Goal: Information Seeking & Learning: Learn about a topic

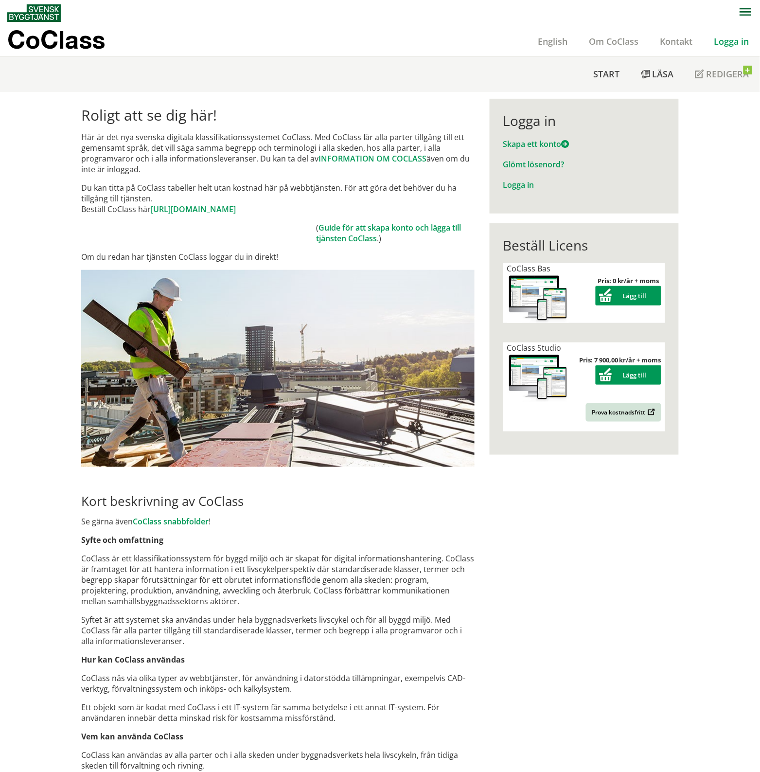
click at [728, 36] on link "Logga in" at bounding box center [732, 41] width 56 height 12
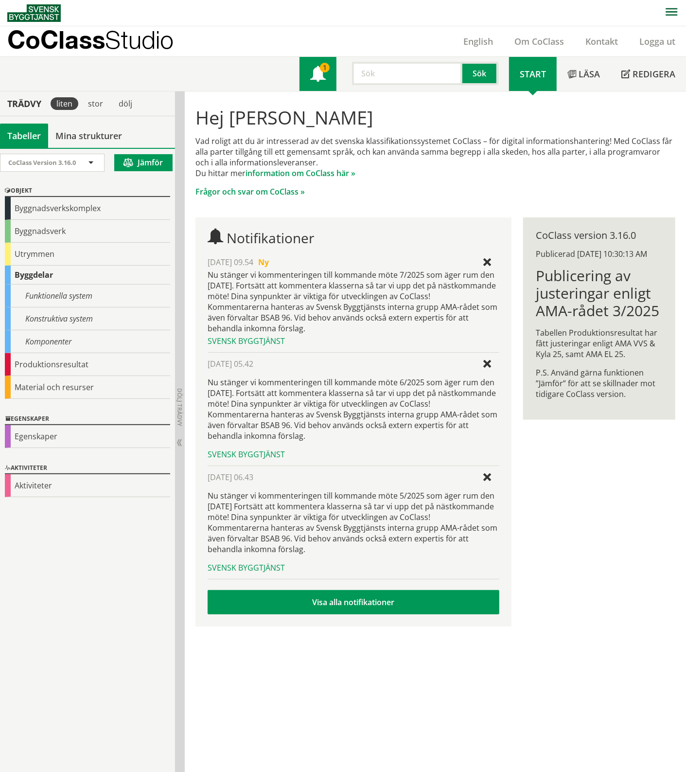
click at [319, 73] on span at bounding box center [318, 75] width 16 height 16
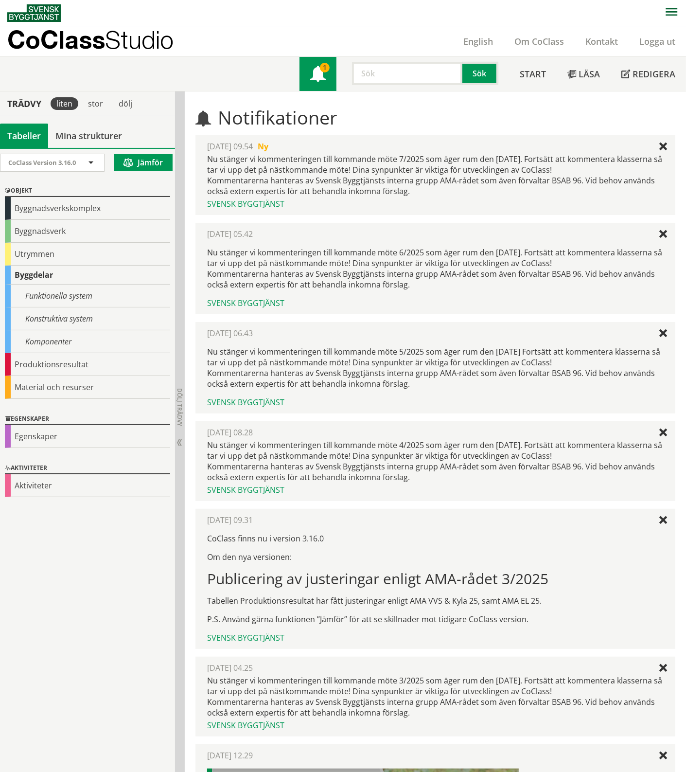
drag, startPoint x: 0, startPoint y: 0, endPoint x: 319, endPoint y: 73, distance: 327.2
click at [319, 73] on span at bounding box center [318, 75] width 16 height 16
click at [380, 69] on input "text" at bounding box center [407, 73] width 110 height 23
type input "inbrottsystem"
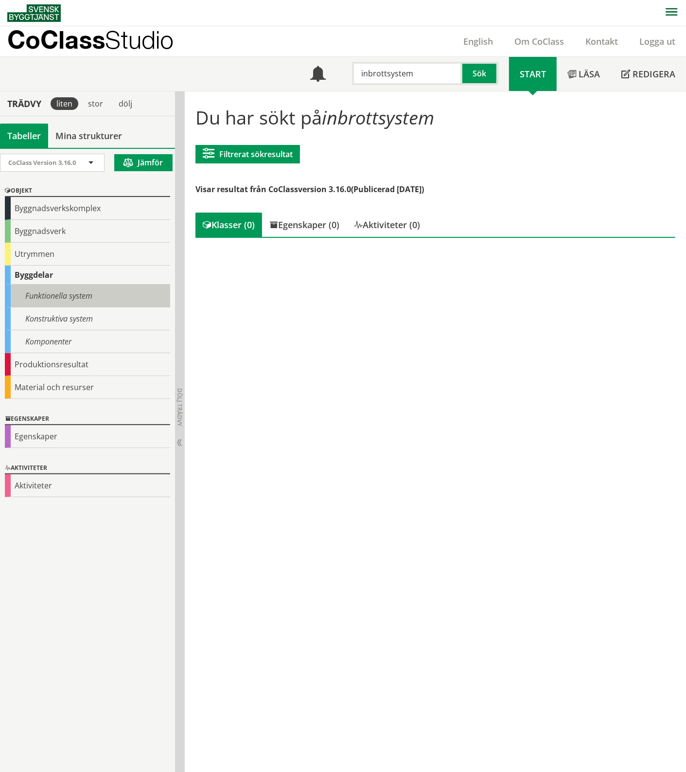
click at [73, 285] on div "Funktionella system" at bounding box center [87, 295] width 165 height 23
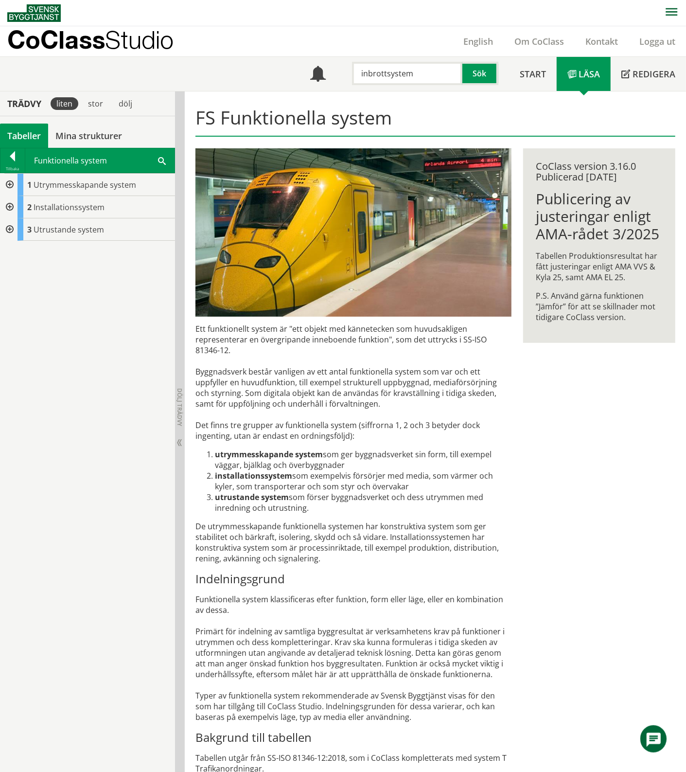
click at [166, 154] on div "Funktionella system Sök" at bounding box center [99, 160] width 149 height 24
click at [164, 157] on span at bounding box center [162, 160] width 8 height 10
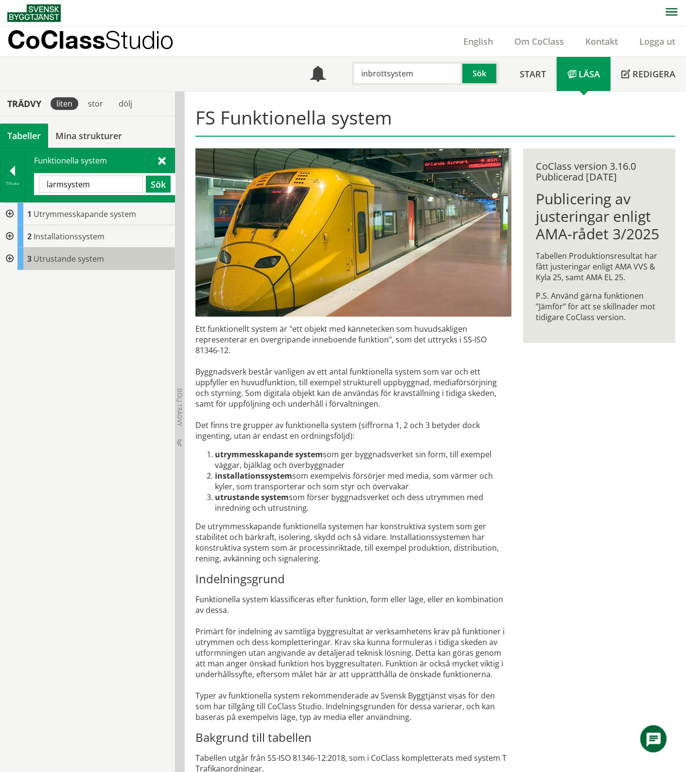
type input "larmsystem"
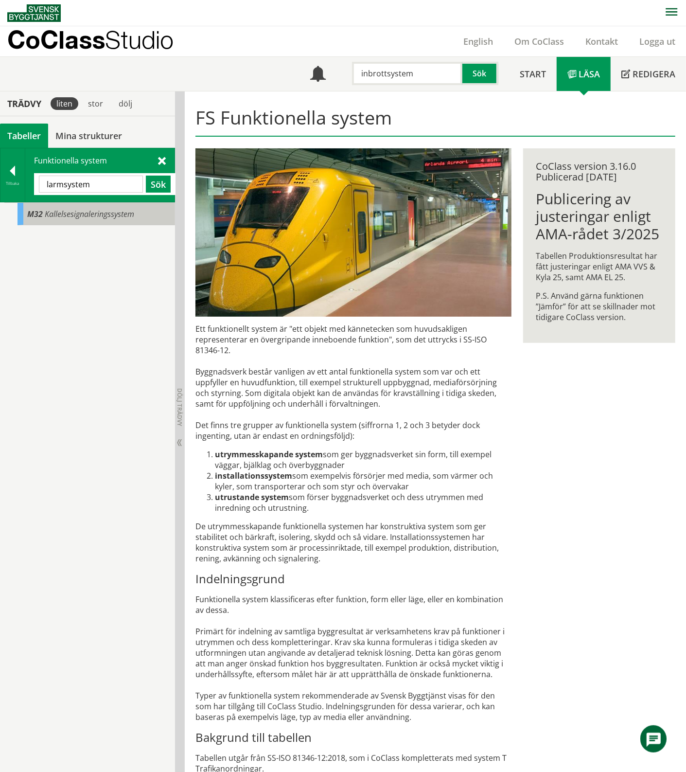
click at [130, 220] on div "M32 Kallelsesignaleringssystem" at bounding box center [97, 214] width 158 height 22
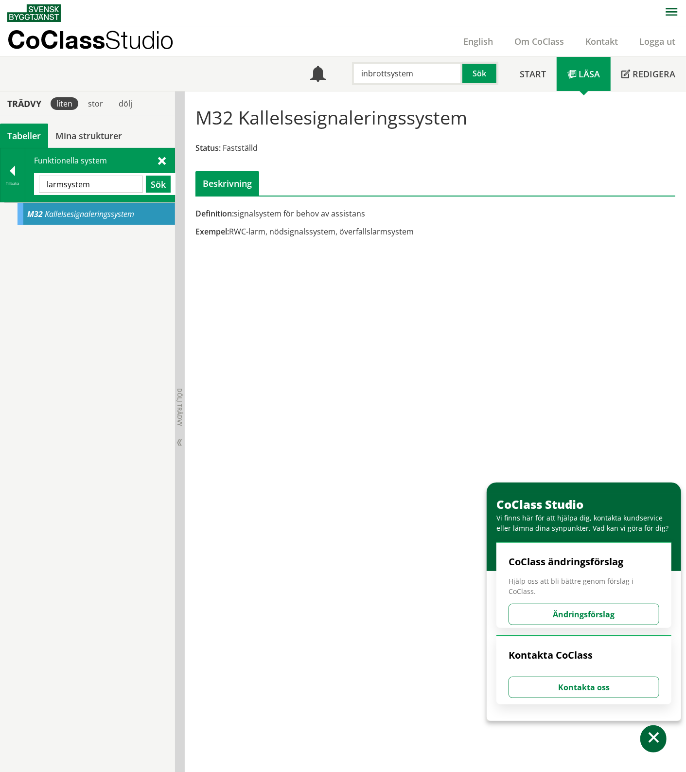
click at [158, 159] on span at bounding box center [162, 160] width 8 height 10
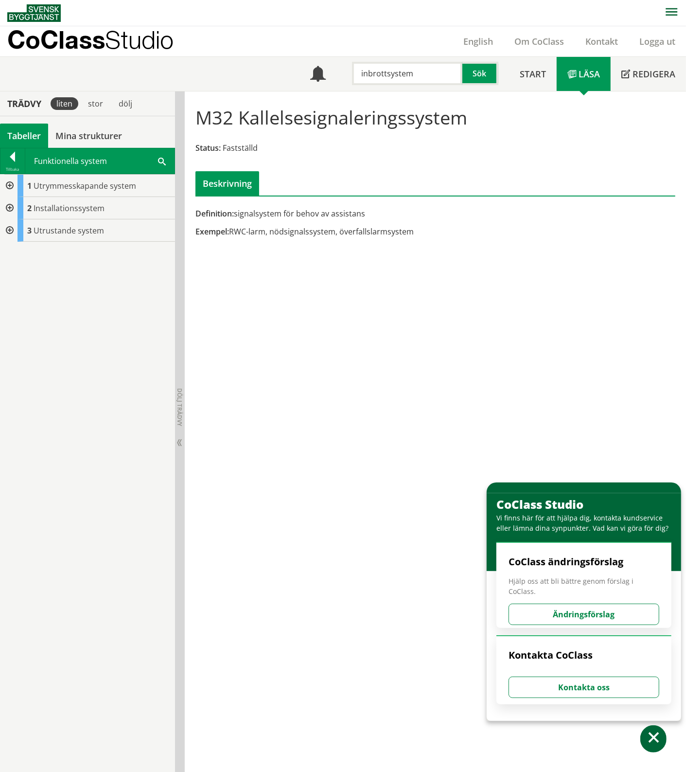
click at [422, 379] on div "M32 Kallelsesignaleringssystem Status: Fastställd Beskrivning Definition: signa…" at bounding box center [435, 431] width 501 height 681
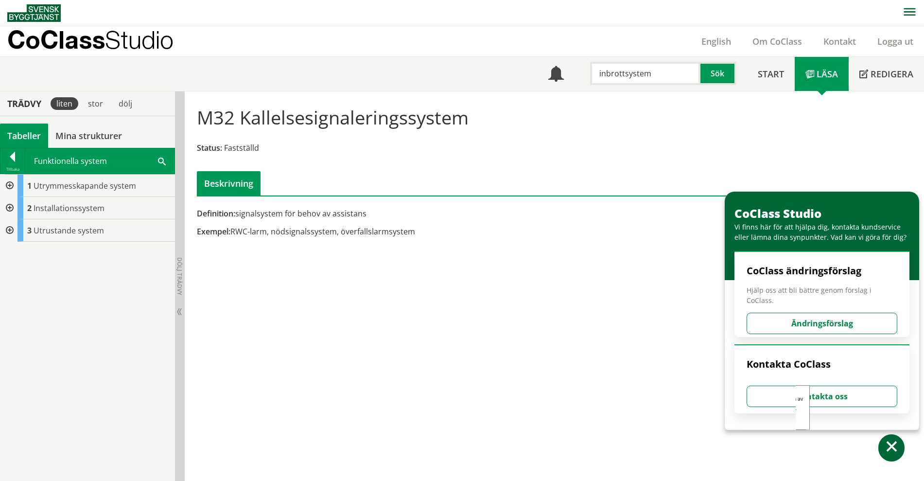
click at [686, 446] on span at bounding box center [892, 448] width 14 height 14
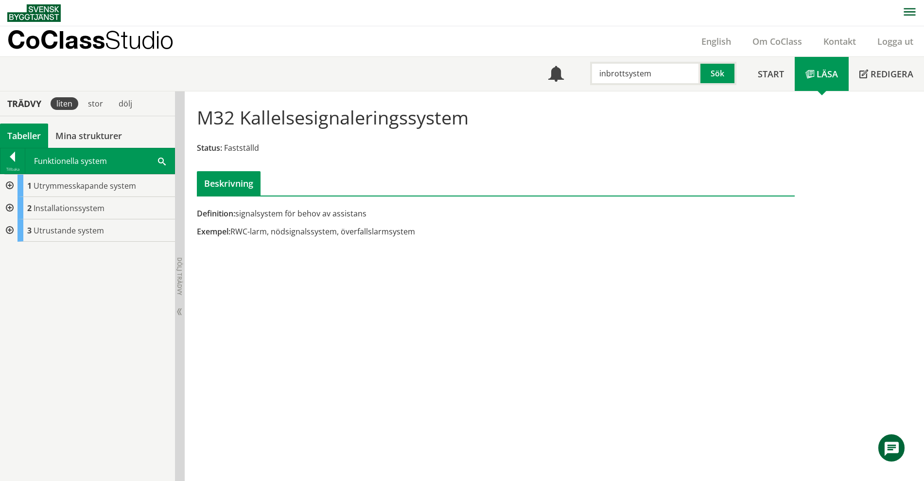
click at [11, 207] on div at bounding box center [9, 208] width 18 height 22
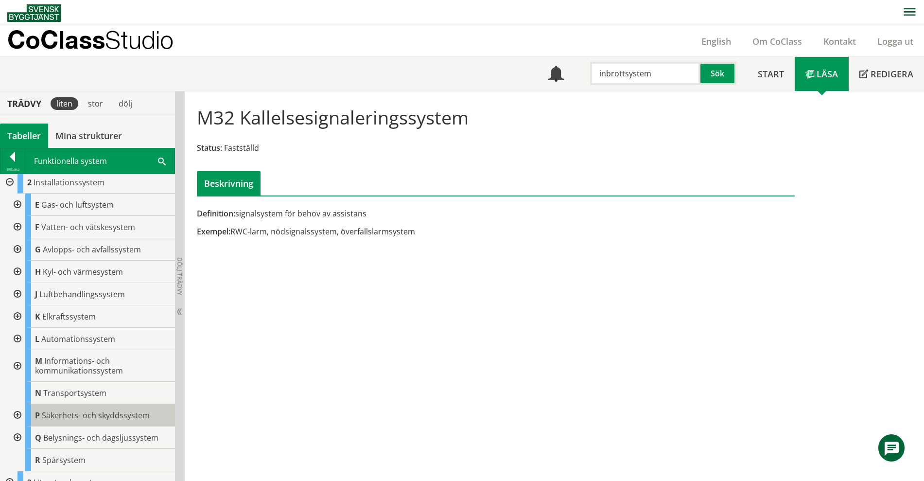
scroll to position [37, 0]
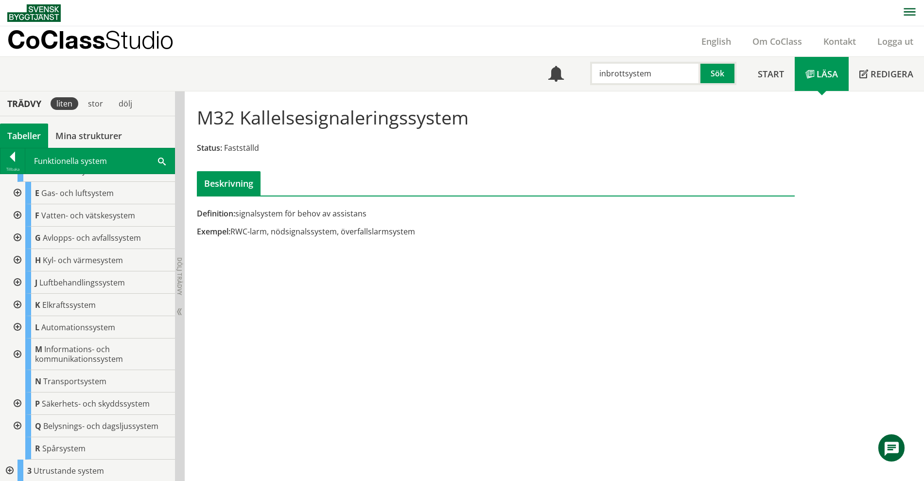
click at [20, 405] on div at bounding box center [17, 403] width 18 height 22
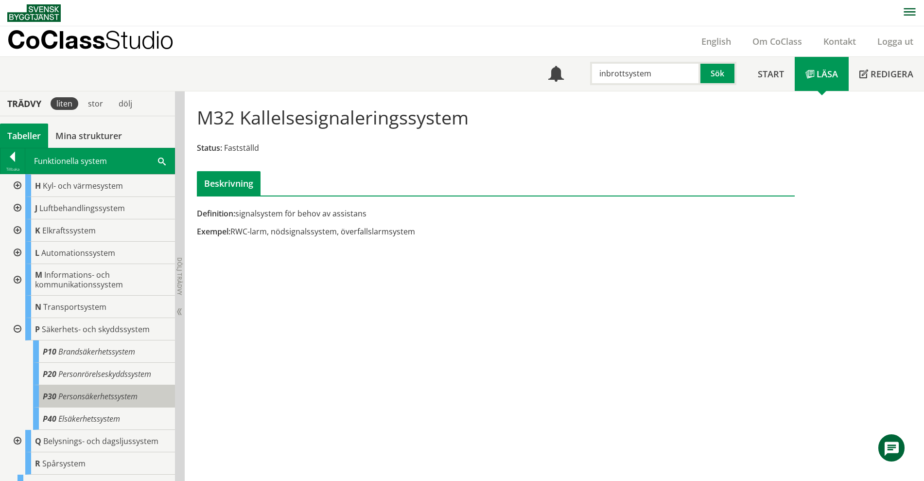
scroll to position [127, 0]
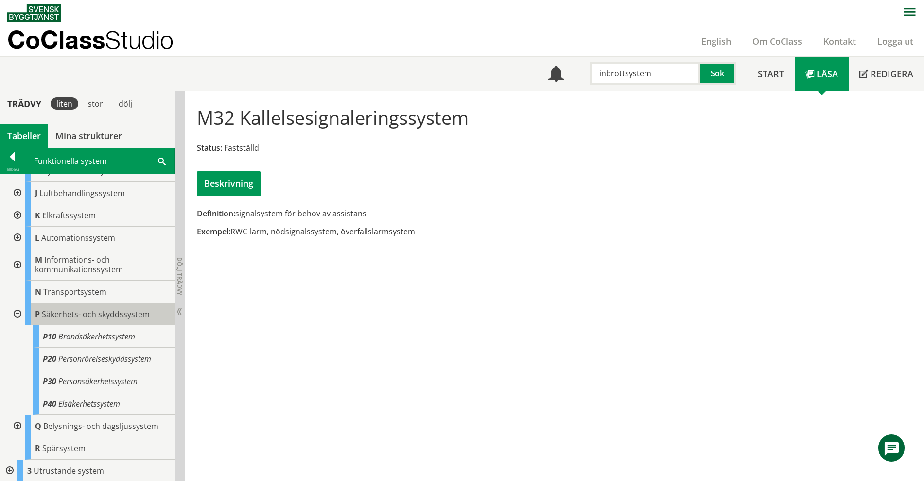
click at [107, 316] on span "Säkerhets- och skyddssystem" at bounding box center [96, 314] width 108 height 11
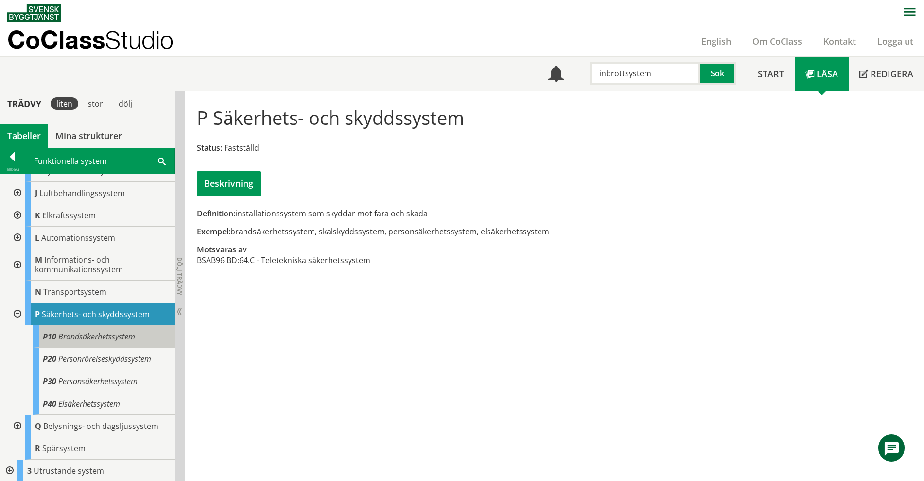
click at [90, 334] on span "Brandsäkerhetssystem" at bounding box center [96, 336] width 77 height 11
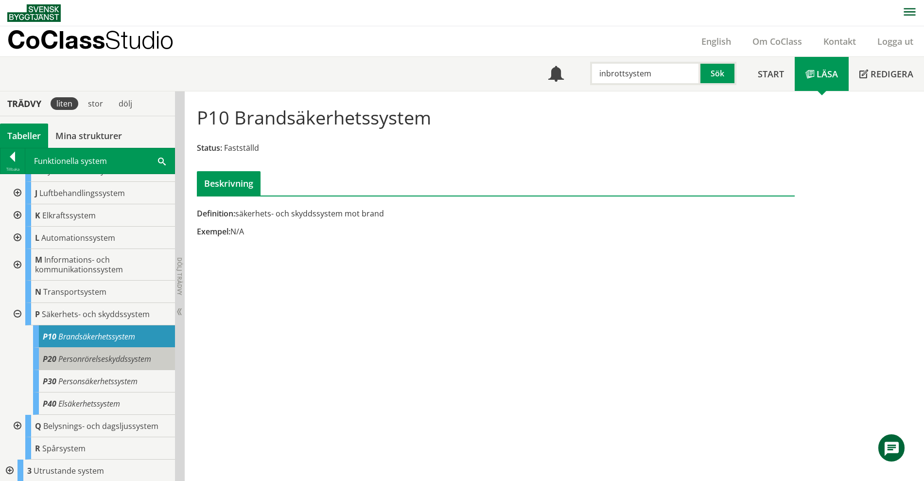
click at [83, 359] on span "Personrörelseskyddssystem" at bounding box center [104, 358] width 93 height 11
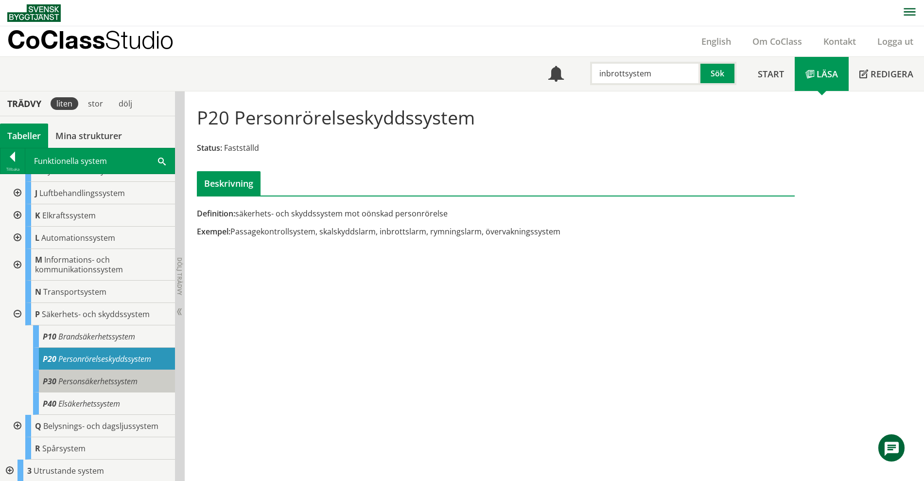
click at [88, 381] on span "Personsäkerhetssystem" at bounding box center [97, 381] width 79 height 11
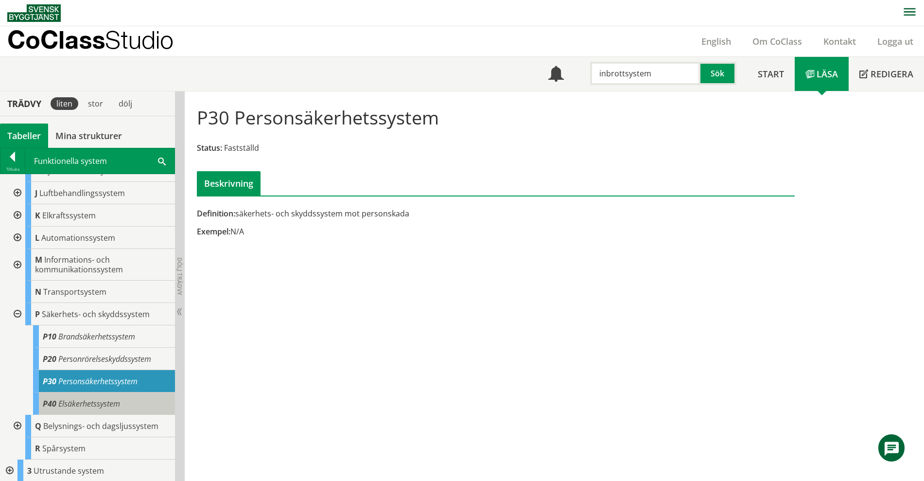
click at [92, 406] on span "Elsäkerhetssystem" at bounding box center [89, 403] width 62 height 11
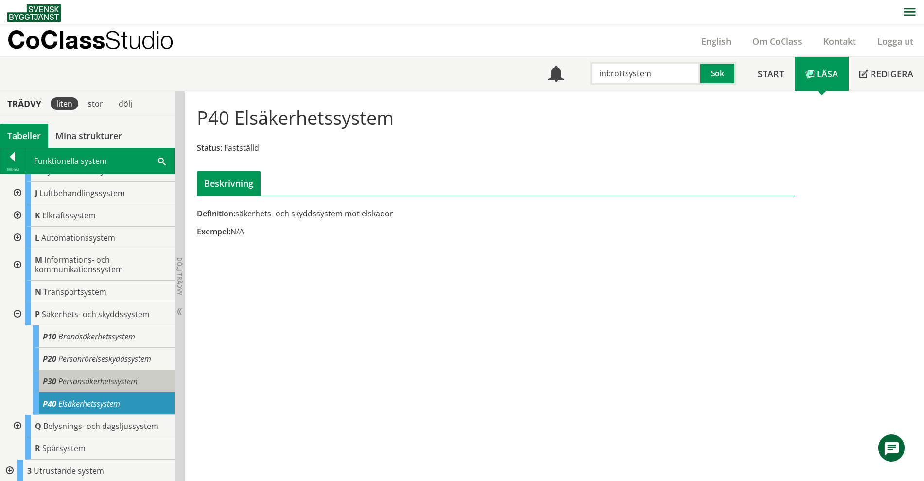
click at [95, 382] on span "Personsäkerhetssystem" at bounding box center [97, 381] width 79 height 11
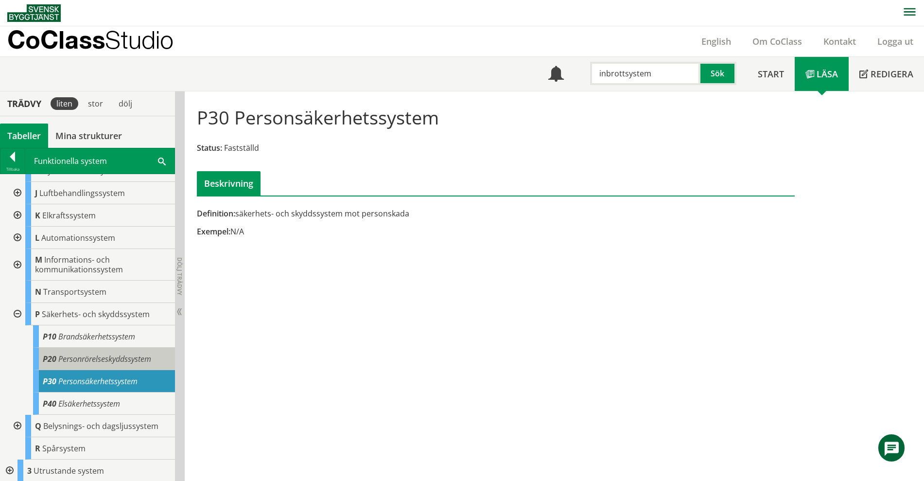
click at [99, 361] on span "Personrörelseskyddssystem" at bounding box center [104, 358] width 93 height 11
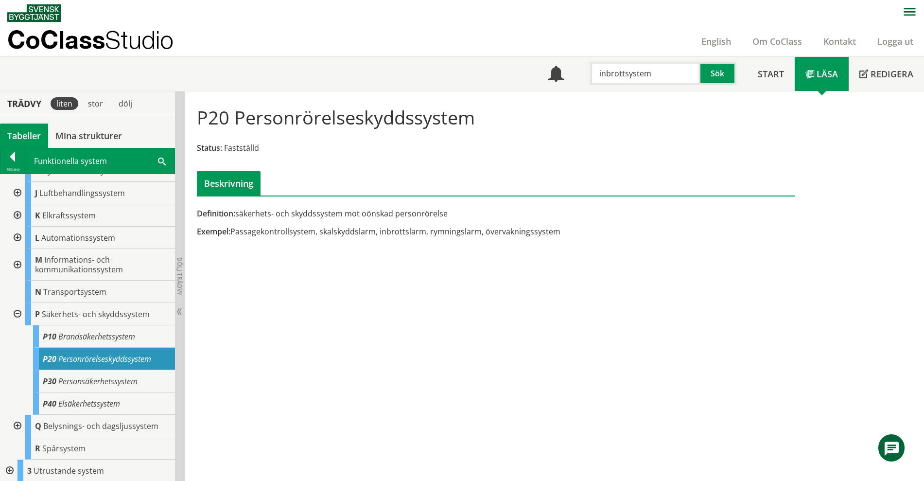
drag, startPoint x: 505, startPoint y: 229, endPoint x: 521, endPoint y: 233, distance: 17.1
click at [505, 229] on div "Exempel: Passagekontrollsystem, skalskyddslarm, inbrottslarm, rymningslarm, öve…" at bounding box center [393, 231] width 393 height 11
click at [145, 378] on div "P30 Personsäkerhetssystem" at bounding box center [104, 381] width 142 height 22
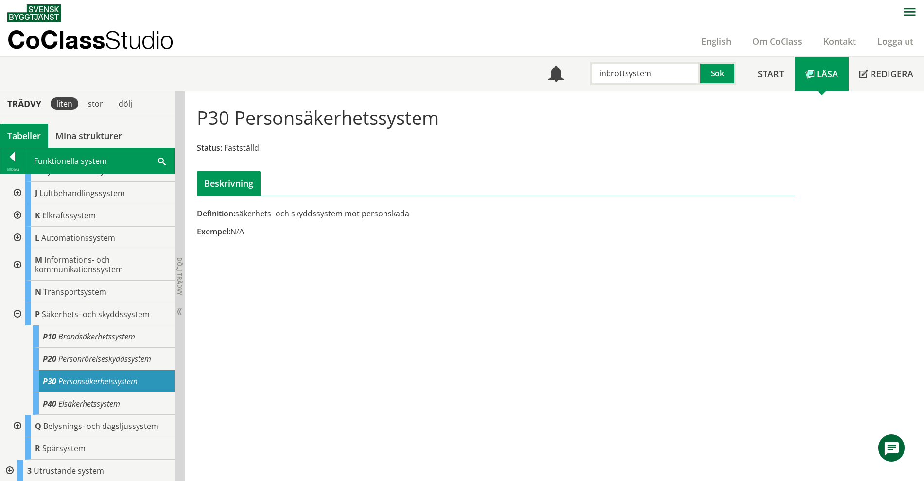
click at [424, 315] on div "P30 Personsäkerhetssystem Status: Fastställd Beskrivning Definition: säkerhets-…" at bounding box center [555, 286] width 740 height 390
click at [636, 295] on div "P30 Personsäkerhetssystem Status: Fastställd Beskrivning Definition: säkerhets-…" at bounding box center [555, 286] width 740 height 390
click at [22, 160] on div at bounding box center [12, 159] width 24 height 14
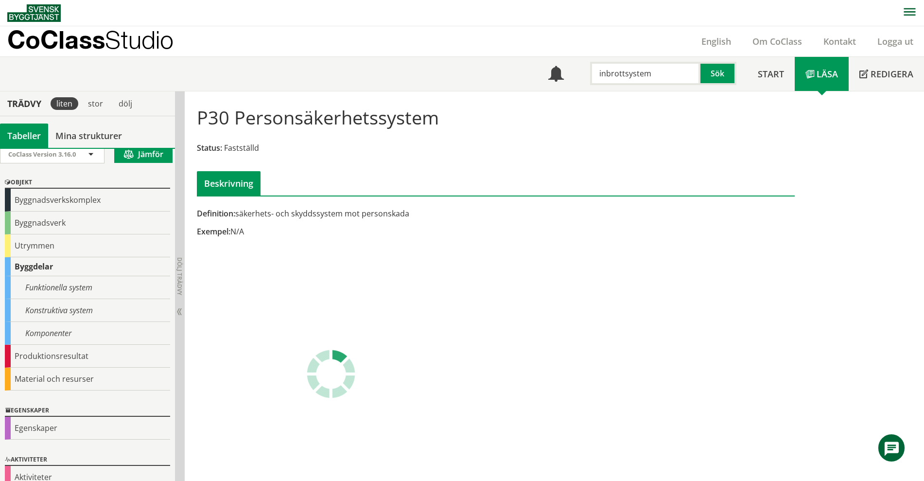
scroll to position [23, 0]
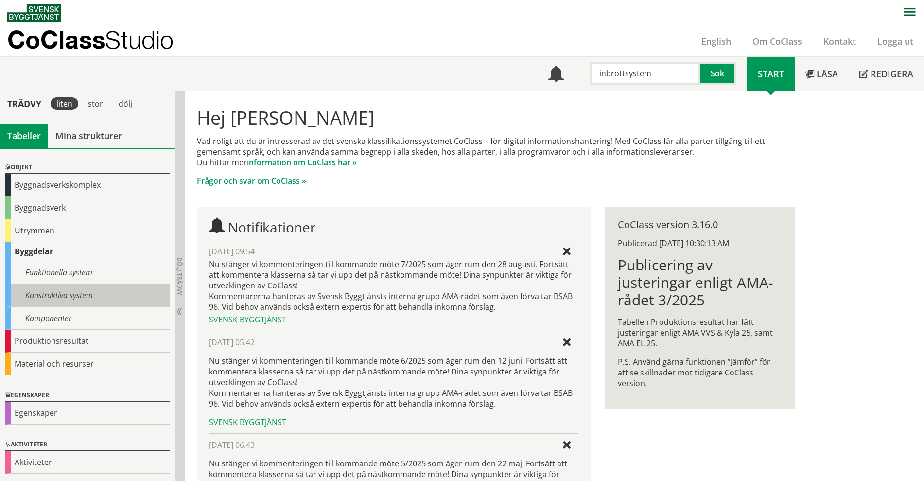
click at [65, 298] on div "Konstruktiva system" at bounding box center [87, 295] width 165 height 23
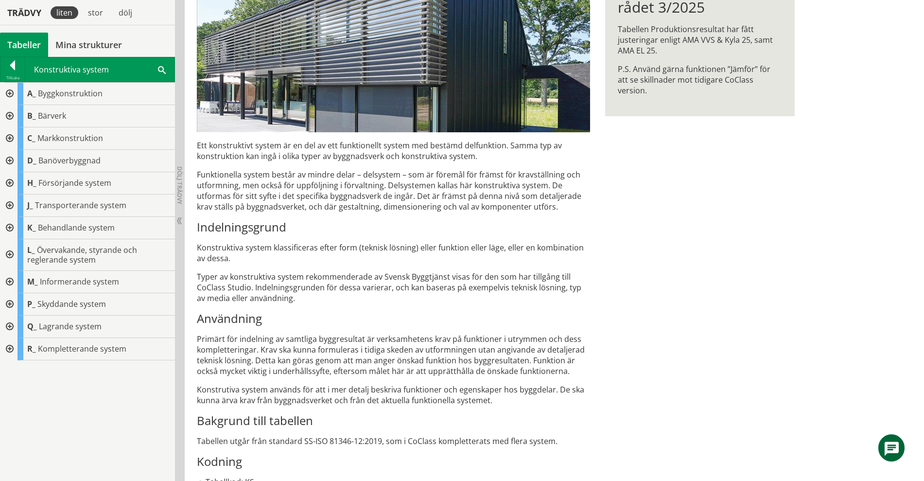
scroll to position [267, 0]
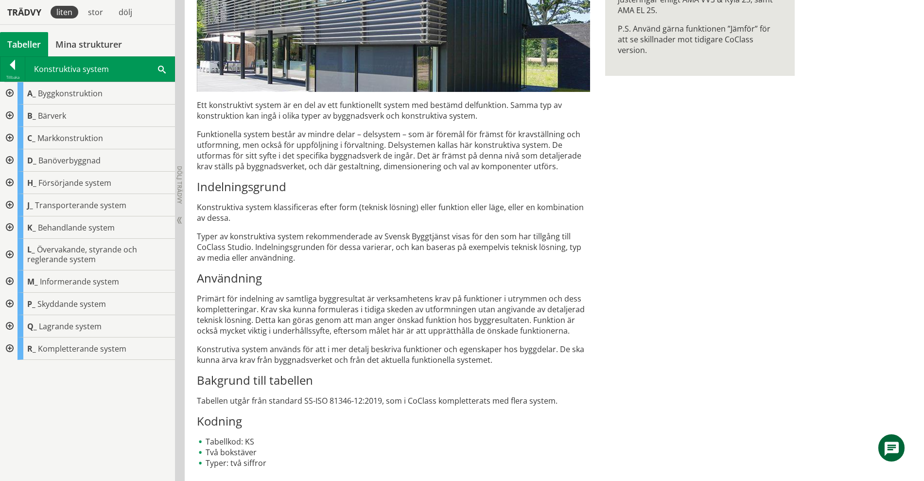
click at [13, 254] on div at bounding box center [9, 255] width 18 height 32
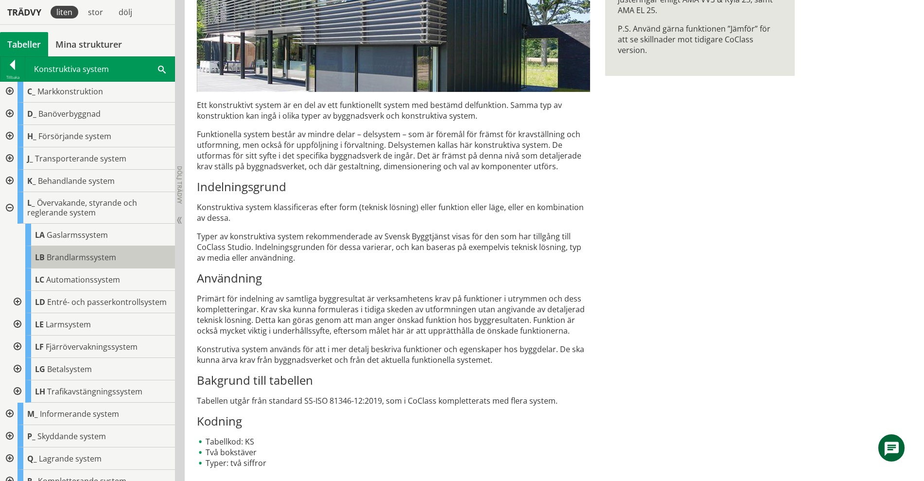
scroll to position [67, 0]
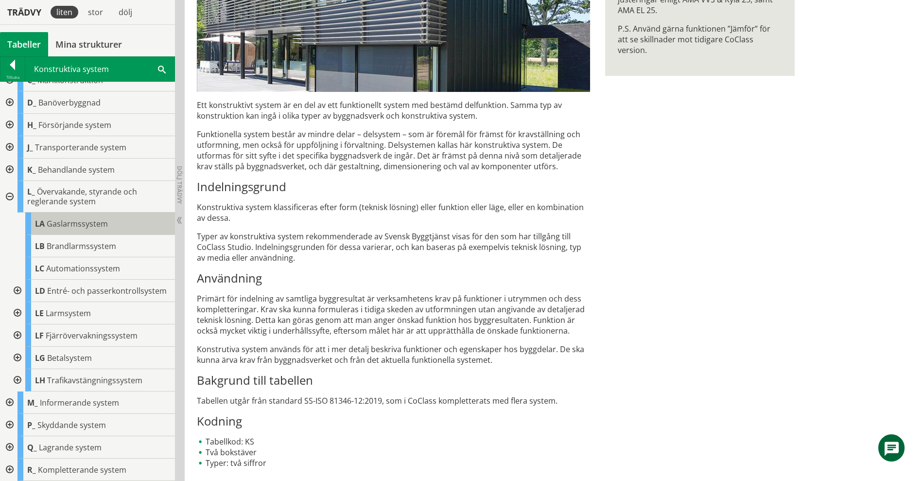
click at [95, 218] on span "Gaslarmssystem" at bounding box center [77, 223] width 61 height 11
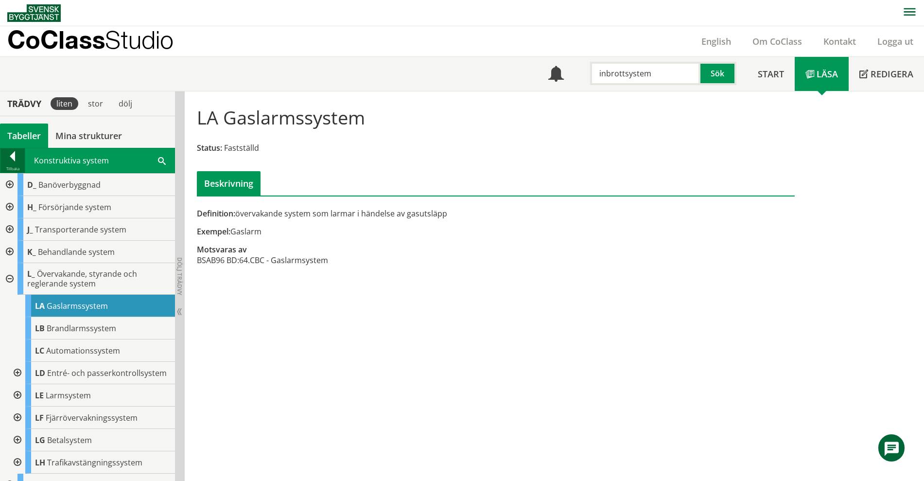
click at [8, 157] on div at bounding box center [12, 158] width 24 height 14
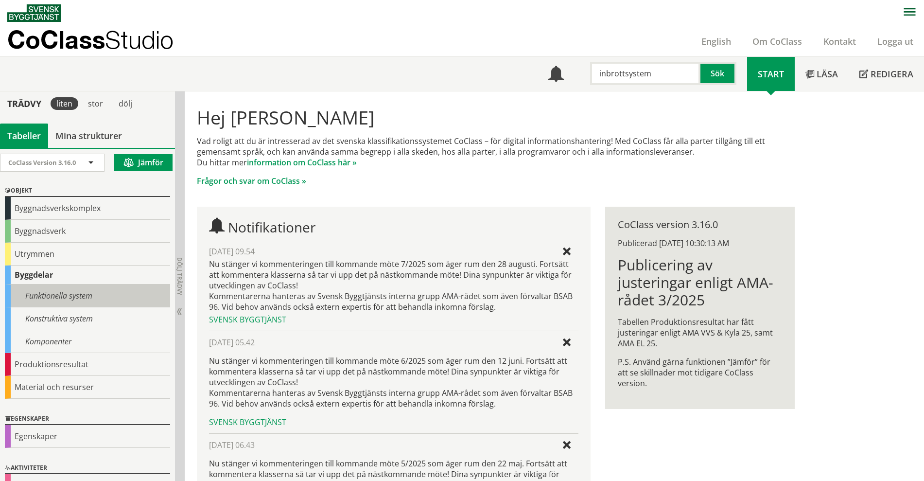
click at [45, 296] on div "Funktionella system" at bounding box center [87, 295] width 165 height 23
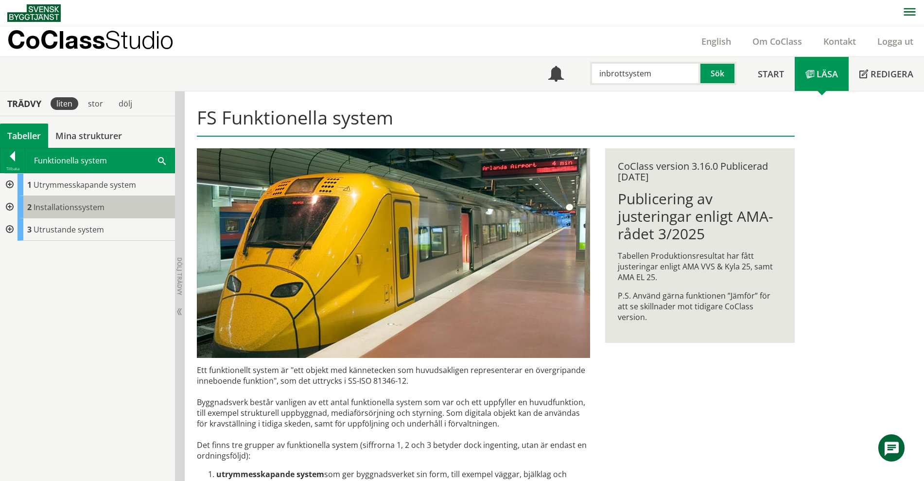
click at [39, 210] on span "Installationssystem" at bounding box center [69, 207] width 71 height 11
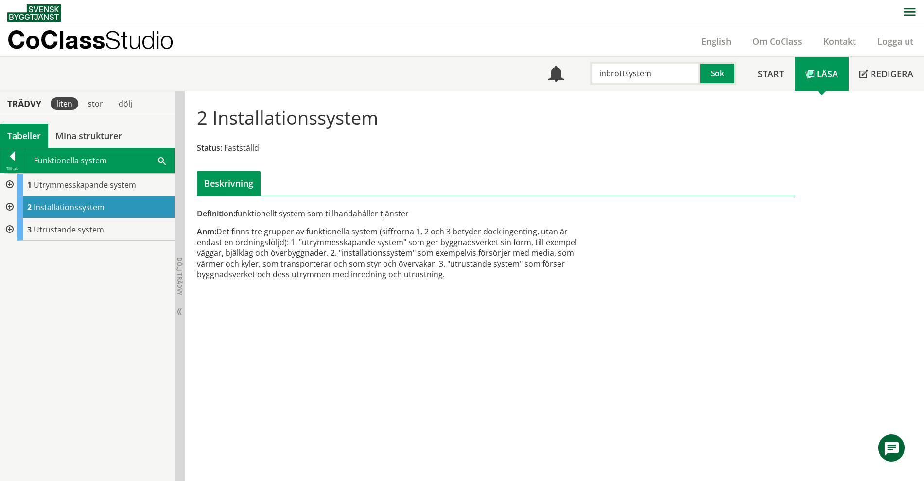
click at [8, 204] on div at bounding box center [9, 207] width 18 height 22
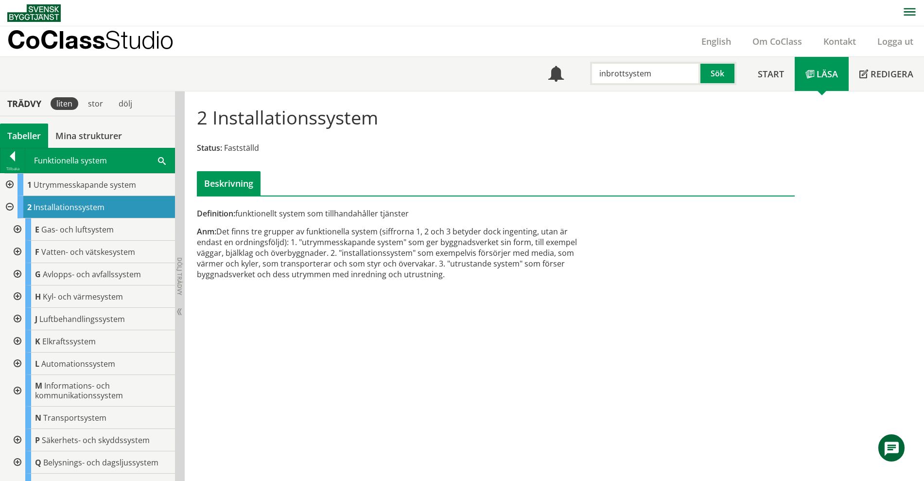
click at [164, 162] on span at bounding box center [162, 160] width 8 height 10
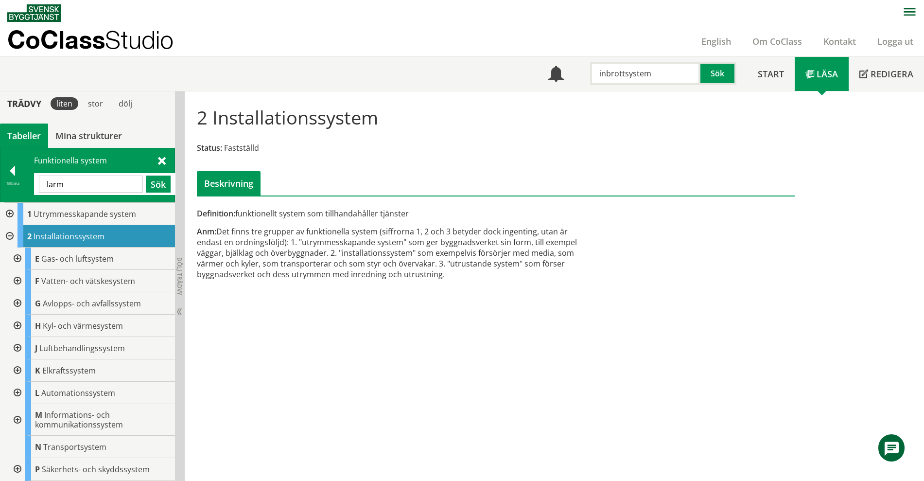
type input "larm"
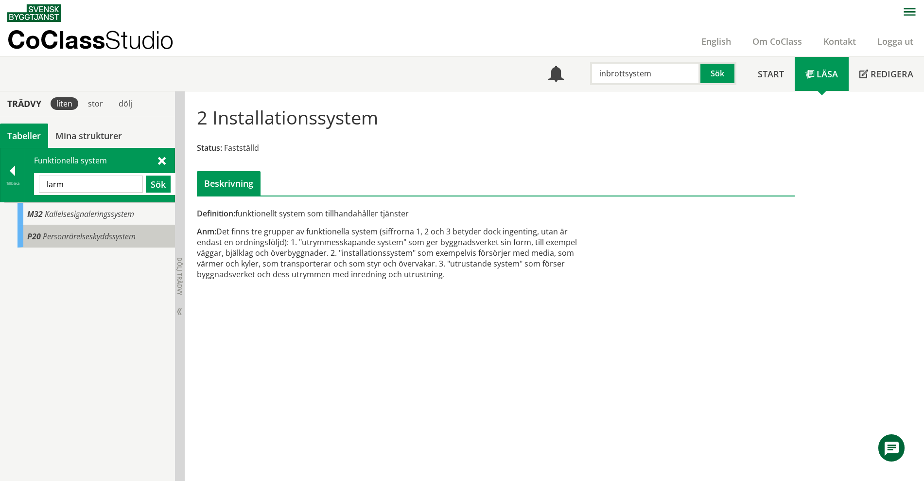
click at [94, 240] on span "Personrörelseskyddssystem" at bounding box center [89, 236] width 93 height 11
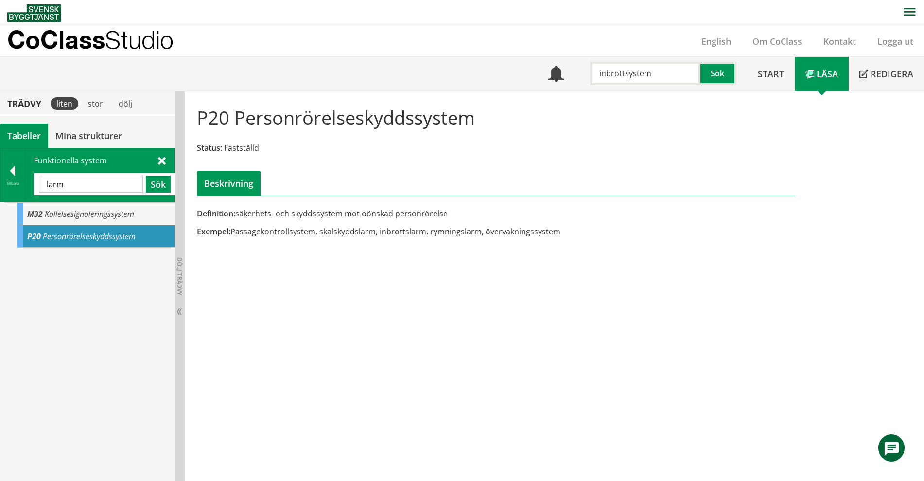
click at [163, 160] on span at bounding box center [162, 160] width 8 height 10
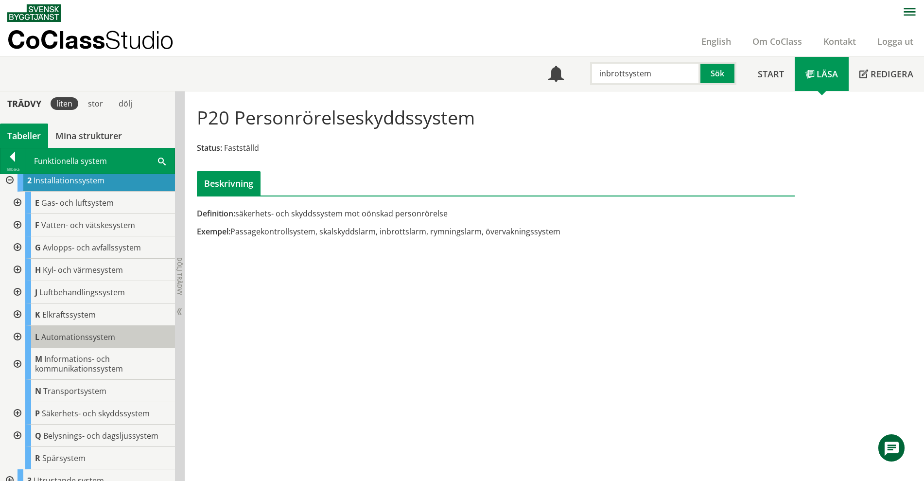
scroll to position [37, 0]
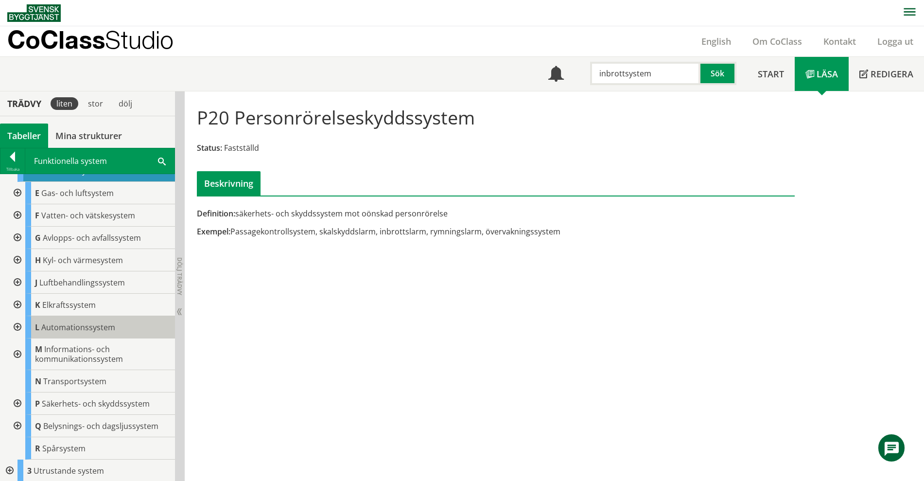
click at [82, 323] on span "Automationssystem" at bounding box center [78, 327] width 74 height 11
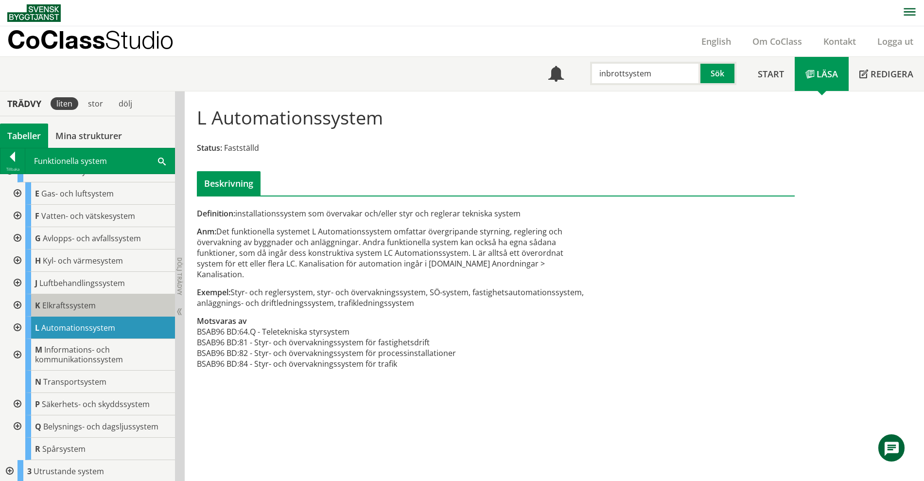
scroll to position [37, 0]
click at [23, 330] on div at bounding box center [17, 327] width 18 height 22
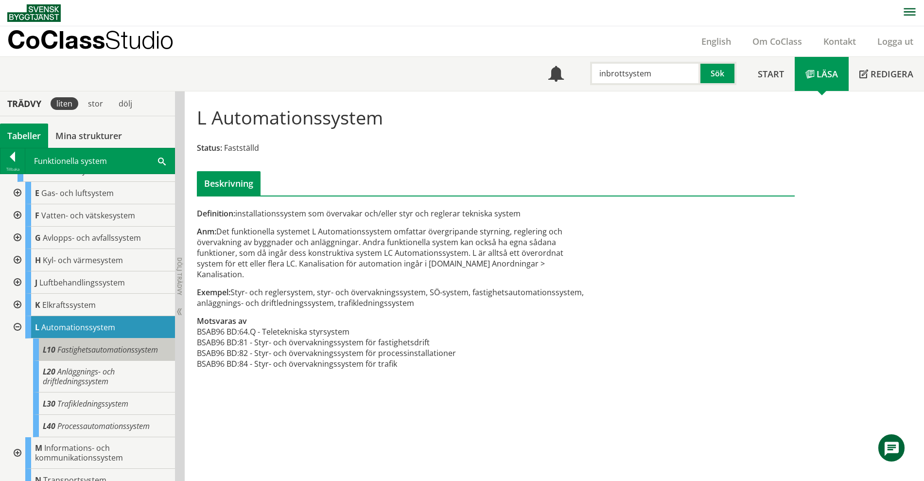
click at [111, 347] on span "Fastighetsautomationssystem" at bounding box center [107, 349] width 101 height 11
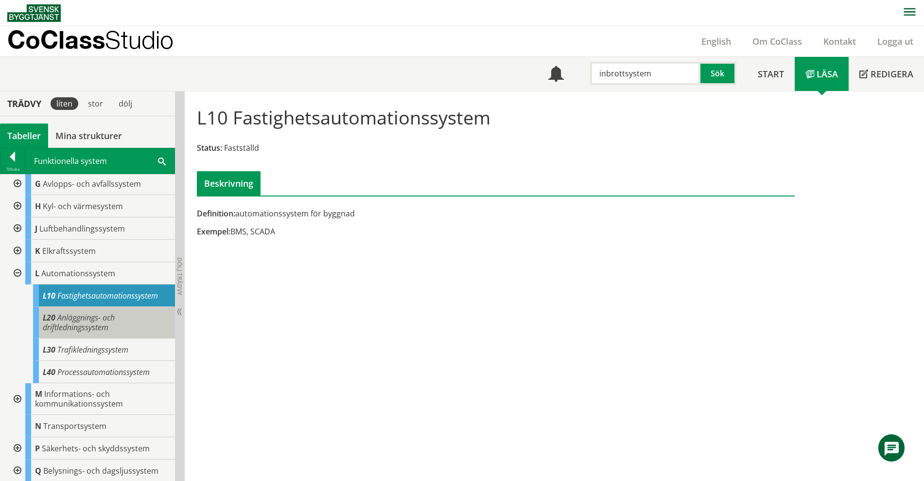
scroll to position [98, 0]
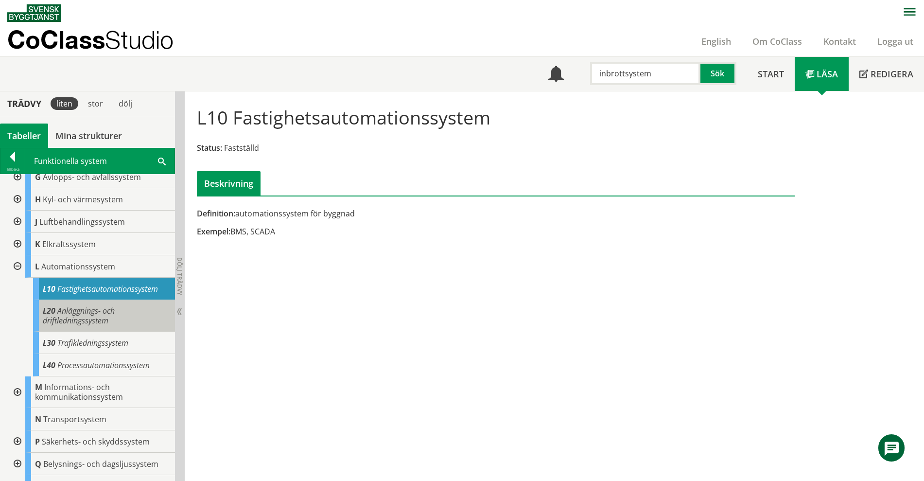
click at [115, 315] on span "Anläggnings- och driftledningssystem" at bounding box center [79, 315] width 72 height 20
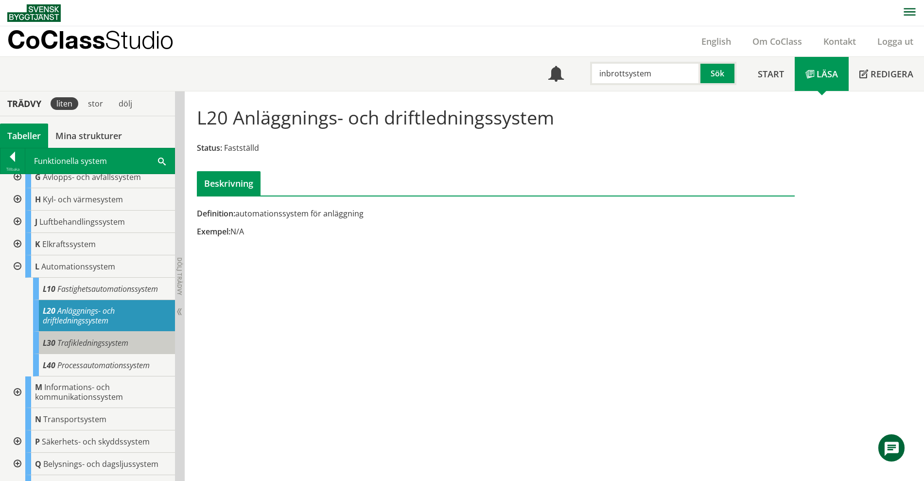
click at [104, 340] on span "Trafikledningssystem" at bounding box center [92, 342] width 71 height 11
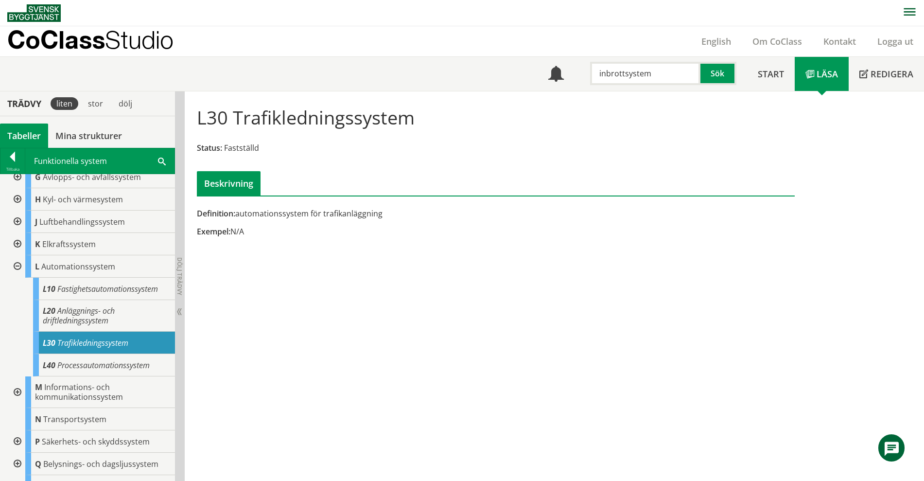
click at [14, 266] on div at bounding box center [17, 266] width 18 height 22
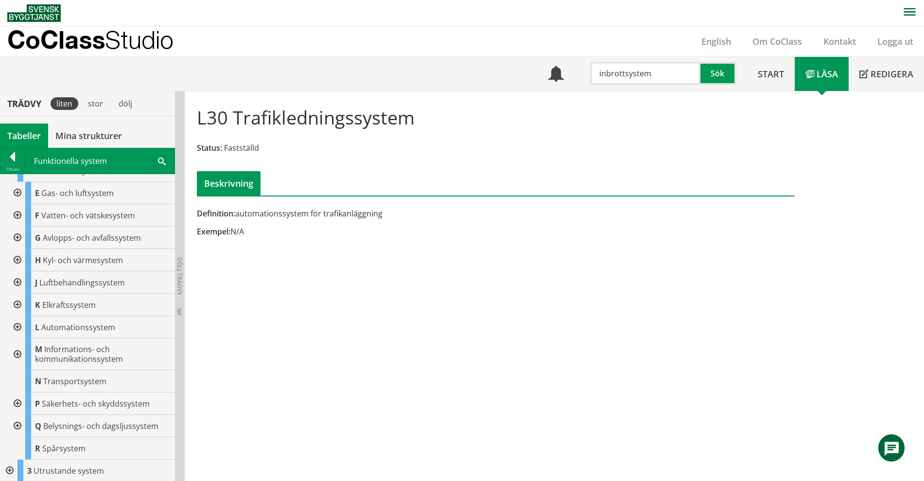
click at [654, 81] on input "inbrottsystem" at bounding box center [645, 73] width 110 height 23
click at [614, 160] on div "L30 Trafikledningssystem Status: Fastställd Beskrivning" at bounding box center [496, 147] width 613 height 97
click at [104, 231] on div "G Avlopps- och avfallssystem" at bounding box center [100, 238] width 150 height 22
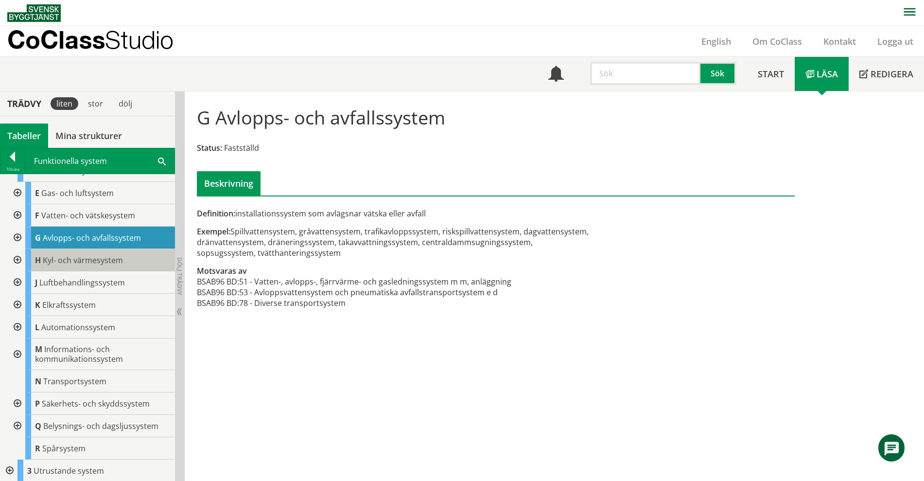
click at [115, 256] on span "Kyl- och värmesystem" at bounding box center [83, 260] width 80 height 11
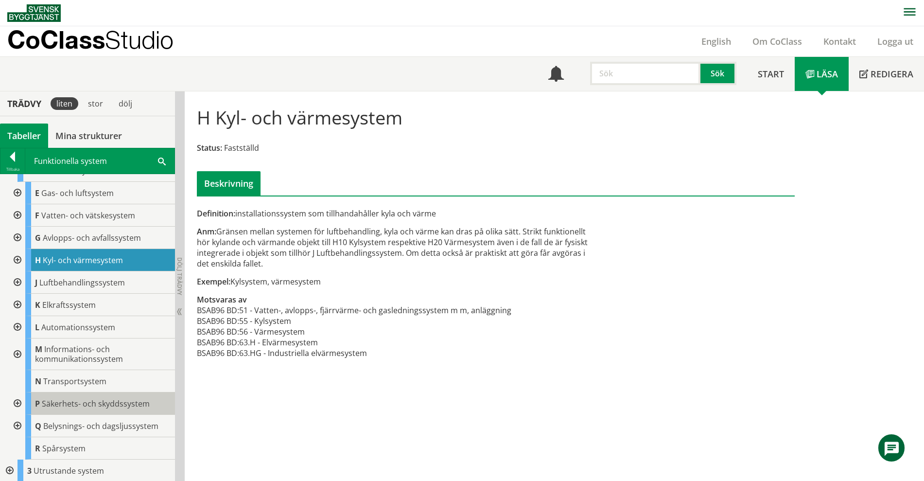
click at [98, 398] on span "Säkerhets- och skyddssystem" at bounding box center [96, 403] width 108 height 11
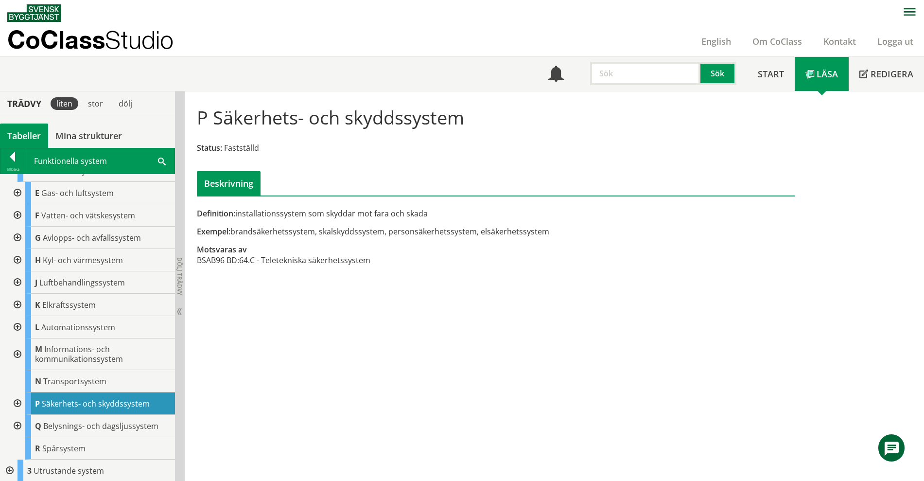
click at [16, 405] on div at bounding box center [17, 403] width 18 height 22
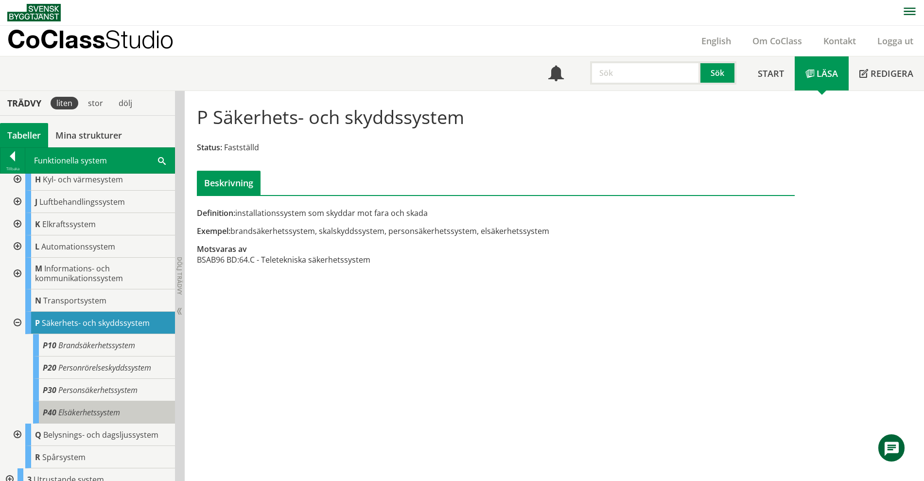
scroll to position [126, 0]
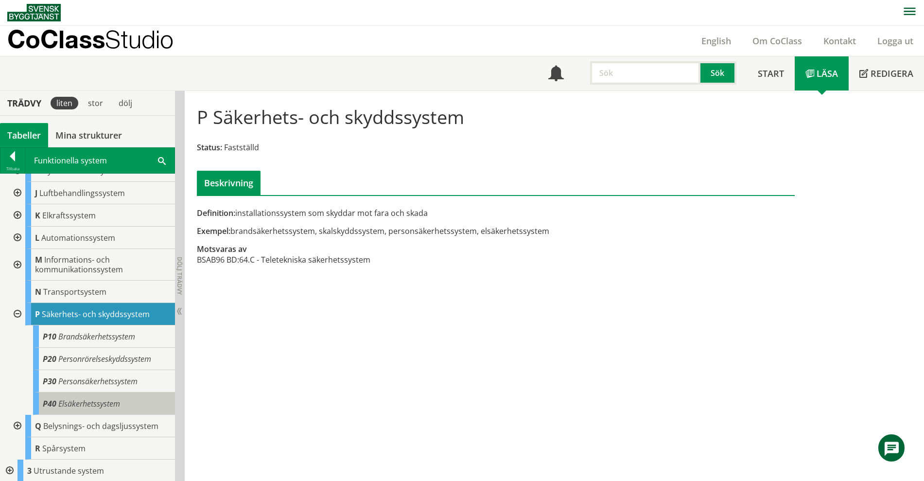
click at [106, 404] on span "Elsäkerhetssystem" at bounding box center [89, 403] width 62 height 11
click at [103, 400] on span "Elsäkerhetssystem" at bounding box center [89, 403] width 62 height 11
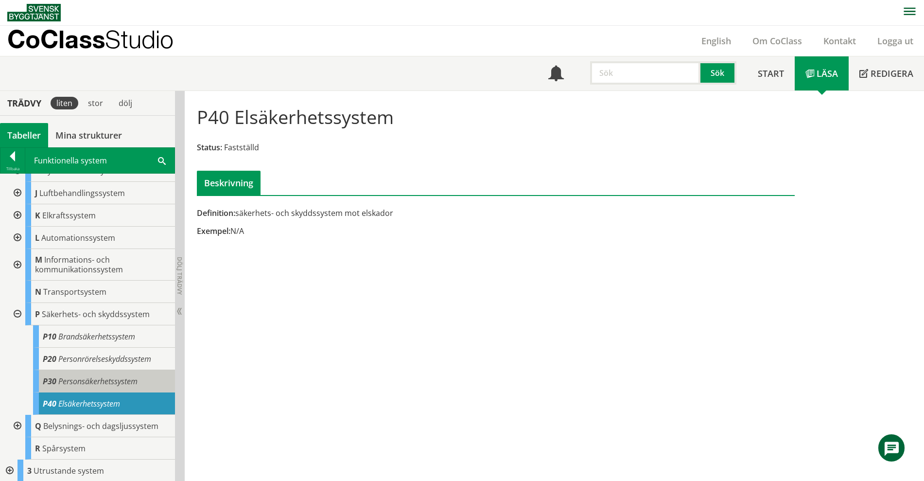
click at [88, 378] on span "Personsäkerhetssystem" at bounding box center [97, 381] width 79 height 11
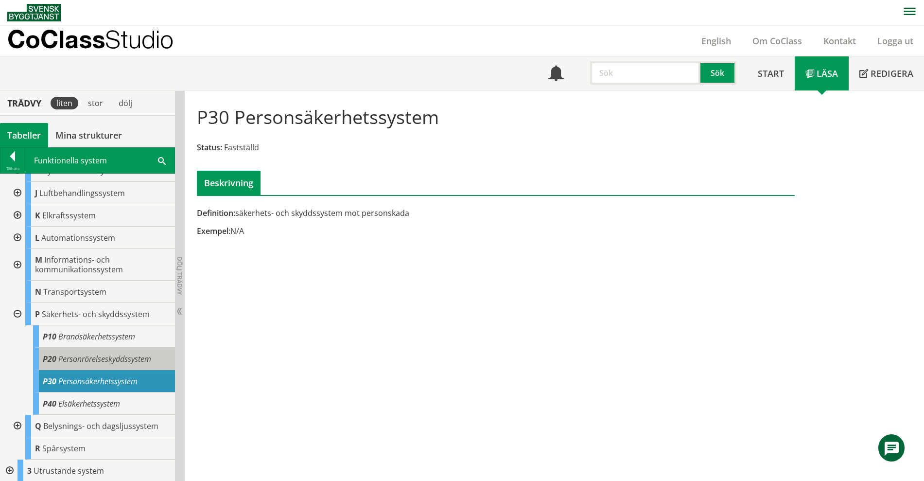
click at [77, 353] on span "Personrörelseskyddssystem" at bounding box center [104, 358] width 93 height 11
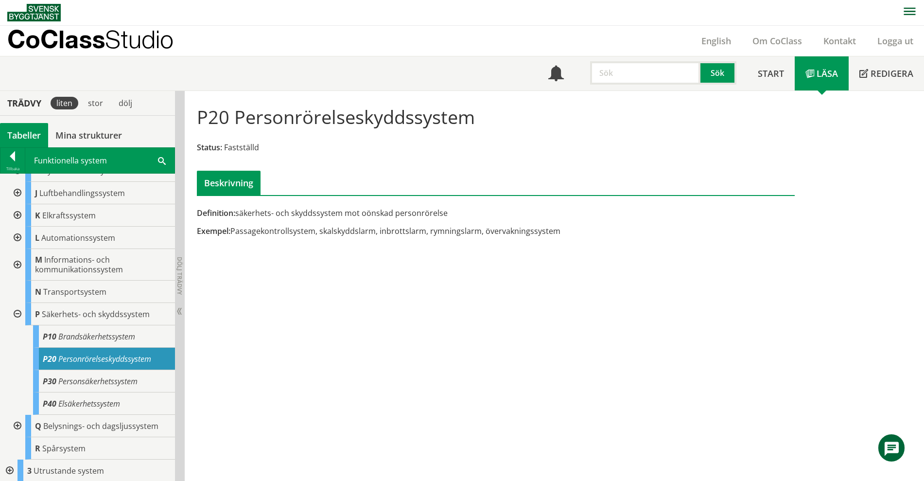
click at [416, 318] on div "P20 Personrörelseskyddssystem Status: Fastställd Beskrivning Definition: säkerh…" at bounding box center [555, 286] width 740 height 390
click at [297, 295] on div "P20 Personrörelseskyddssystem Status: Fastställd Beskrivning Definition: säkerh…" at bounding box center [555, 286] width 740 height 390
click at [92, 384] on span "Personsäkerhetssystem" at bounding box center [97, 381] width 79 height 11
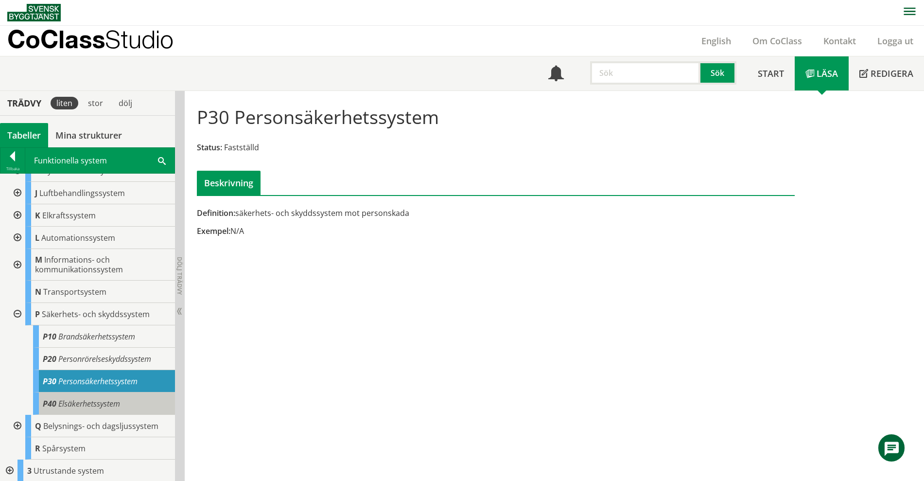
click at [94, 399] on span "Elsäkerhetssystem" at bounding box center [89, 403] width 62 height 11
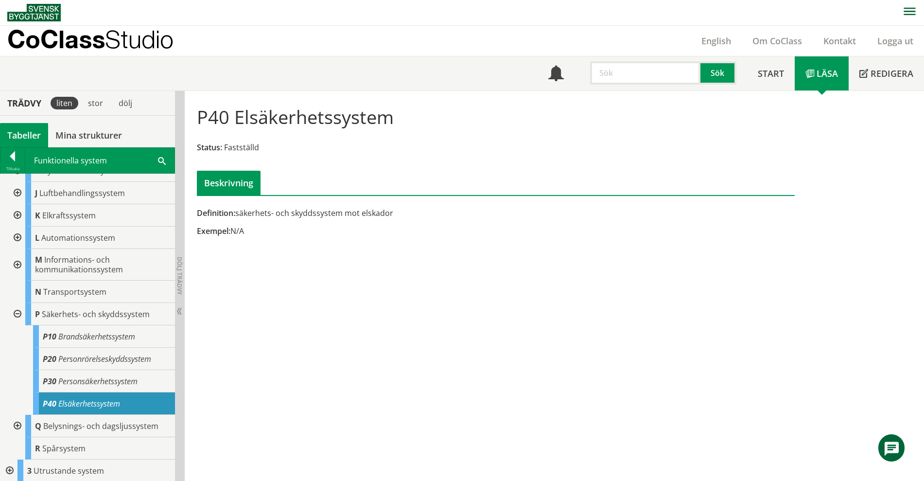
click at [17, 426] on div at bounding box center [17, 426] width 18 height 22
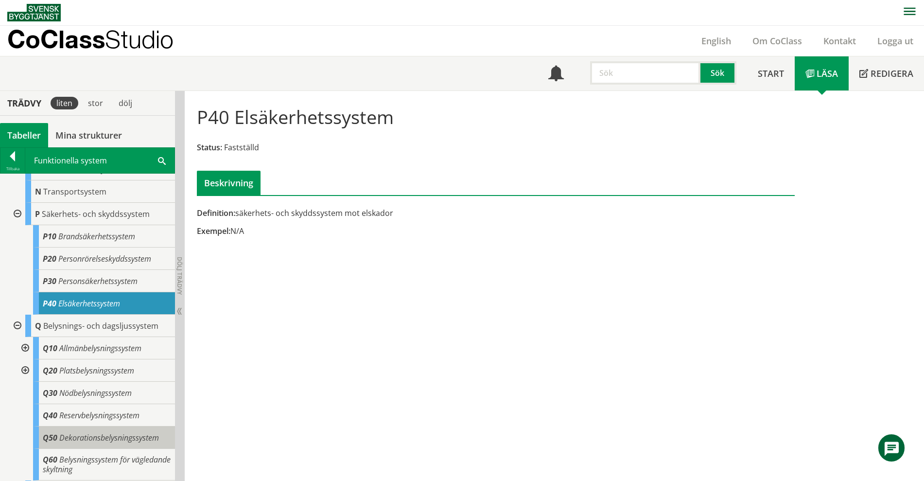
scroll to position [270, 0]
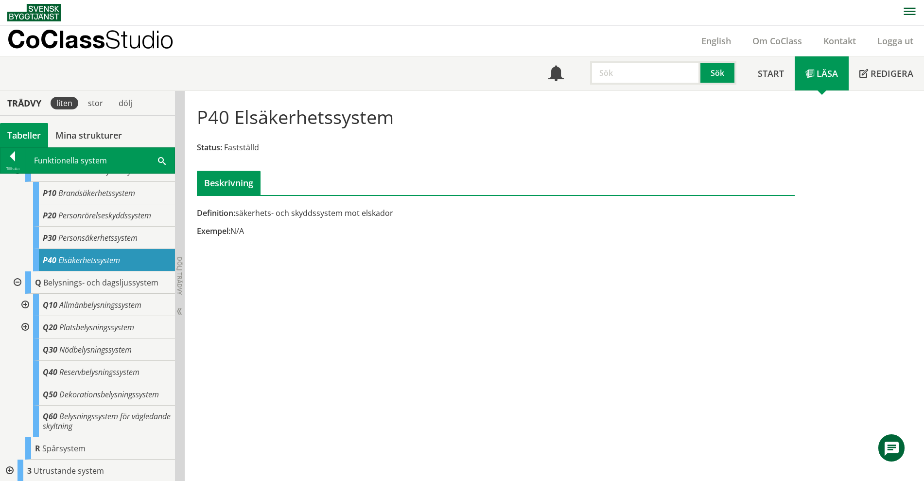
click at [18, 282] on div at bounding box center [17, 282] width 18 height 22
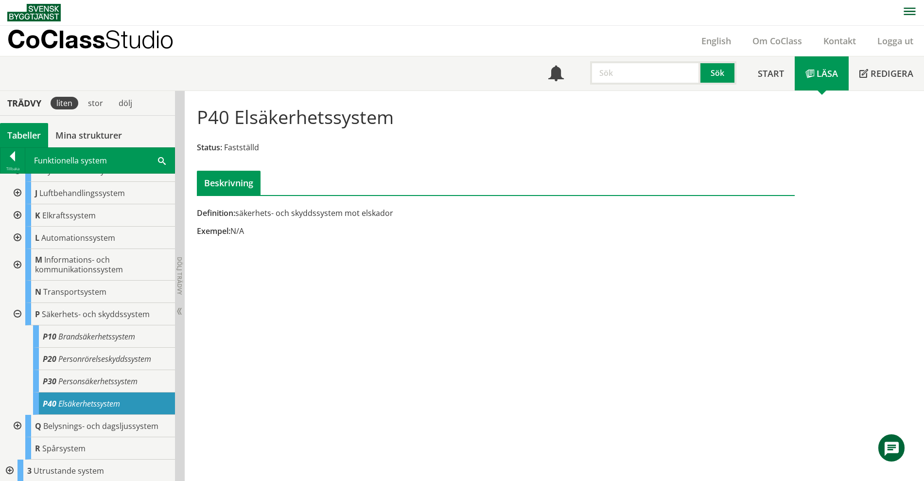
scroll to position [127, 0]
click at [16, 159] on div at bounding box center [12, 159] width 24 height 14
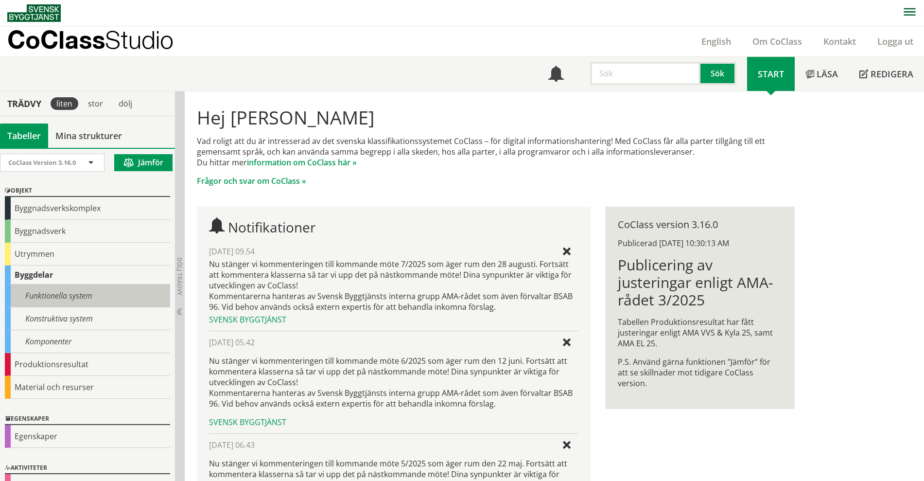
click at [64, 302] on div "Funktionella system" at bounding box center [87, 295] width 165 height 23
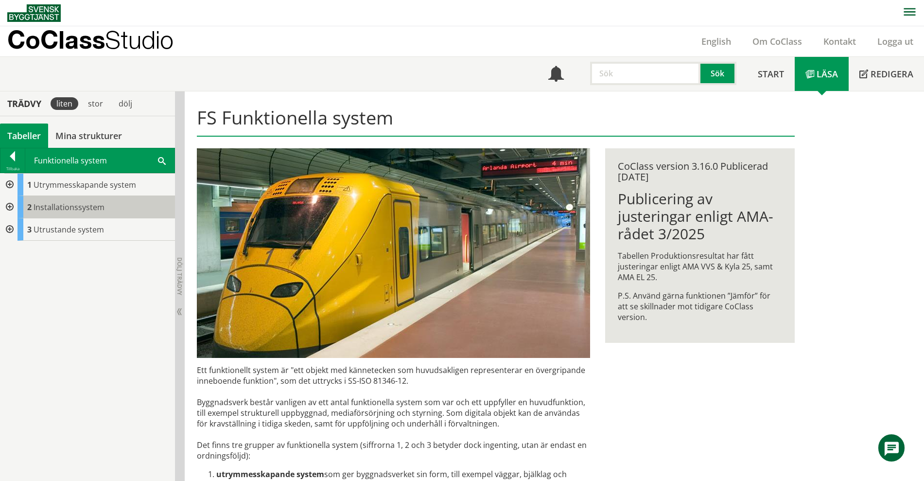
click at [74, 204] on span "Installationssystem" at bounding box center [69, 207] width 71 height 11
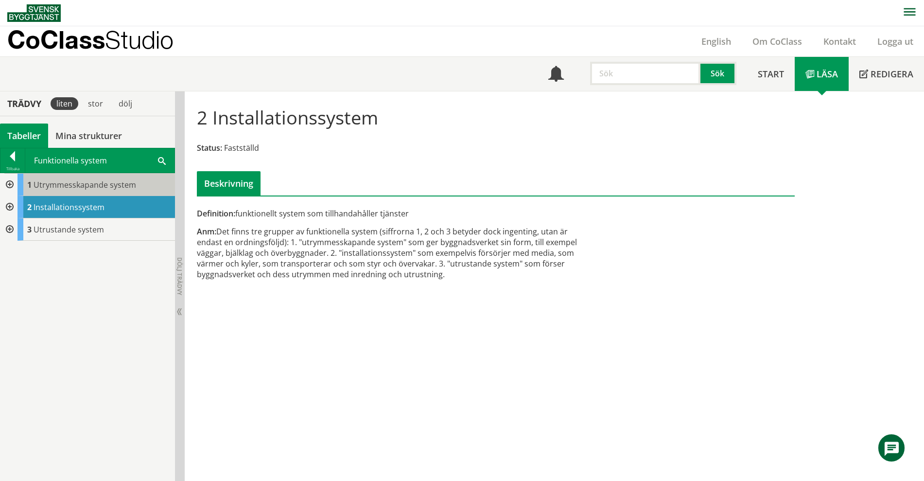
click at [88, 188] on span "Utrymmesskapande system" at bounding box center [85, 184] width 103 height 11
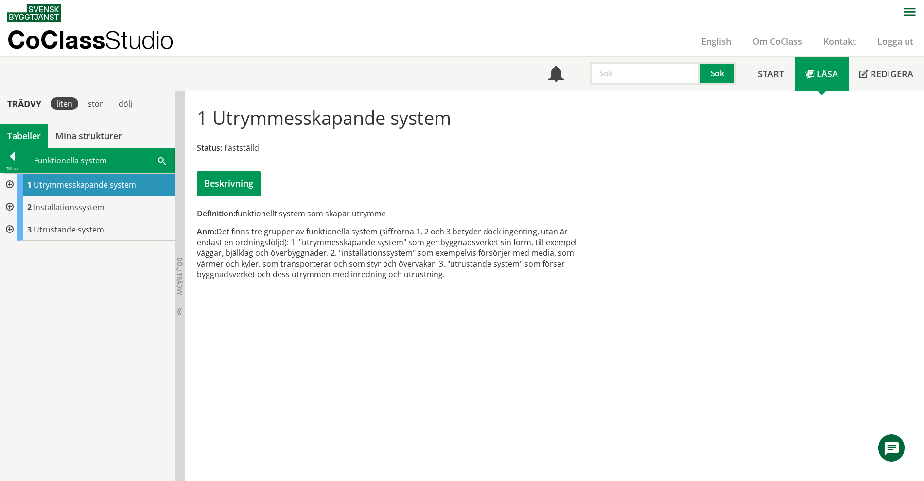
click at [14, 204] on div at bounding box center [9, 207] width 18 height 22
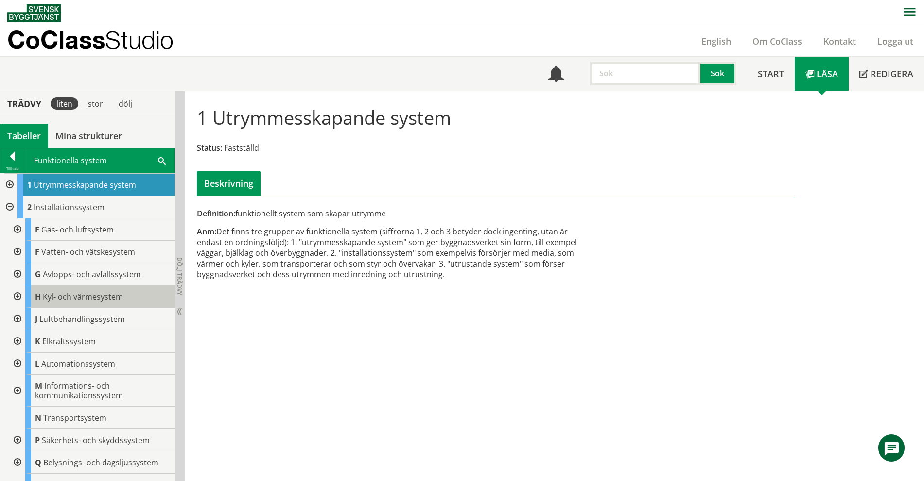
scroll to position [37, 0]
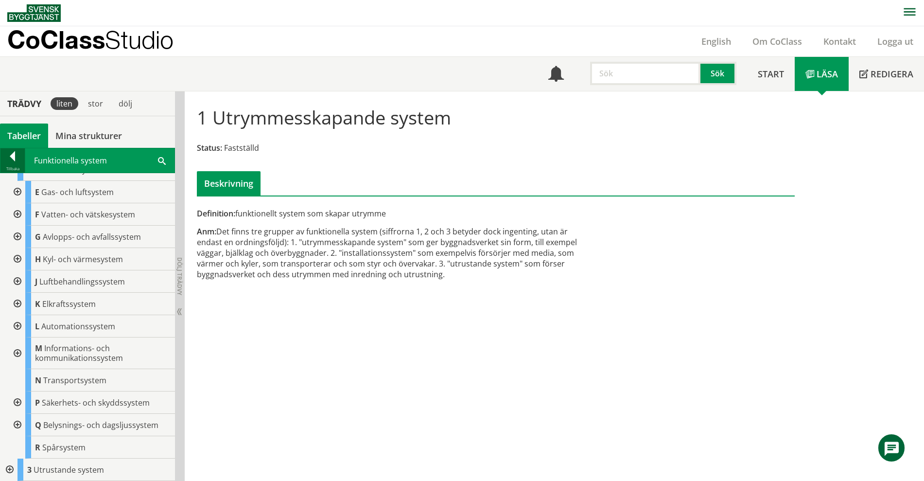
click at [16, 156] on div at bounding box center [12, 158] width 24 height 14
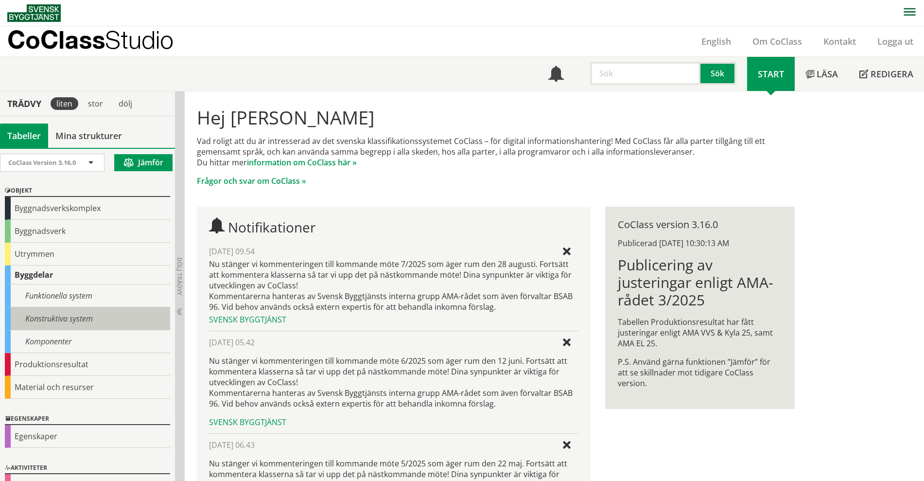
click at [73, 320] on div "Konstruktiva system" at bounding box center [87, 318] width 165 height 23
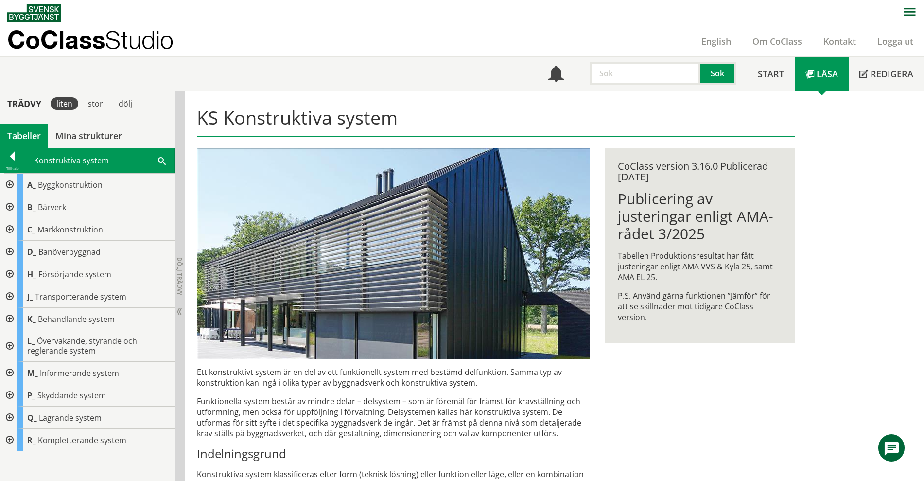
click at [12, 346] on div at bounding box center [9, 346] width 18 height 32
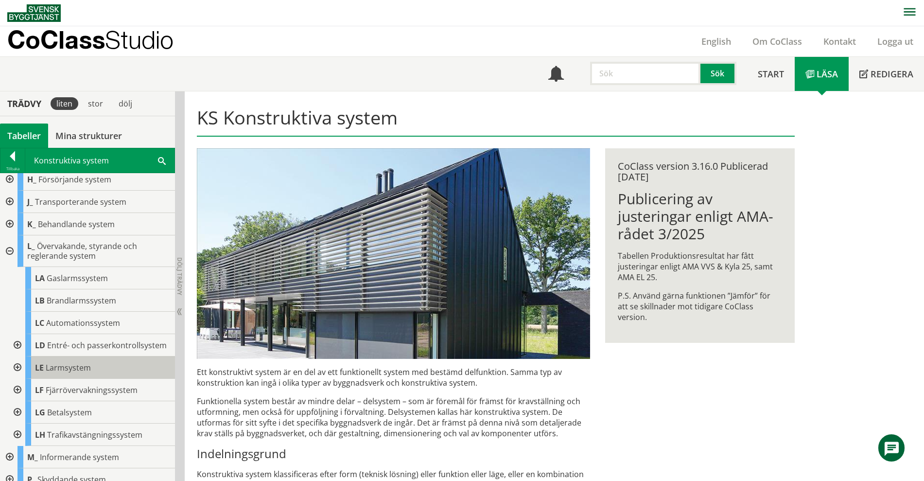
scroll to position [122, 0]
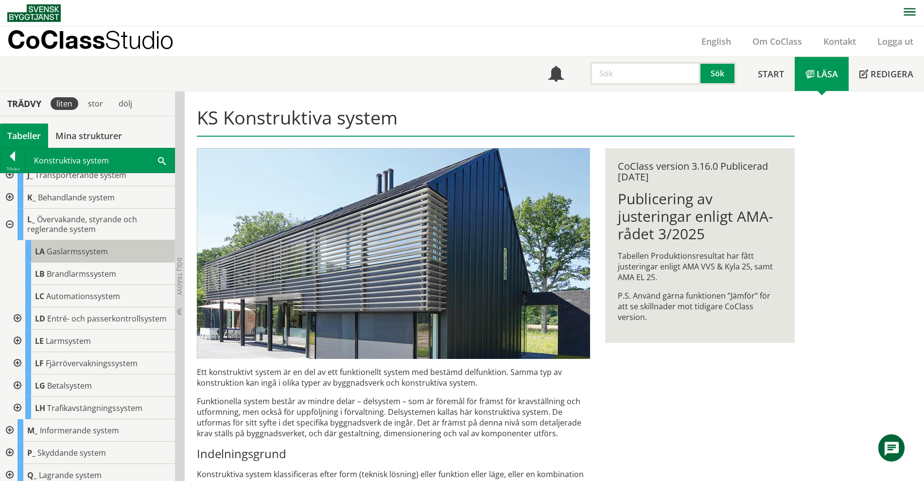
click at [60, 245] on div "LA Gaslarmssystem" at bounding box center [100, 251] width 150 height 22
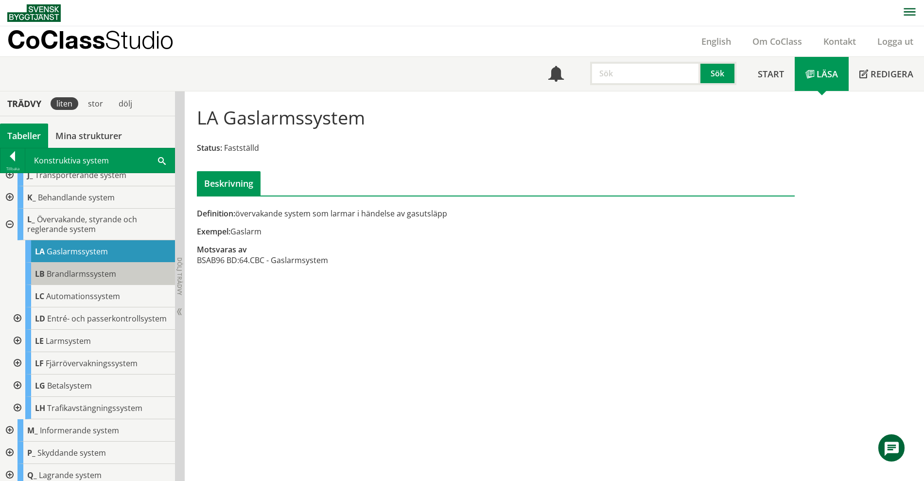
click at [76, 275] on span "Brandlarmssystem" at bounding box center [82, 273] width 70 height 11
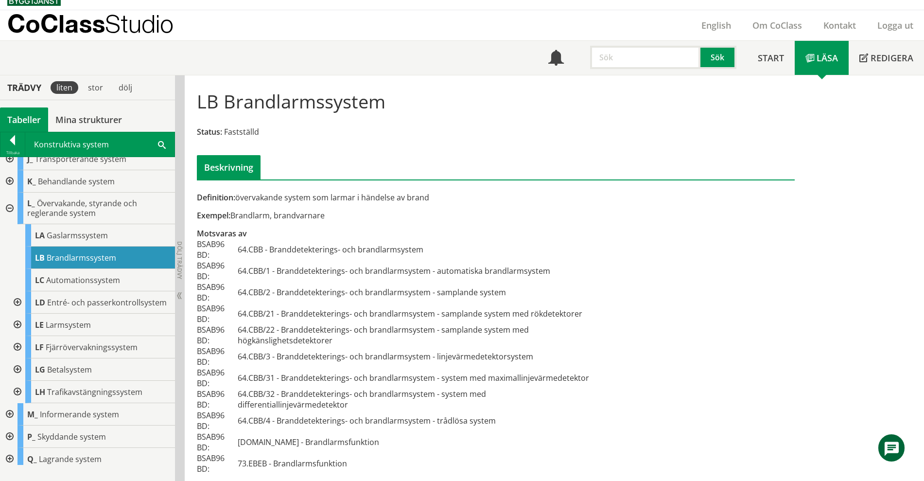
scroll to position [25, 0]
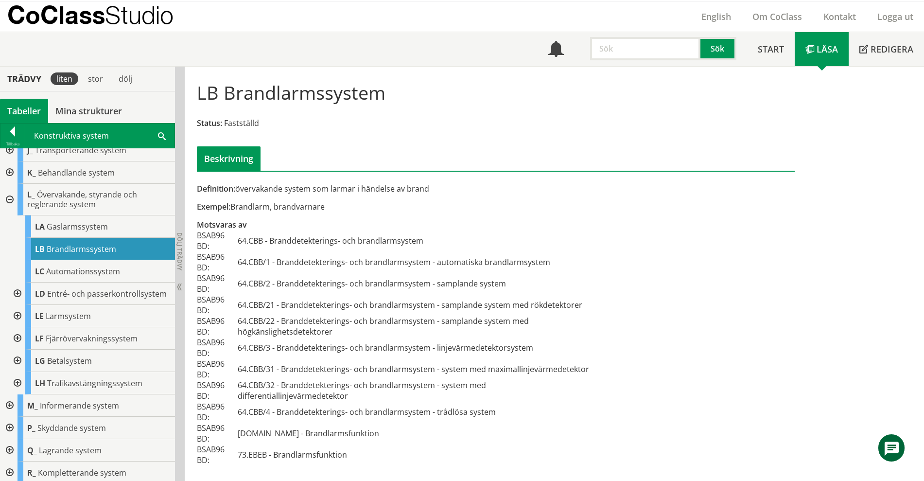
click at [460, 291] on td "64.CBB/2 - Branddetekterings- och brandlarmsystem - samplande system" at bounding box center [414, 283] width 353 height 21
click at [73, 317] on div "LE Larmsystem" at bounding box center [100, 316] width 150 height 22
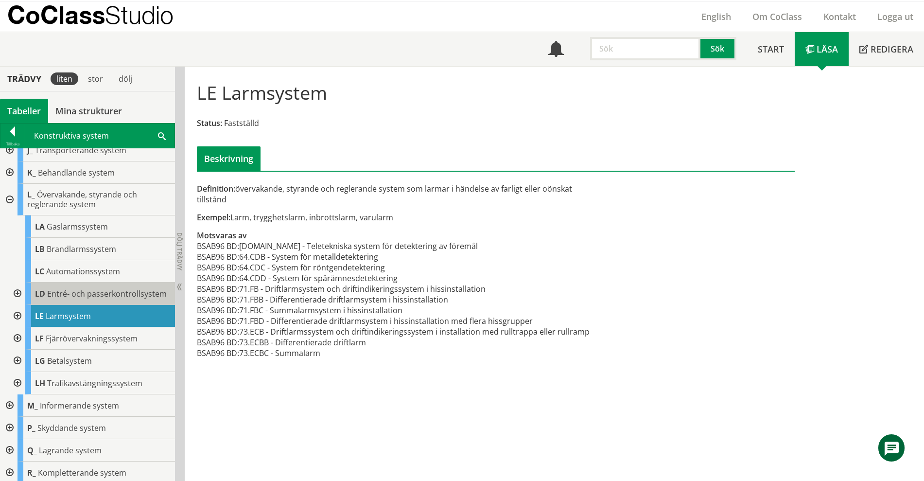
click at [92, 299] on span "Entré- och passerkontrollsystem" at bounding box center [107, 293] width 120 height 11
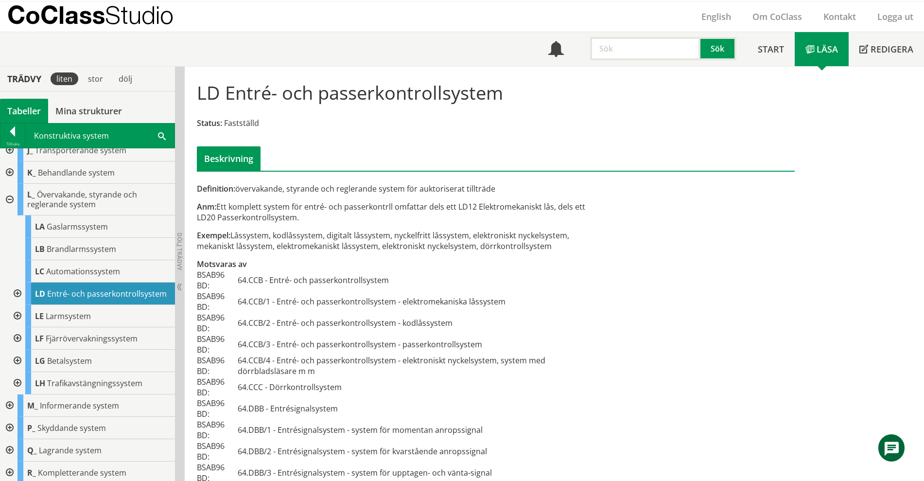
scroll to position [134, 0]
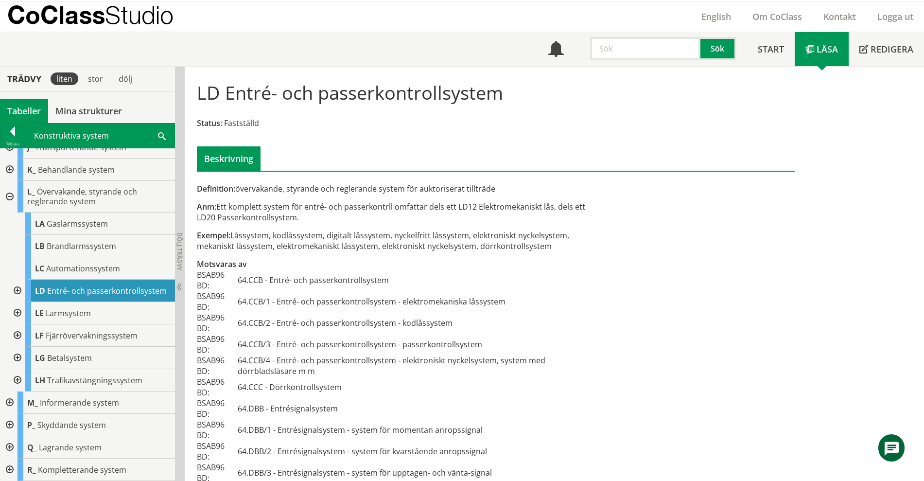
click at [13, 281] on div at bounding box center [17, 291] width 18 height 22
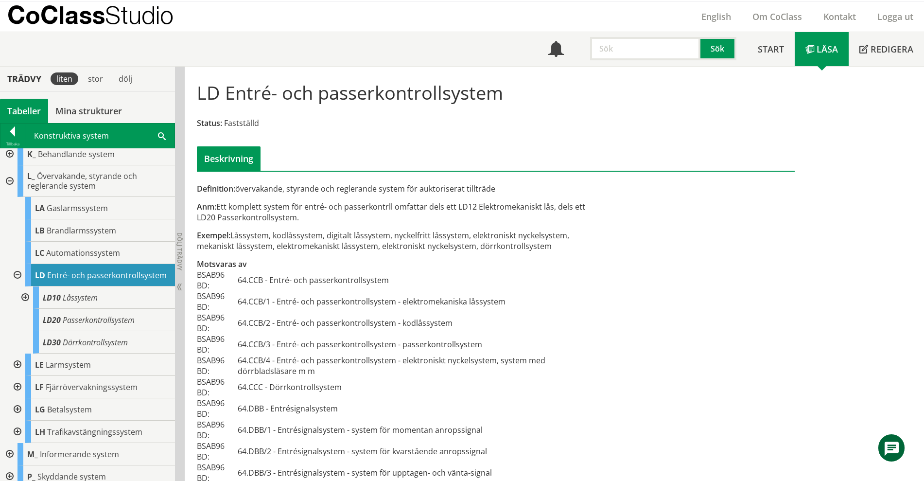
click at [19, 277] on div at bounding box center [17, 275] width 18 height 22
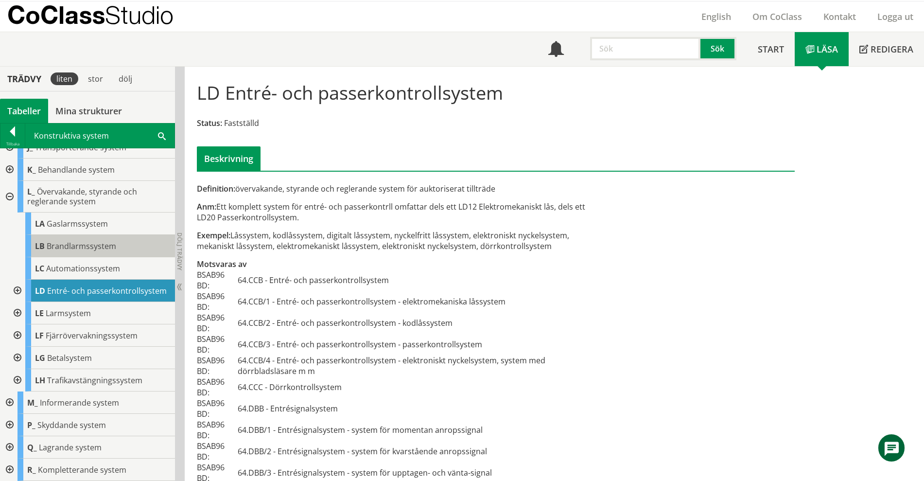
click at [68, 242] on div "LB Brandlarmssystem" at bounding box center [100, 246] width 150 height 22
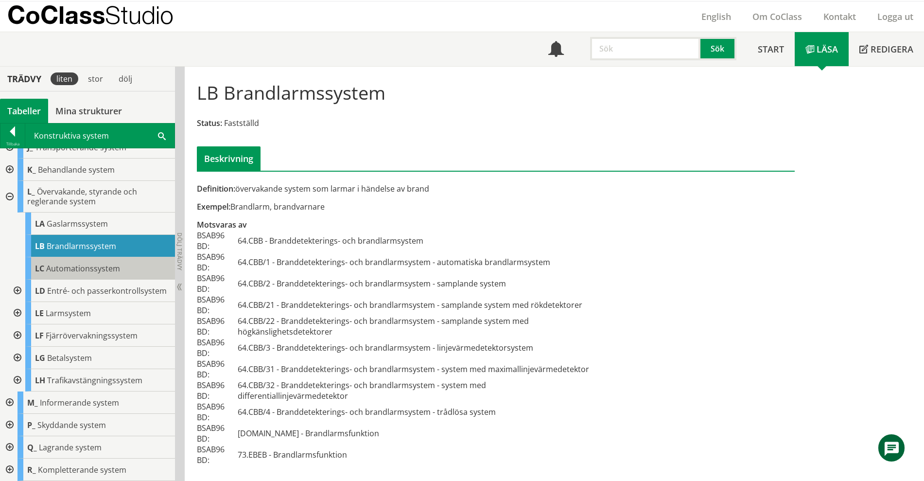
click at [78, 263] on span "Automationssystem" at bounding box center [83, 268] width 74 height 11
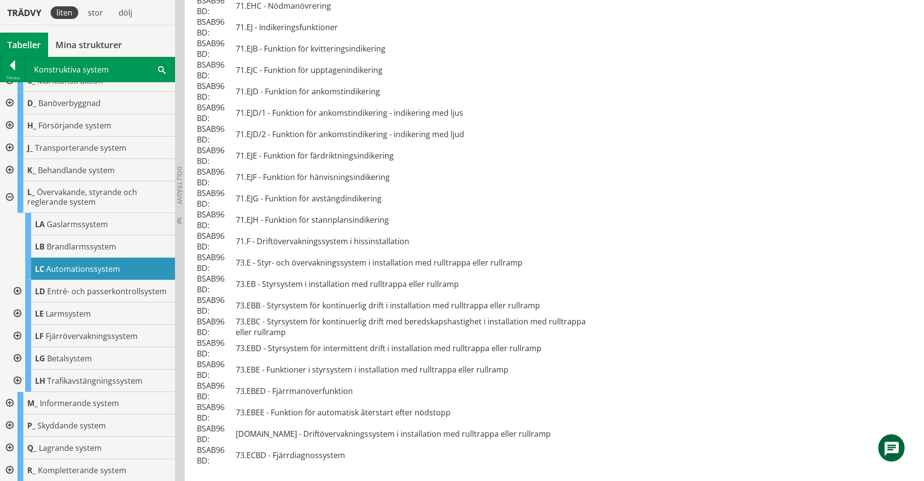
scroll to position [816, 0]
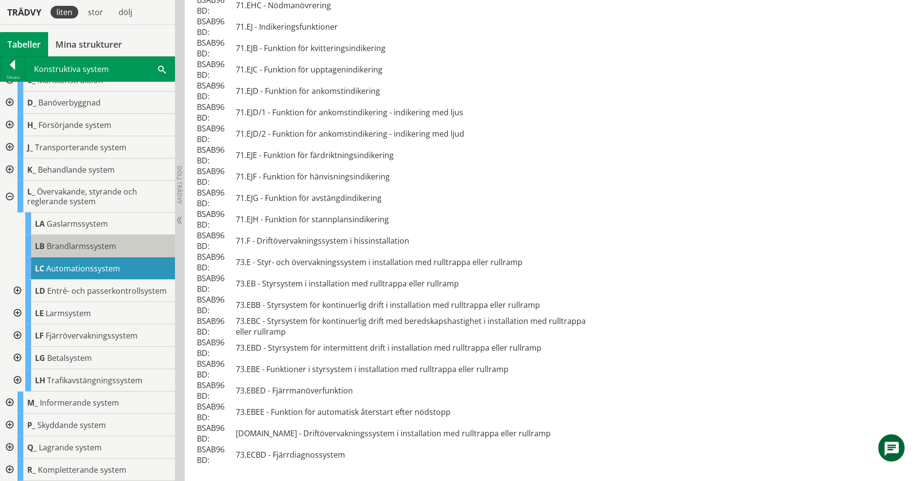
click at [70, 241] on span "Brandlarmssystem" at bounding box center [82, 246] width 70 height 11
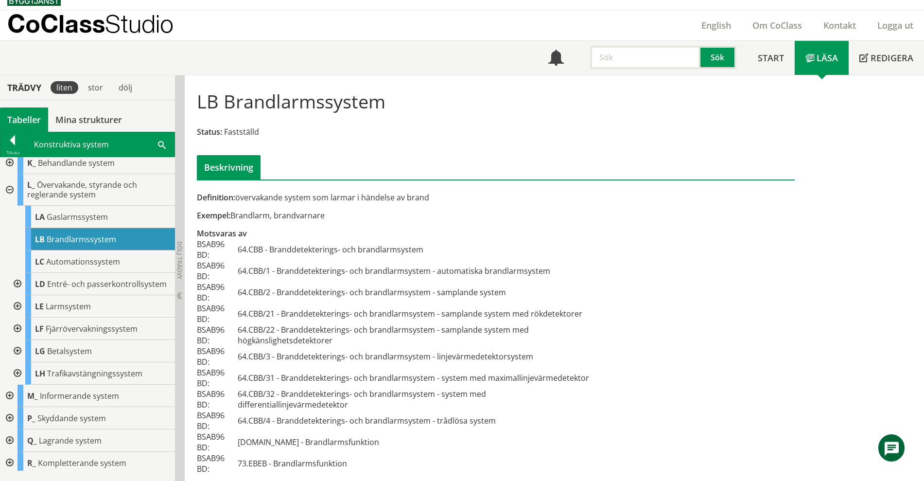
scroll to position [134, 0]
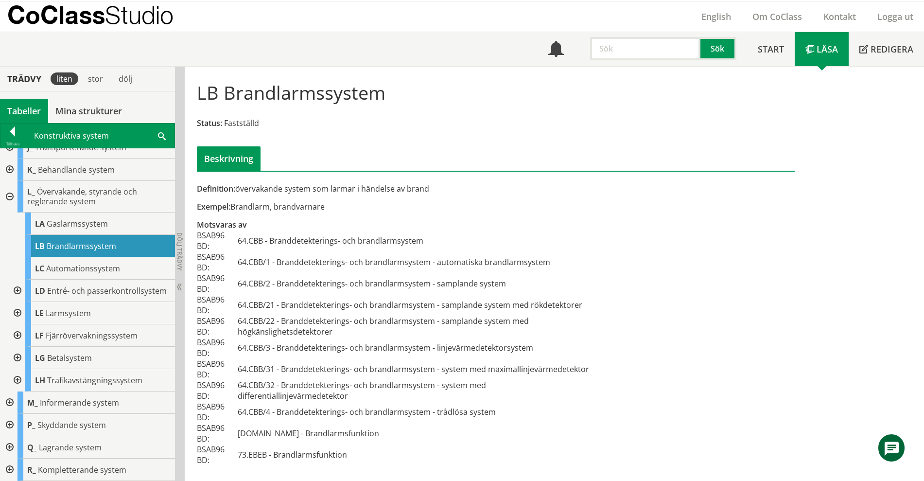
click at [7, 182] on div at bounding box center [9, 197] width 18 height 32
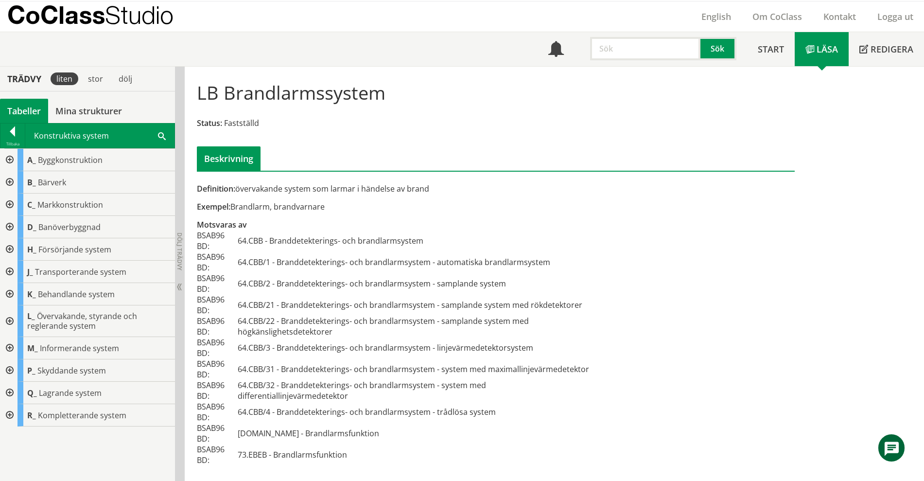
scroll to position [0, 0]
click at [15, 368] on div at bounding box center [9, 370] width 18 height 22
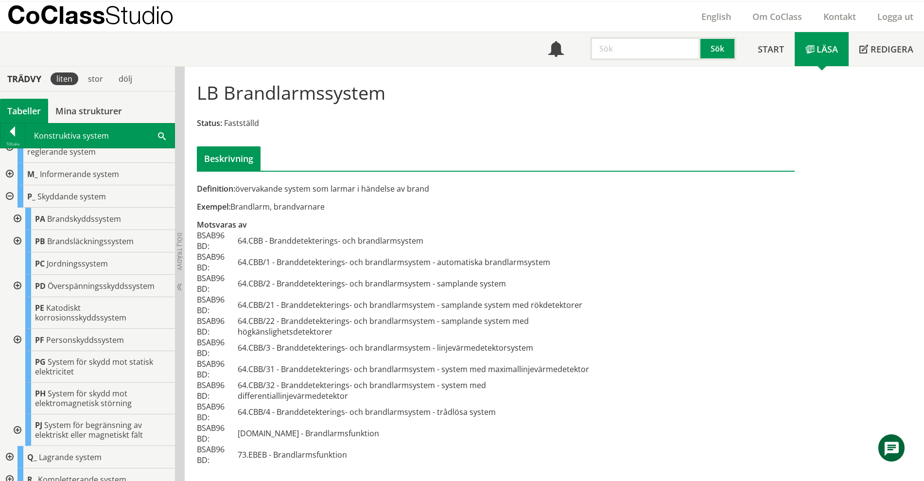
scroll to position [182, 0]
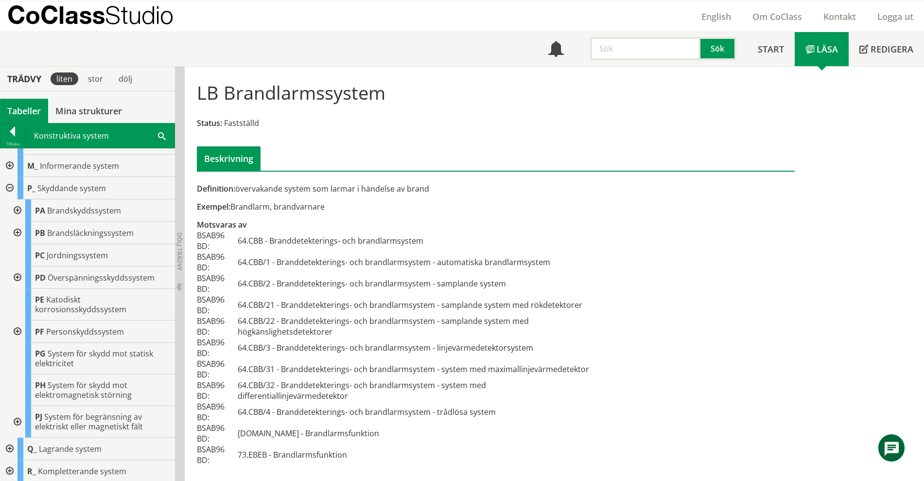
click at [17, 328] on div at bounding box center [17, 331] width 18 height 22
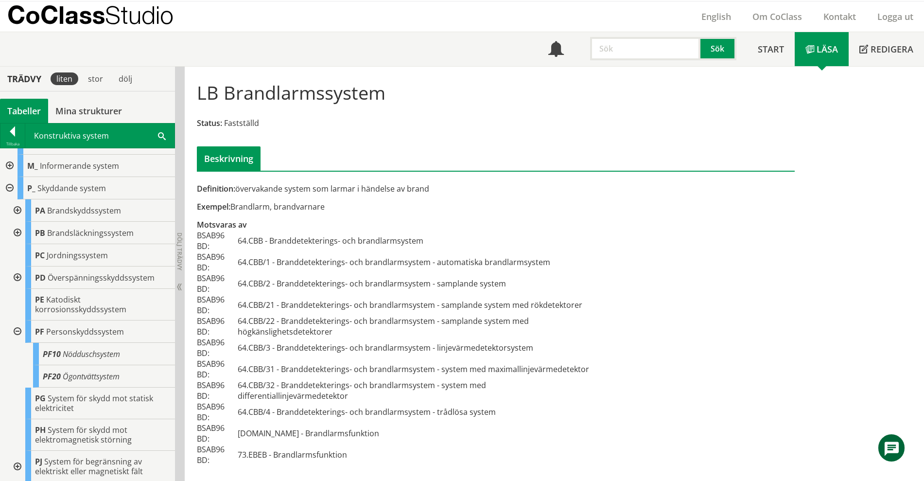
click at [19, 330] on div at bounding box center [17, 331] width 18 height 22
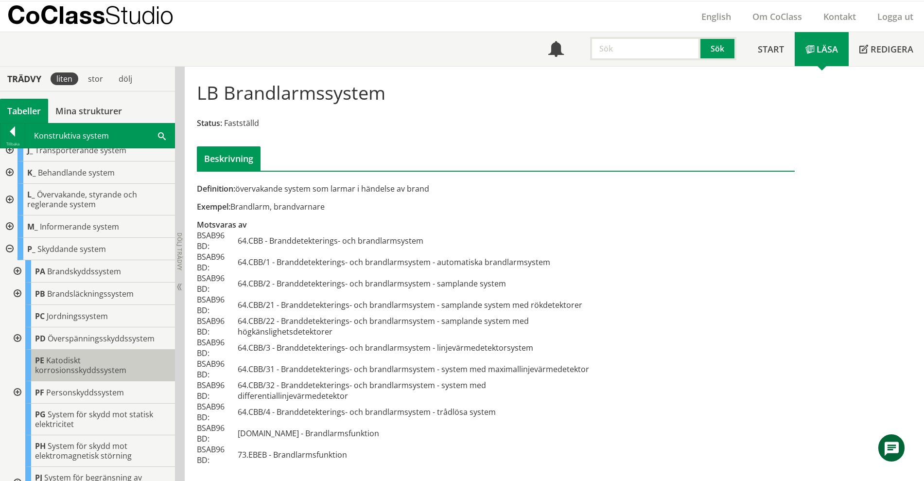
scroll to position [184, 0]
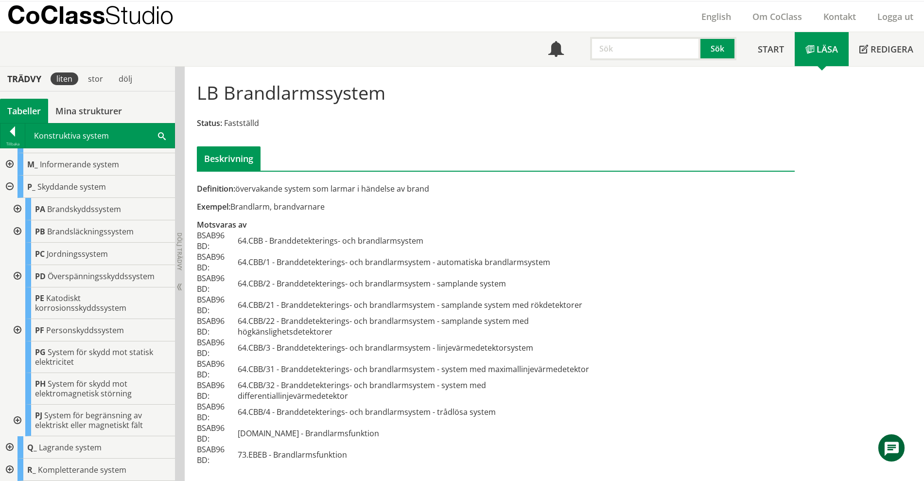
click at [17, 326] on div at bounding box center [17, 330] width 18 height 22
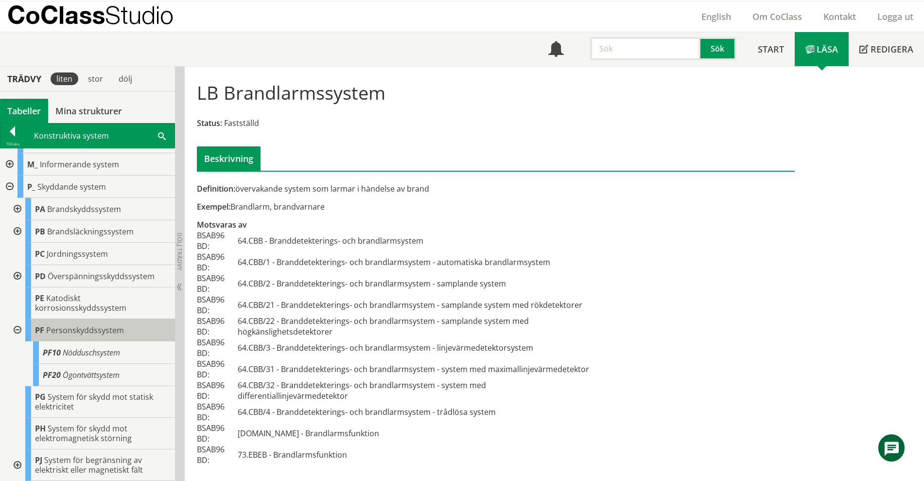
click at [78, 332] on span "Personskyddssystem" at bounding box center [85, 330] width 78 height 11
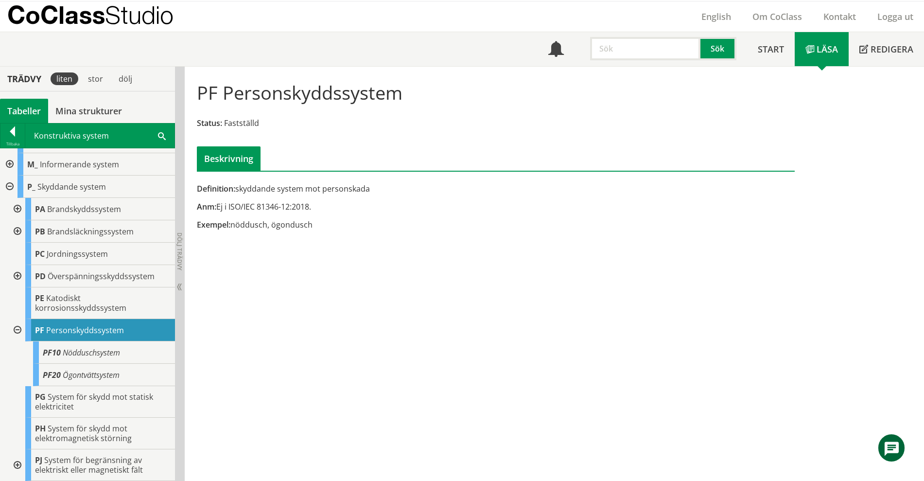
click at [16, 332] on div at bounding box center [17, 330] width 18 height 22
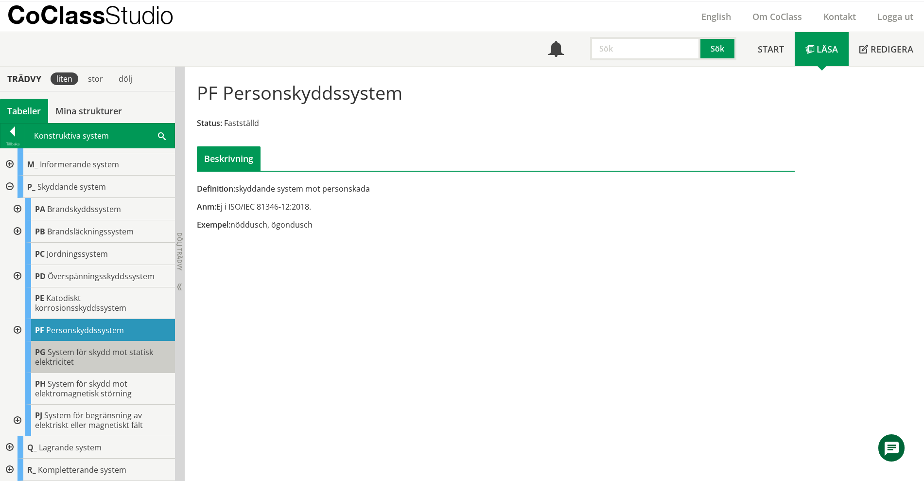
scroll to position [123, 0]
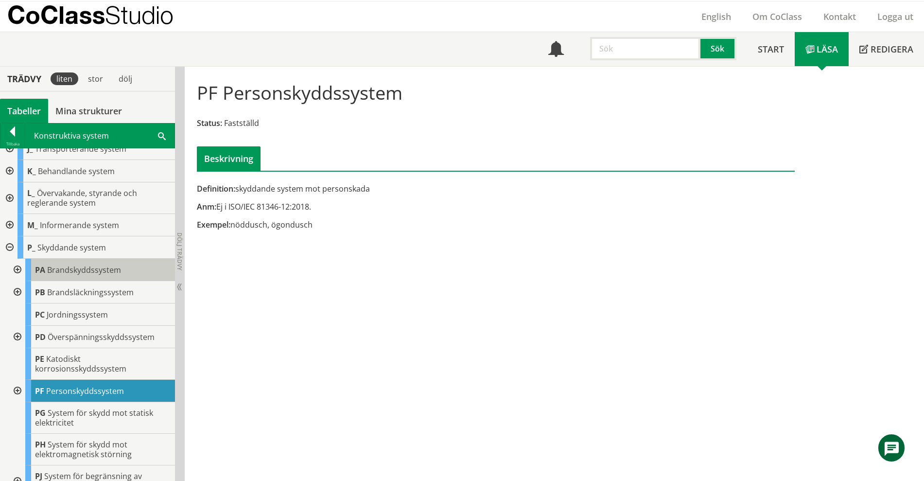
click at [65, 274] on span "Brandskyddssystem" at bounding box center [84, 270] width 74 height 11
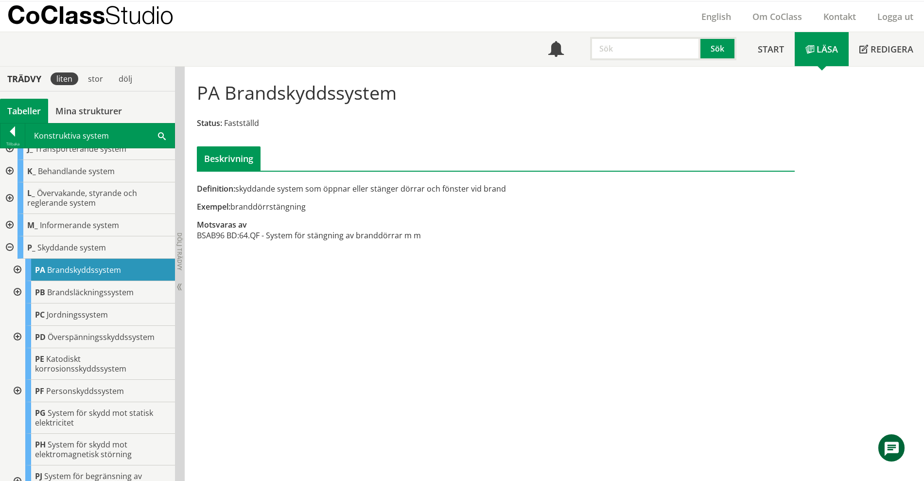
click at [20, 269] on div at bounding box center [17, 270] width 18 height 22
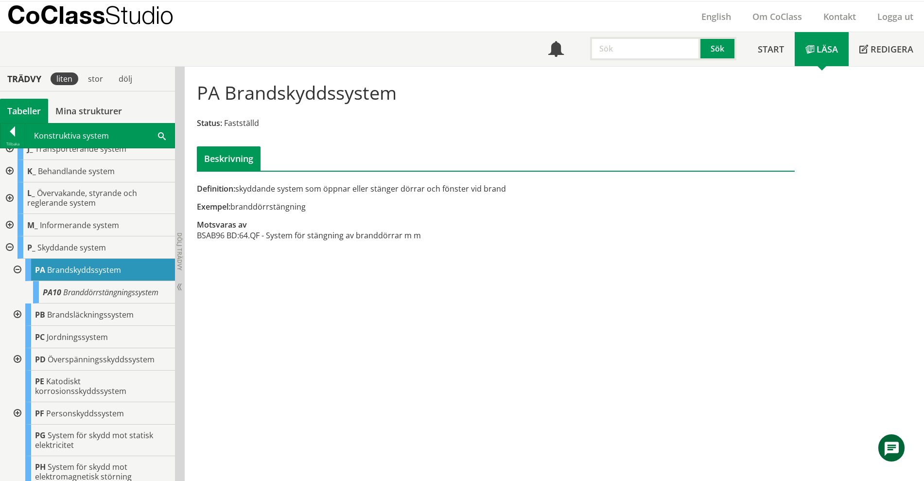
click at [20, 269] on div at bounding box center [17, 270] width 18 height 22
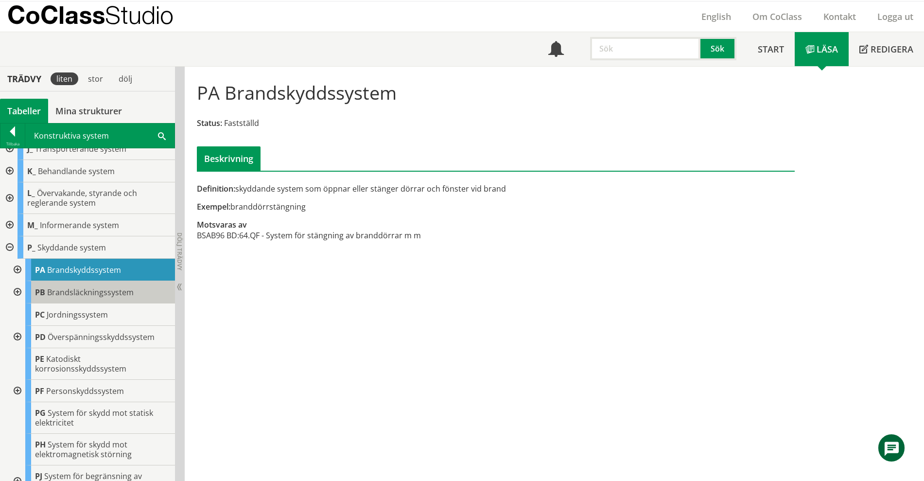
click at [53, 297] on div "PB Brandsläckningssystem" at bounding box center [100, 292] width 150 height 22
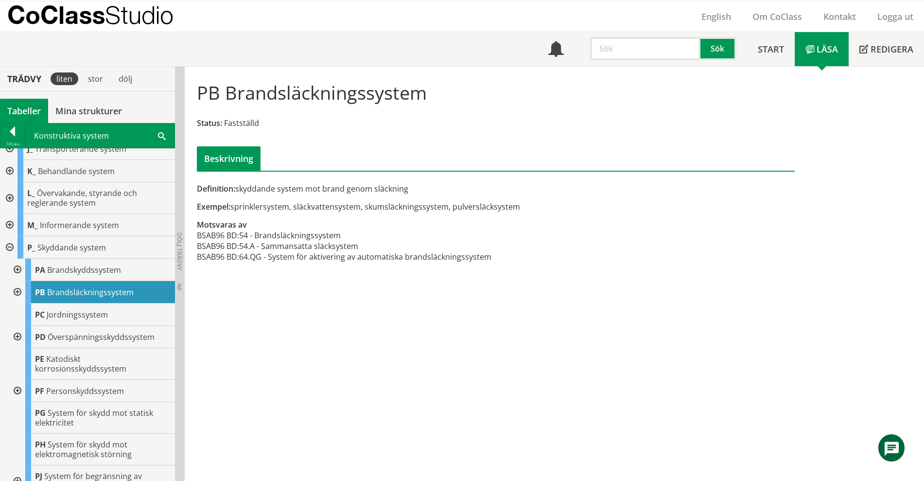
click at [20, 292] on div at bounding box center [17, 292] width 18 height 22
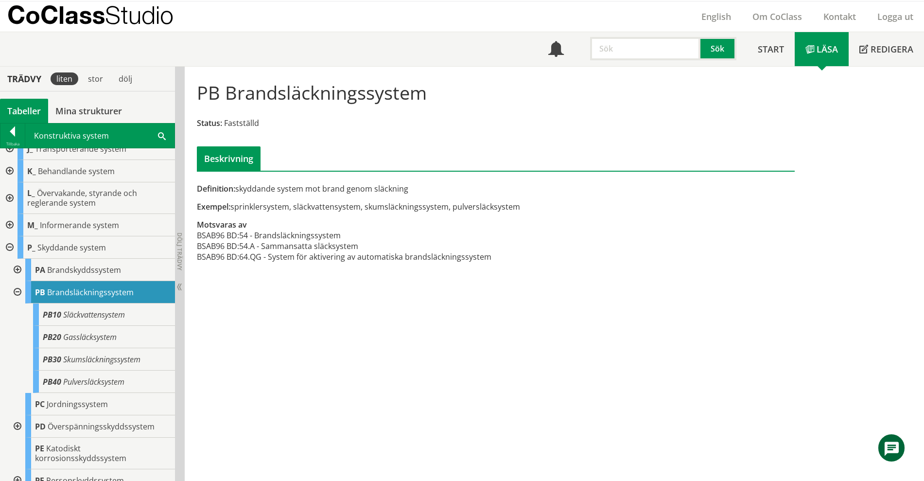
click at [20, 292] on div at bounding box center [17, 292] width 18 height 22
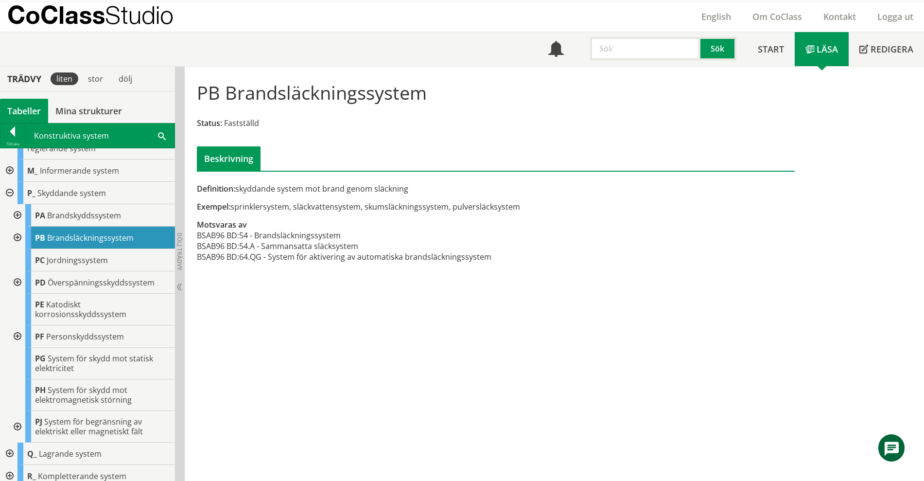
scroll to position [184, 0]
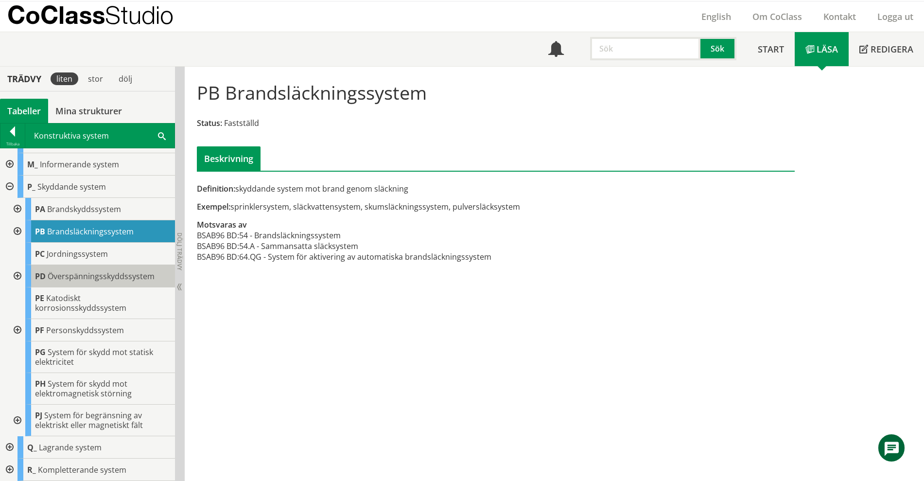
click at [82, 274] on span "Överspänningsskyddssystem" at bounding box center [101, 276] width 107 height 11
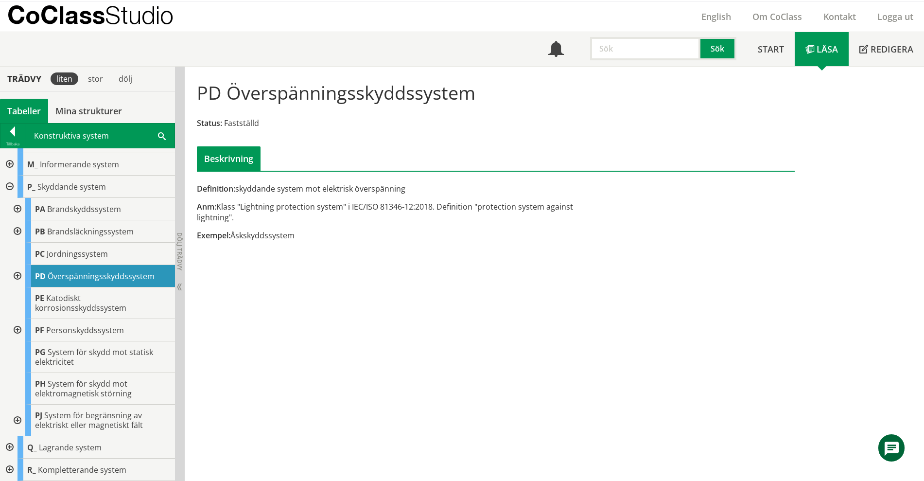
click at [22, 274] on div at bounding box center [17, 276] width 18 height 22
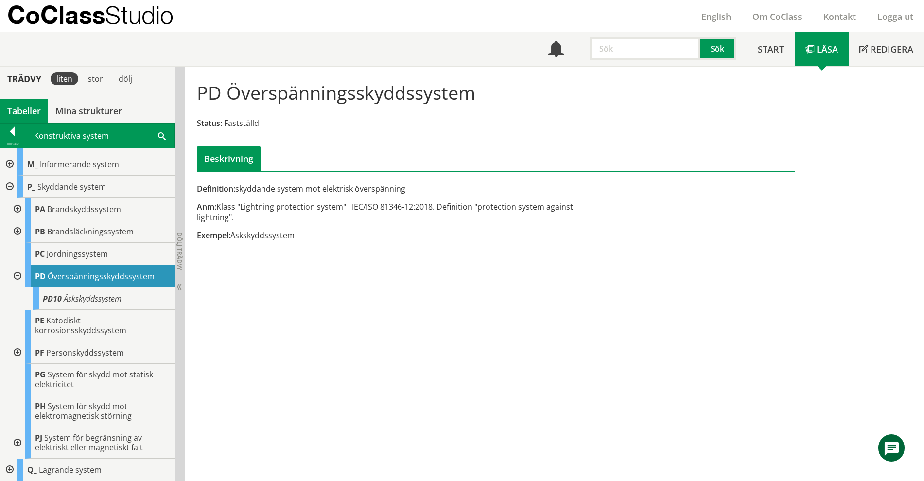
click at [22, 275] on div at bounding box center [17, 276] width 18 height 22
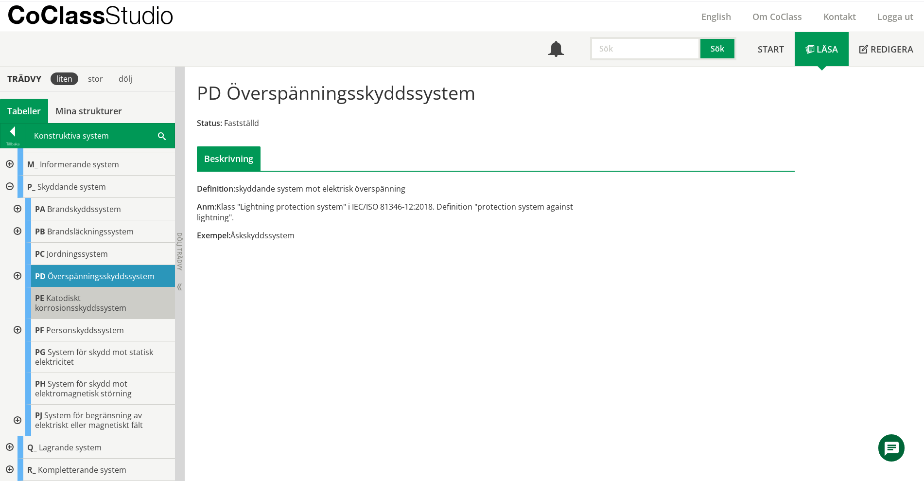
click at [52, 302] on span "Katodiskt korrosionsskyddssystem" at bounding box center [80, 303] width 91 height 20
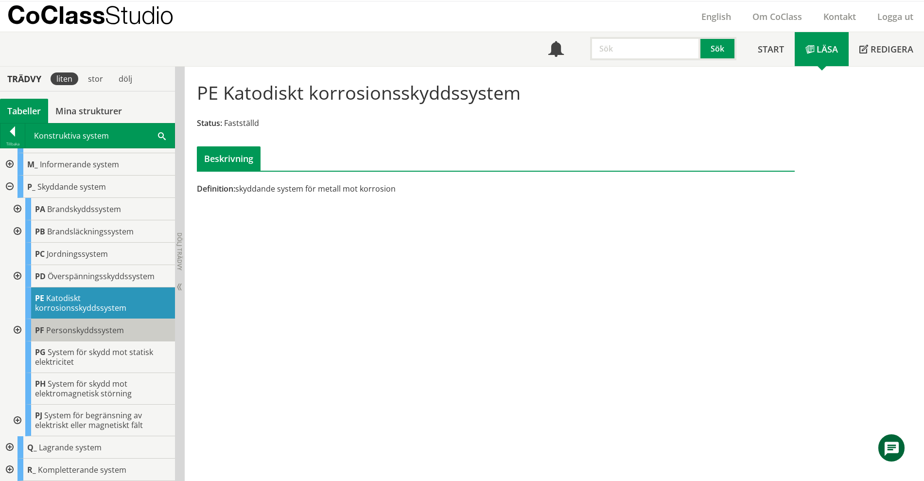
click at [61, 332] on span "Personskyddssystem" at bounding box center [85, 330] width 78 height 11
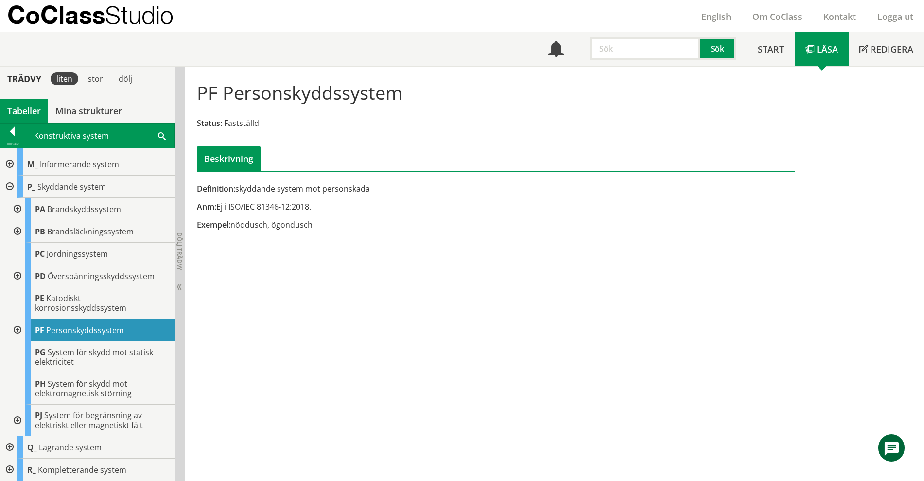
click at [16, 327] on div at bounding box center [17, 330] width 18 height 22
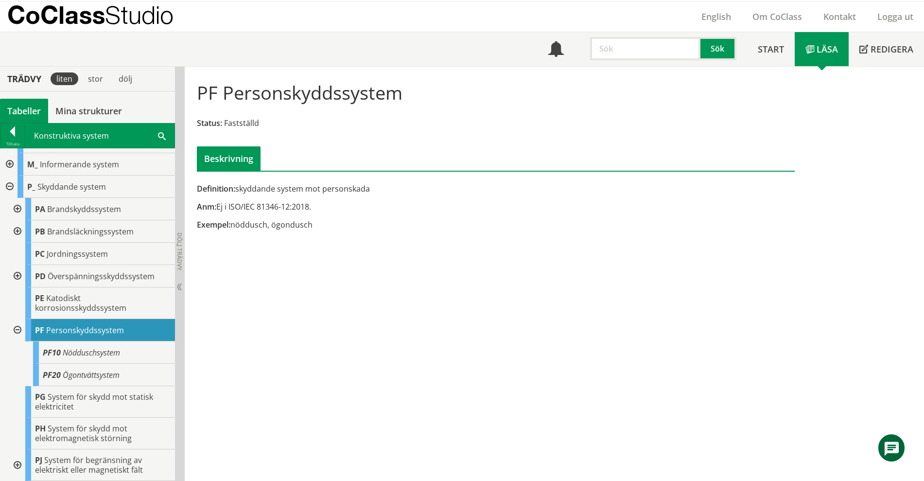
click at [16, 327] on div at bounding box center [17, 330] width 18 height 22
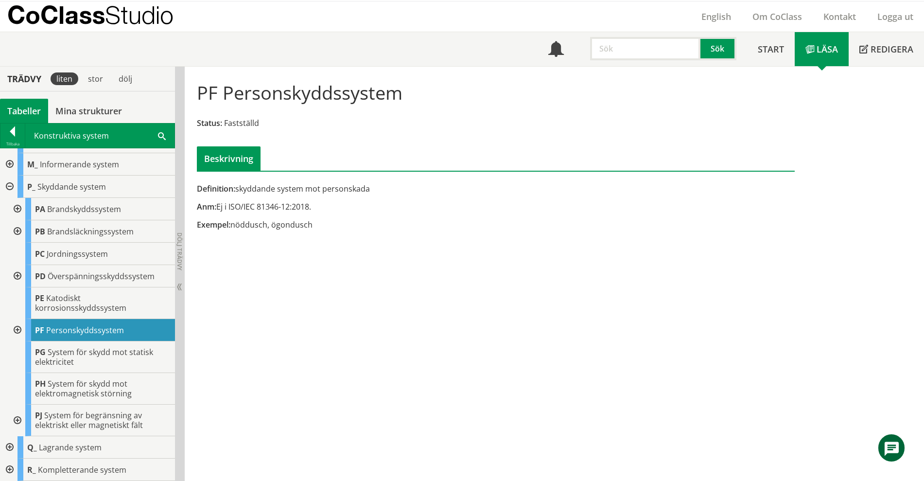
click at [9, 184] on div at bounding box center [9, 187] width 18 height 22
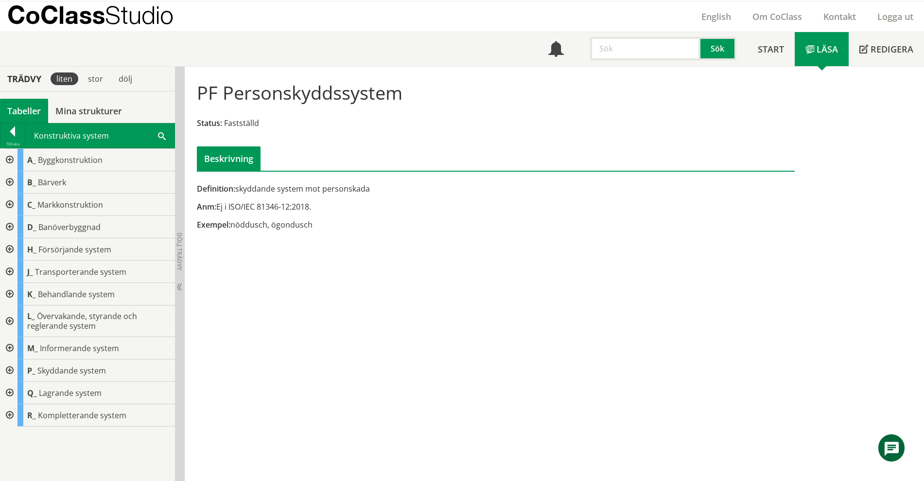
click at [7, 320] on div at bounding box center [9, 321] width 18 height 32
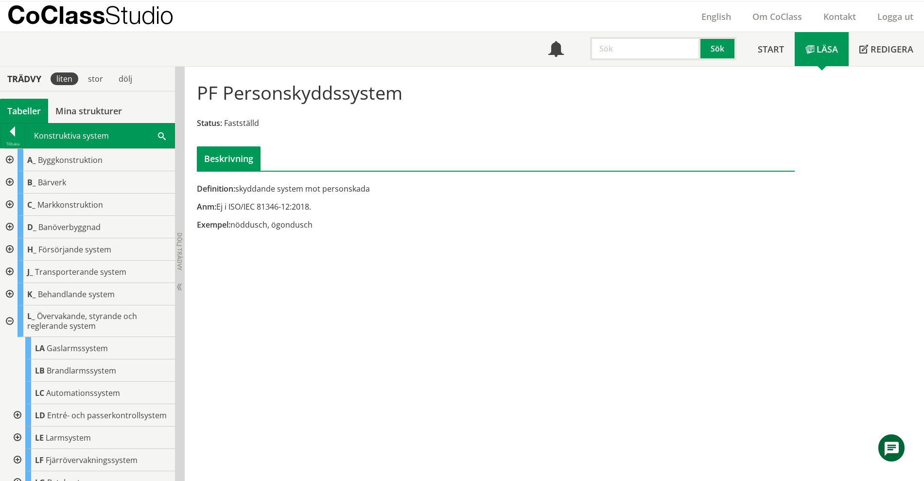
click at [7, 320] on div at bounding box center [9, 321] width 18 height 32
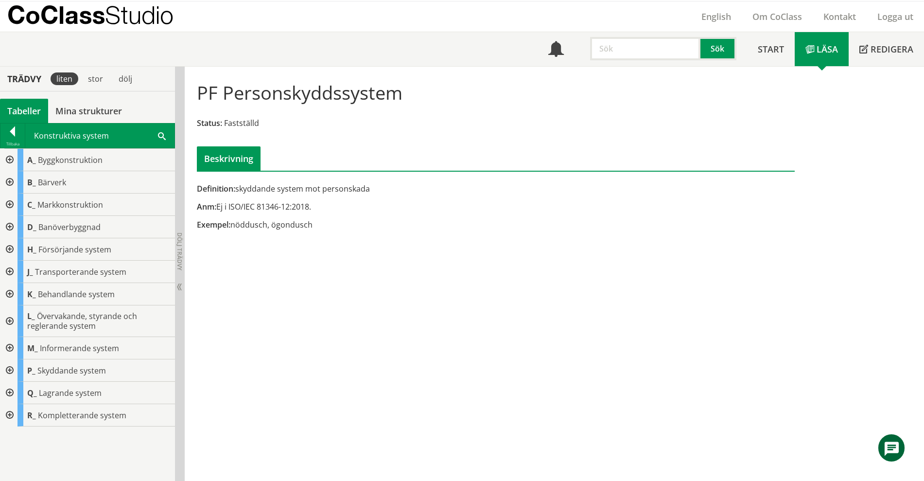
click at [152, 131] on div "Konstruktiva system Sök" at bounding box center [99, 136] width 149 height 24
click at [164, 132] on span at bounding box center [162, 135] width 8 height 10
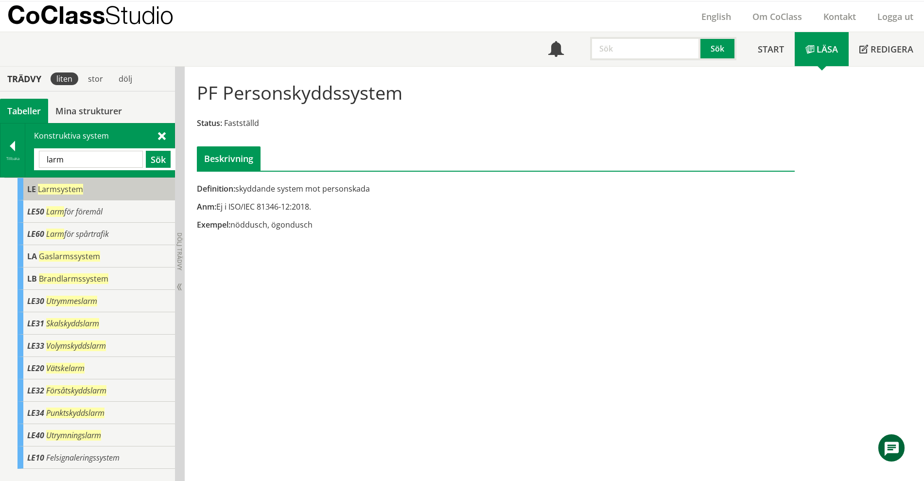
click at [101, 194] on div "LE Larmsystem" at bounding box center [97, 189] width 158 height 22
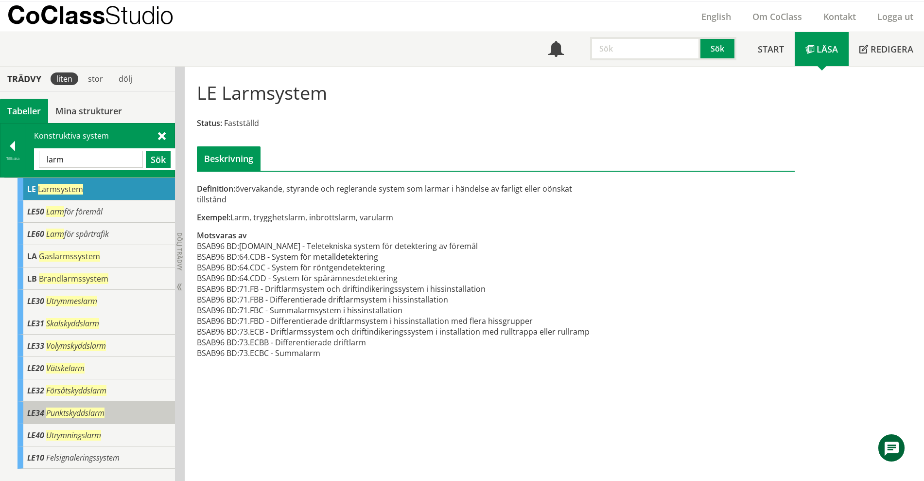
click at [124, 409] on div "LE34 Punktskyddslarm" at bounding box center [97, 413] width 158 height 22
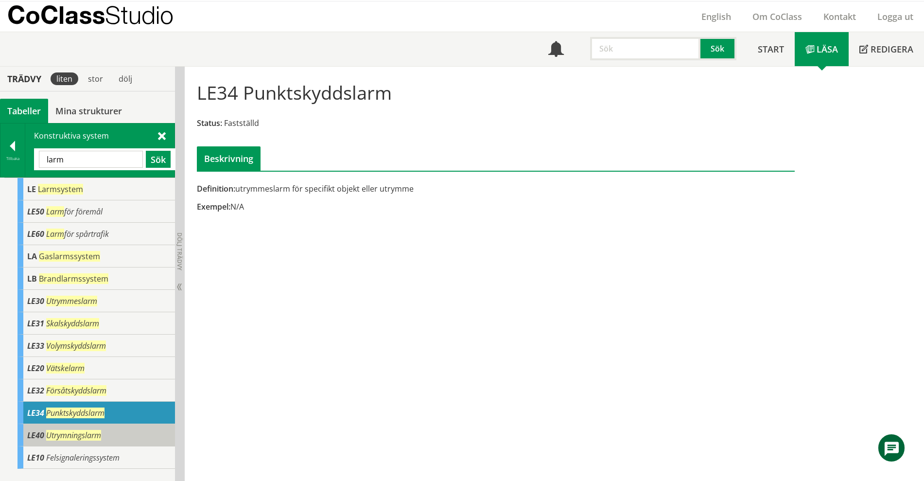
click at [119, 432] on div "LE40 Utrymningslarm" at bounding box center [97, 435] width 158 height 22
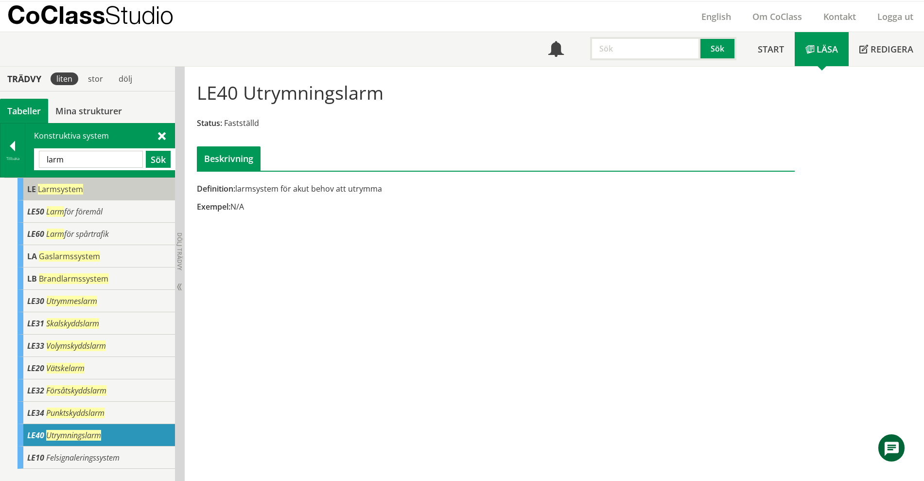
click at [101, 194] on div "LE Larmsystem" at bounding box center [97, 189] width 158 height 22
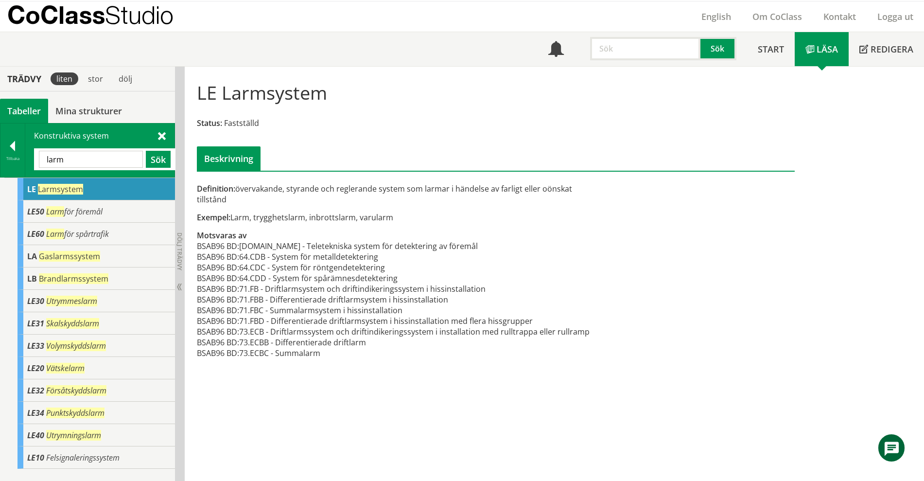
click at [133, 149] on div "larm Sök" at bounding box center [104, 159] width 141 height 22
click at [132, 151] on input "larm" at bounding box center [91, 159] width 104 height 17
click at [113, 169] on div "larm Sök" at bounding box center [104, 159] width 141 height 22
click at [113, 164] on input "larm" at bounding box center [91, 159] width 104 height 17
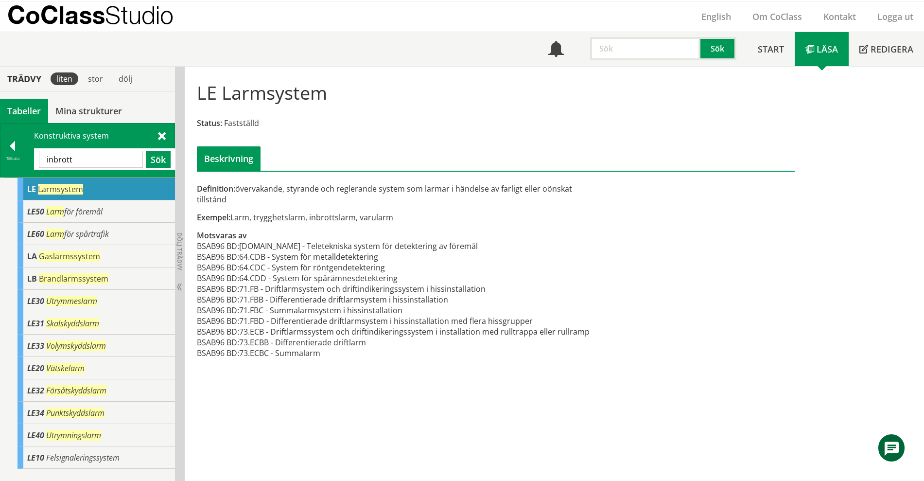
type input "inbrott"
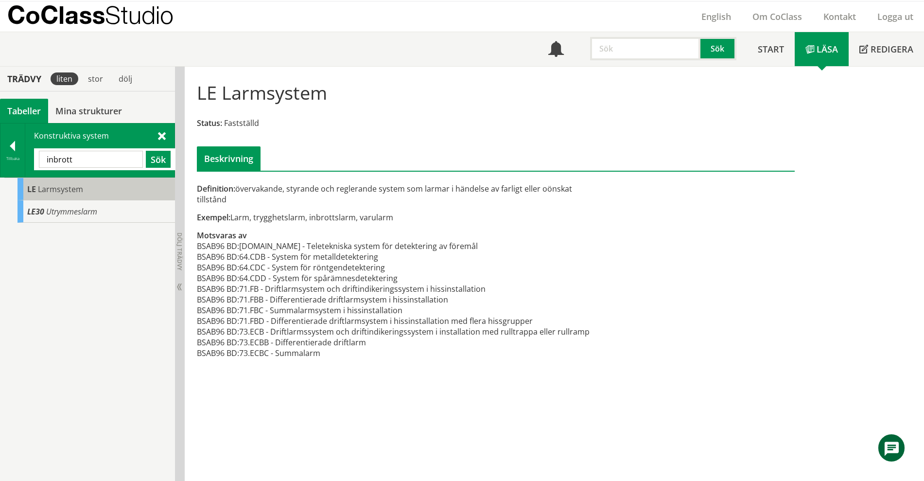
click at [105, 181] on div "LE Larmsystem" at bounding box center [97, 189] width 158 height 22
click at [391, 277] on td "64.CDD - System för spårämnesdetektering" at bounding box center [414, 278] width 351 height 11
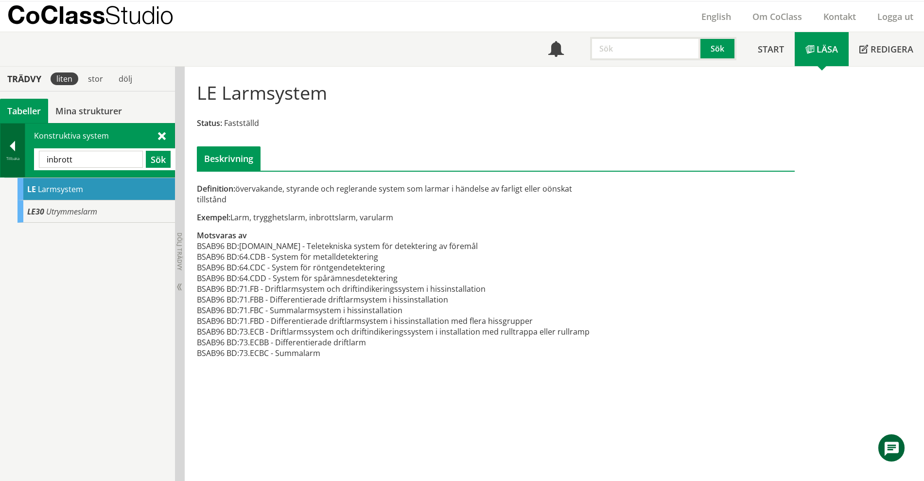
click at [13, 155] on div "Tillbaka" at bounding box center [12, 159] width 24 height 8
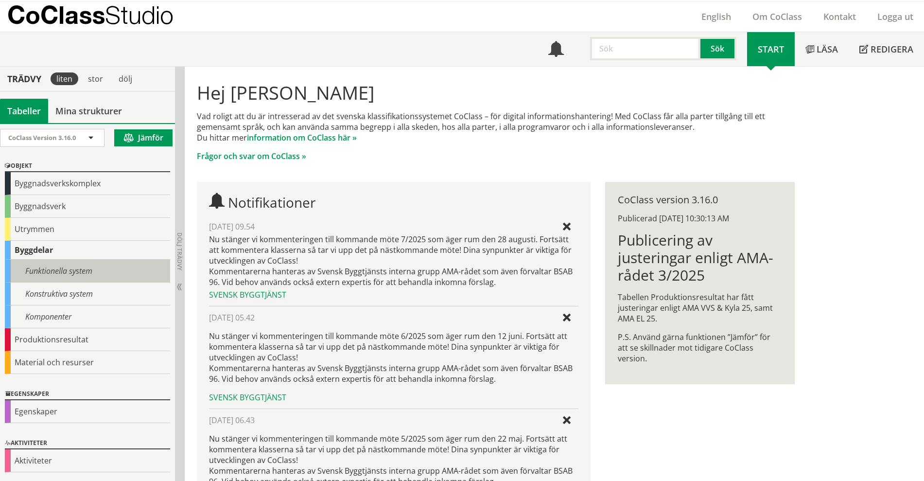
click at [86, 261] on div "Funktionella system" at bounding box center [87, 271] width 165 height 23
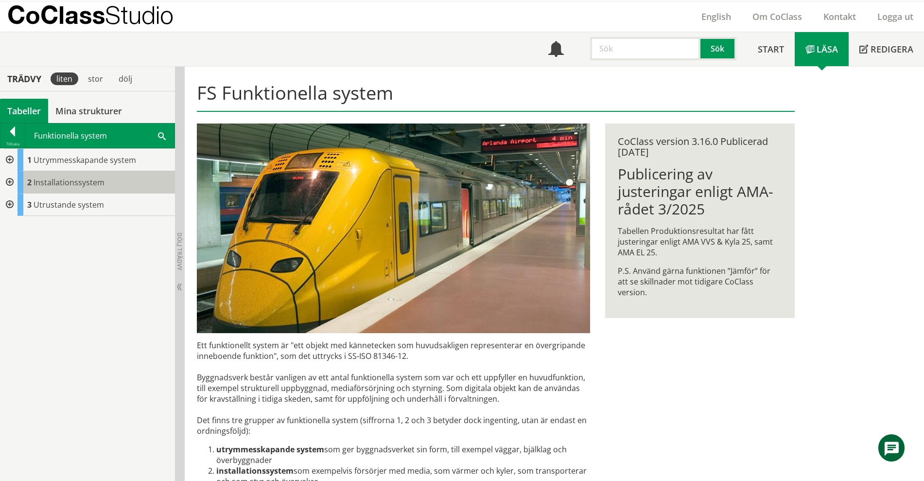
click at [36, 179] on span "Installationssystem" at bounding box center [69, 182] width 71 height 11
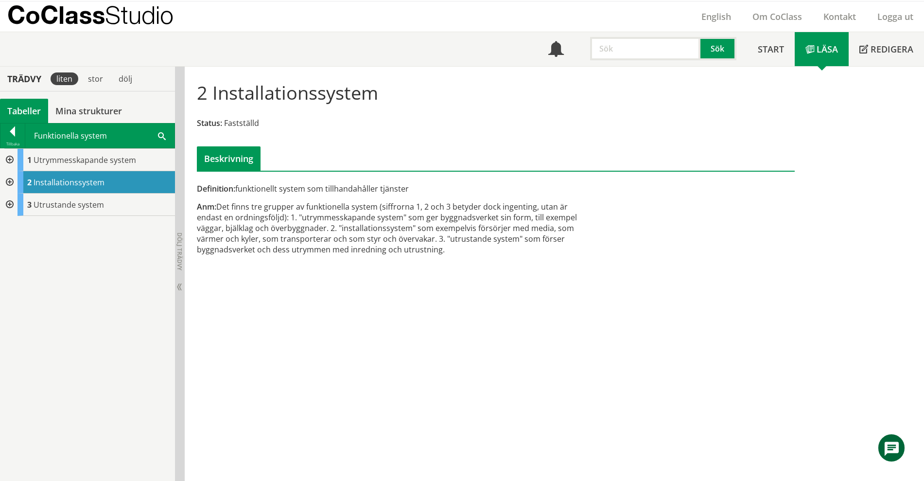
click at [9, 178] on div at bounding box center [9, 182] width 18 height 22
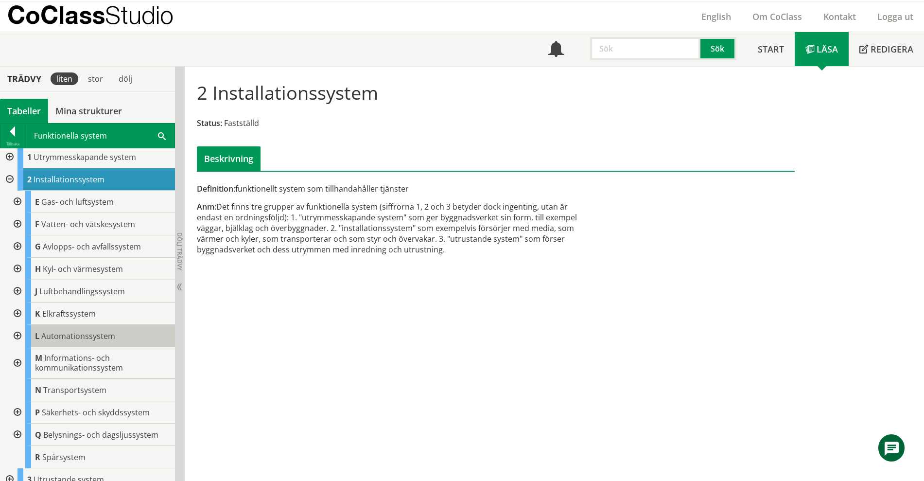
scroll to position [13, 0]
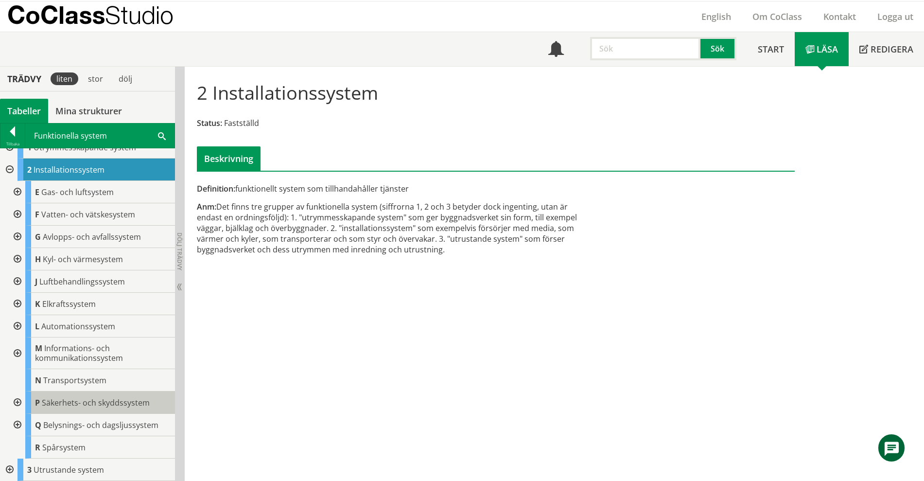
click at [107, 396] on div "P Säkerhets- och skyddssystem" at bounding box center [100, 402] width 150 height 22
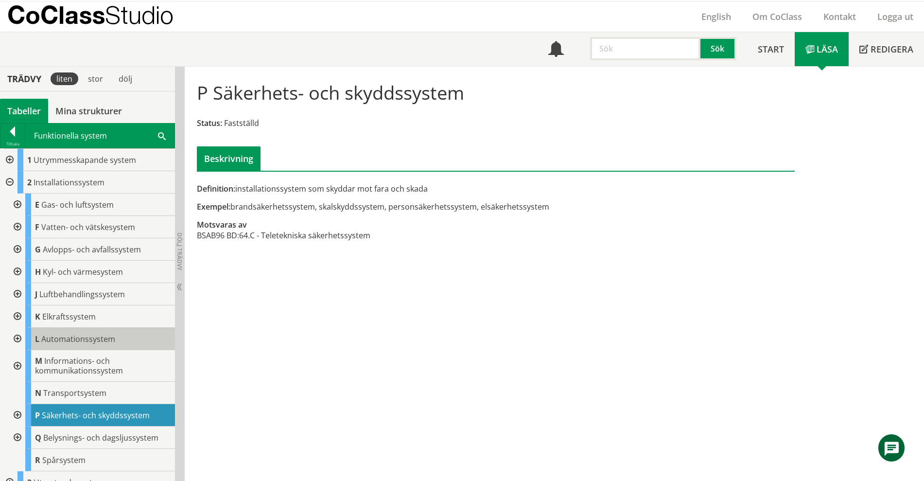
scroll to position [13, 0]
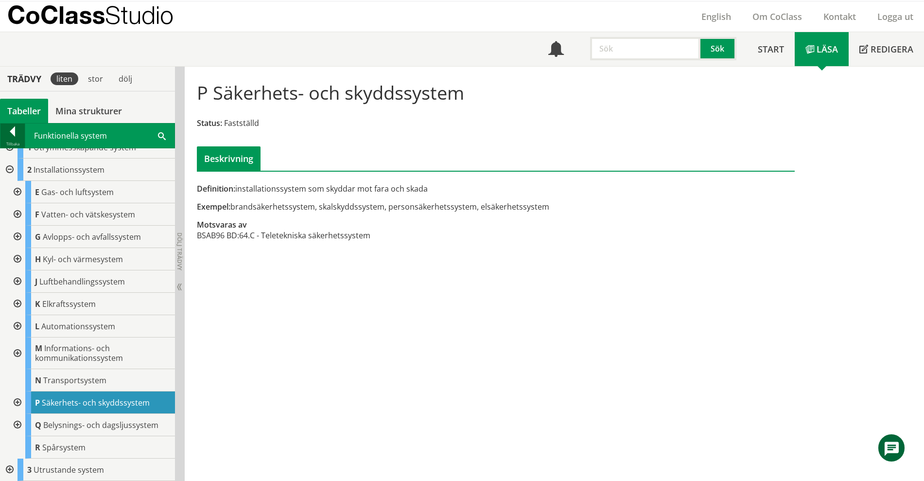
click at [9, 135] on div at bounding box center [12, 133] width 24 height 14
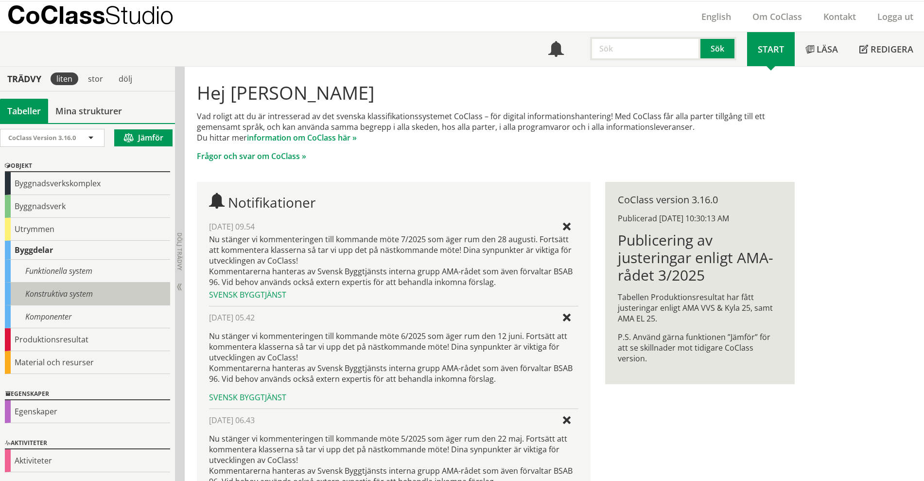
click at [60, 295] on div "Konstruktiva system" at bounding box center [87, 293] width 165 height 23
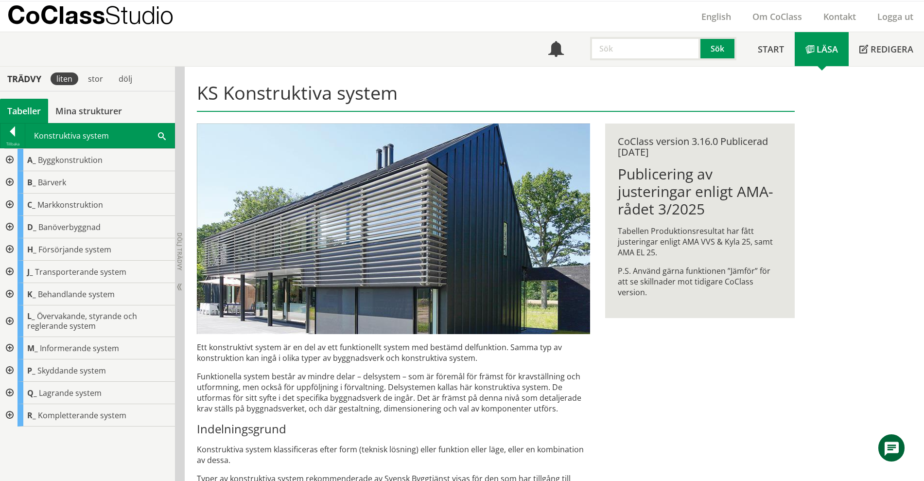
click at [12, 317] on div at bounding box center [9, 321] width 18 height 32
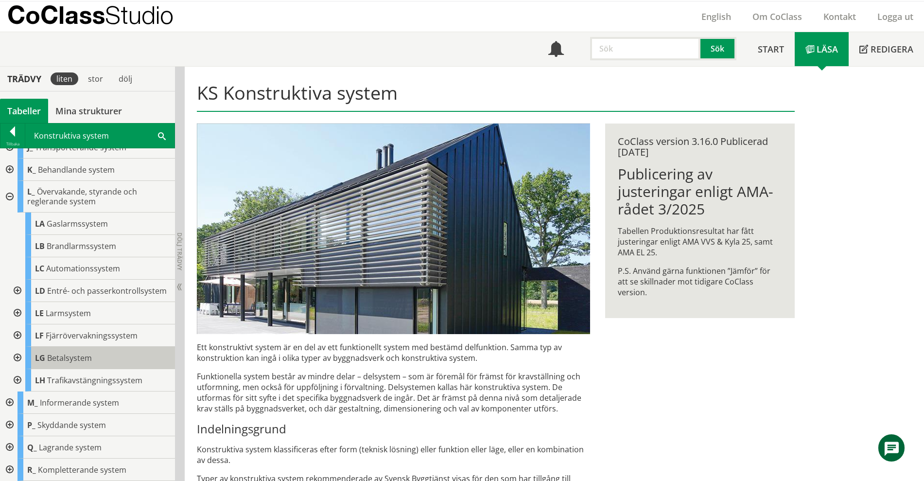
scroll to position [134, 0]
click at [18, 312] on div at bounding box center [17, 313] width 18 height 22
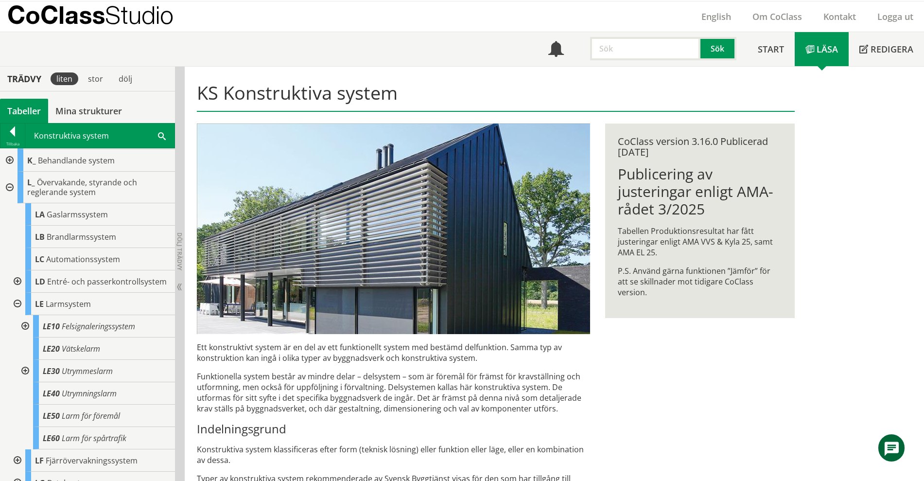
scroll to position [194, 0]
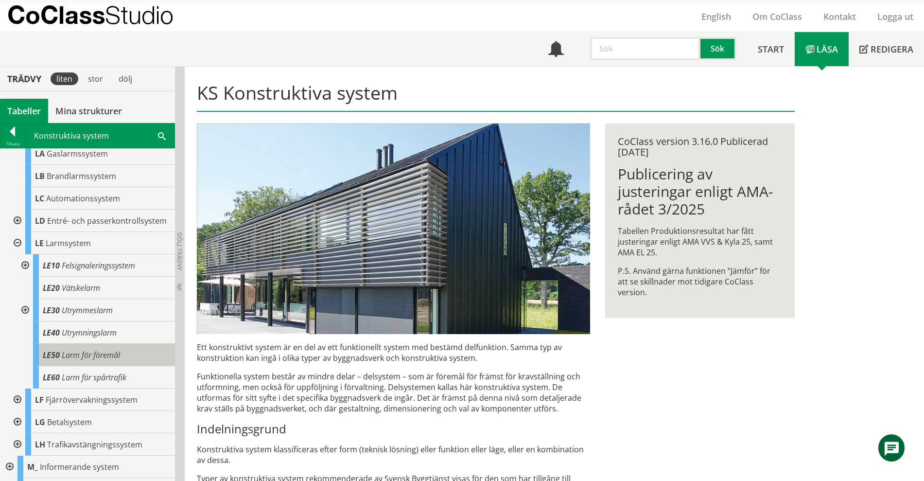
click at [81, 366] on div "LE50 Larm för föremål" at bounding box center [104, 355] width 142 height 22
click at [112, 360] on span "Larm för föremål" at bounding box center [91, 355] width 58 height 11
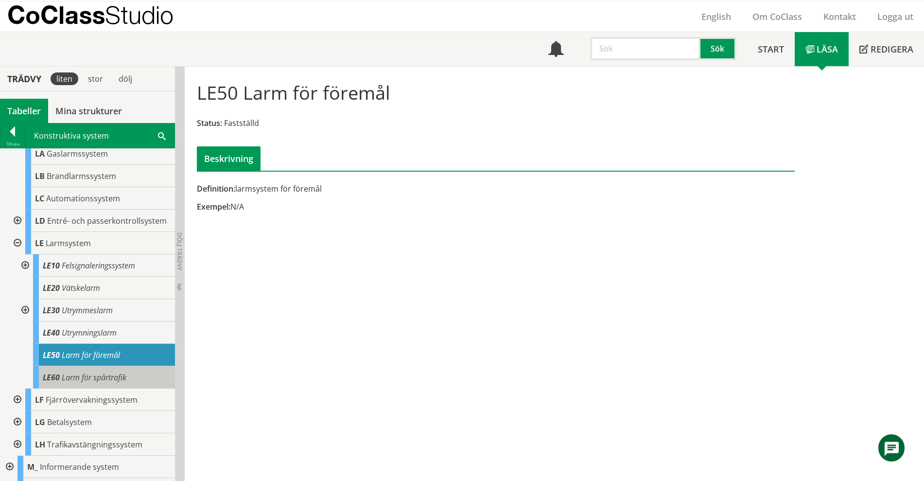
click at [123, 383] on span "Larm för spårtrafik" at bounding box center [94, 377] width 65 height 11
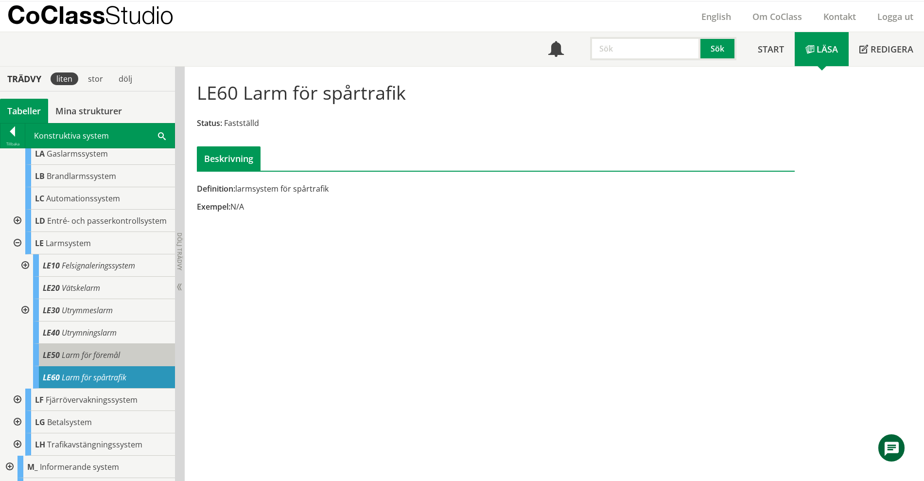
click at [106, 357] on div "LE50 Larm för föremål" at bounding box center [104, 355] width 142 height 22
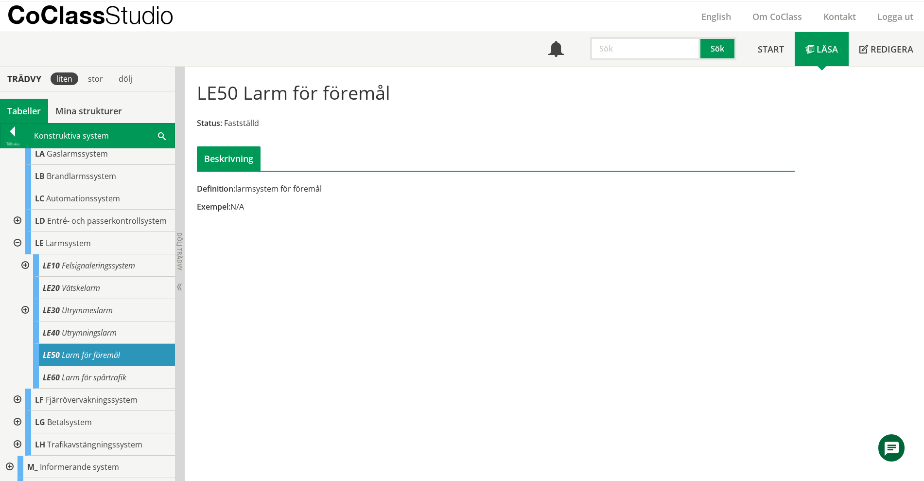
click at [18, 250] on div at bounding box center [17, 243] width 18 height 22
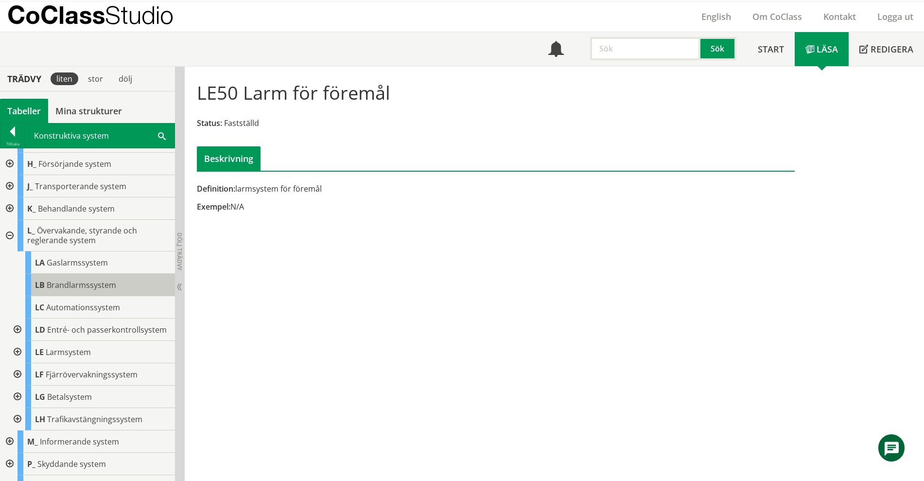
scroll to position [73, 0]
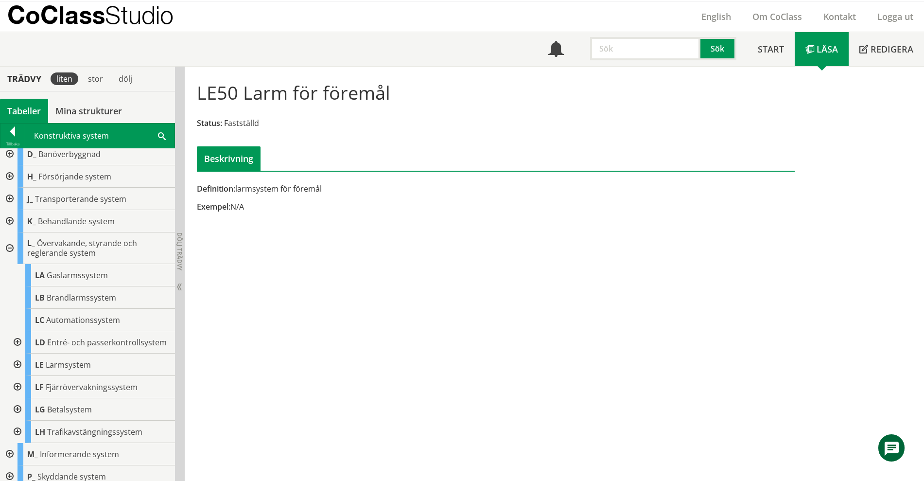
click at [4, 248] on div at bounding box center [9, 248] width 18 height 32
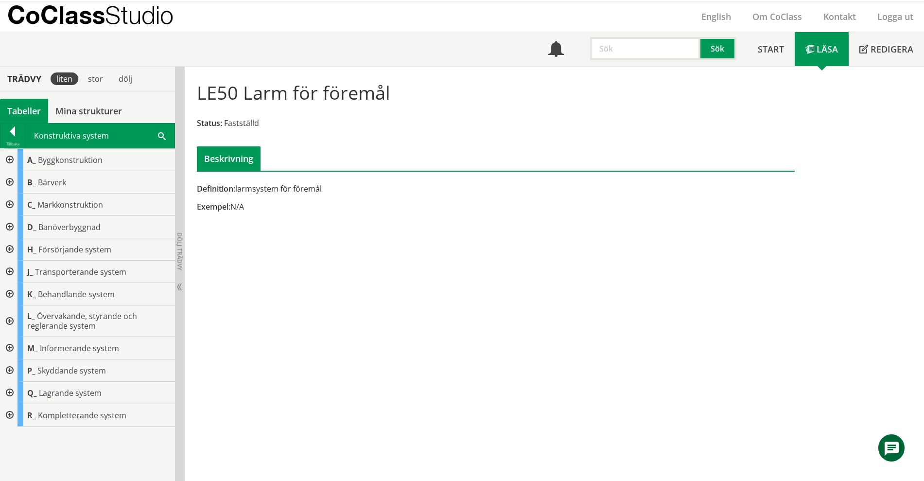
click at [12, 318] on div at bounding box center [9, 321] width 18 height 32
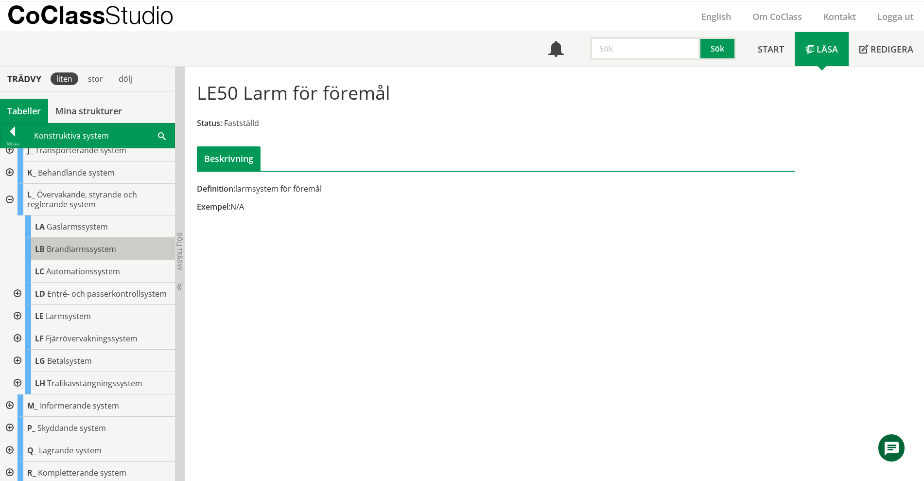
scroll to position [61, 0]
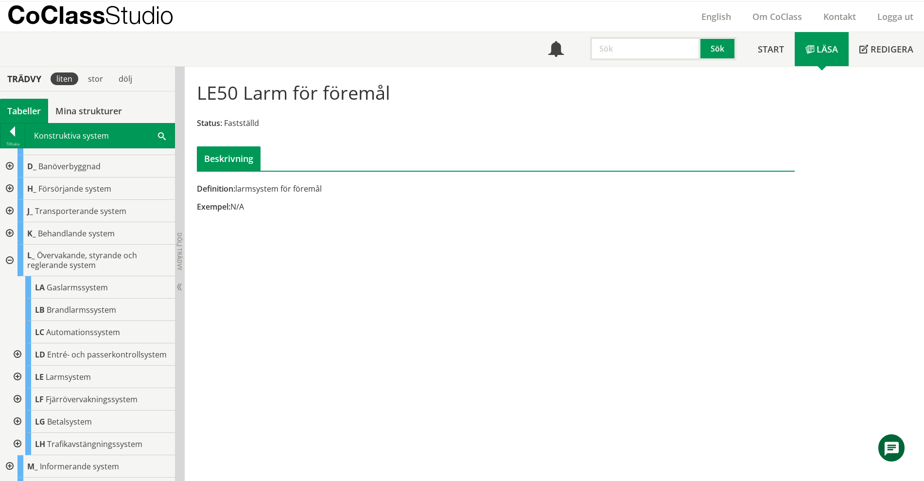
click at [6, 253] on div at bounding box center [9, 261] width 18 height 32
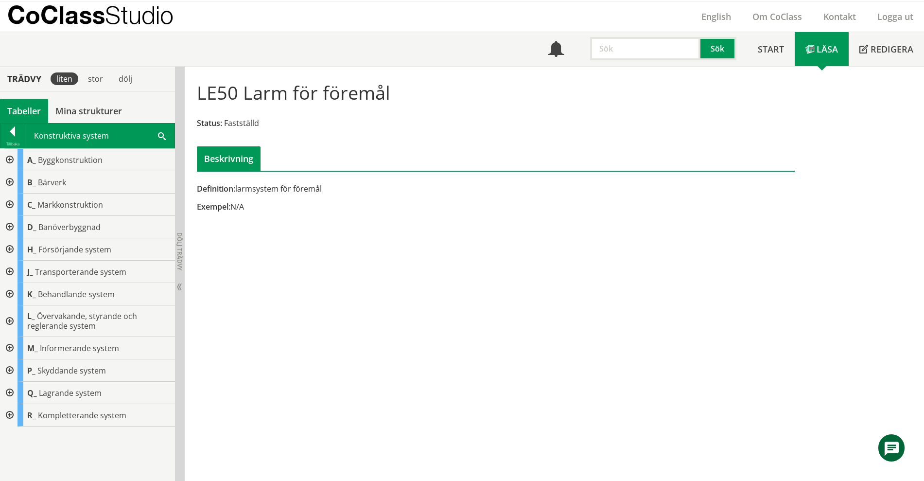
click at [159, 137] on span at bounding box center [162, 135] width 8 height 10
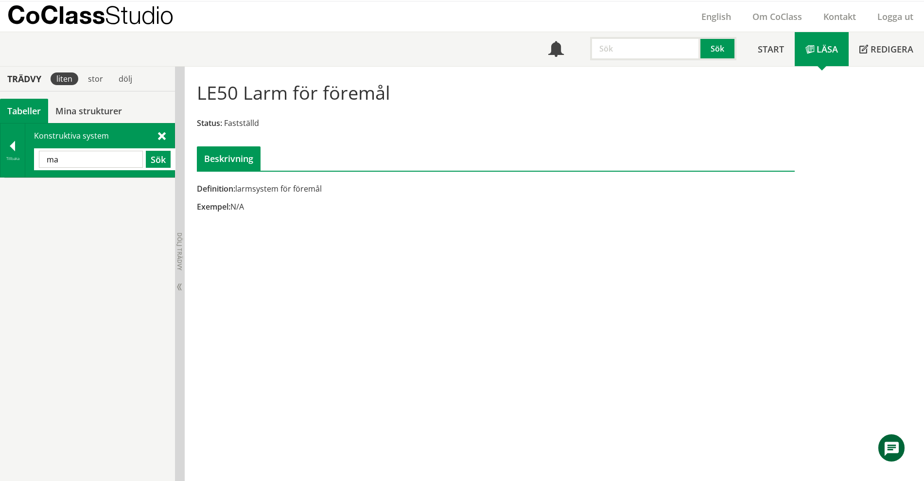
type input "m"
type input "k"
type input "larm"
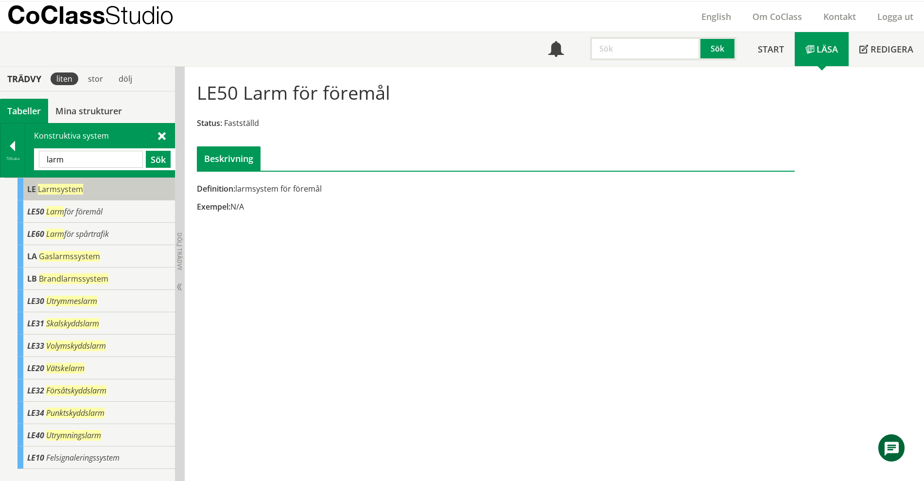
click at [70, 192] on span "Larmsystem" at bounding box center [60, 189] width 45 height 11
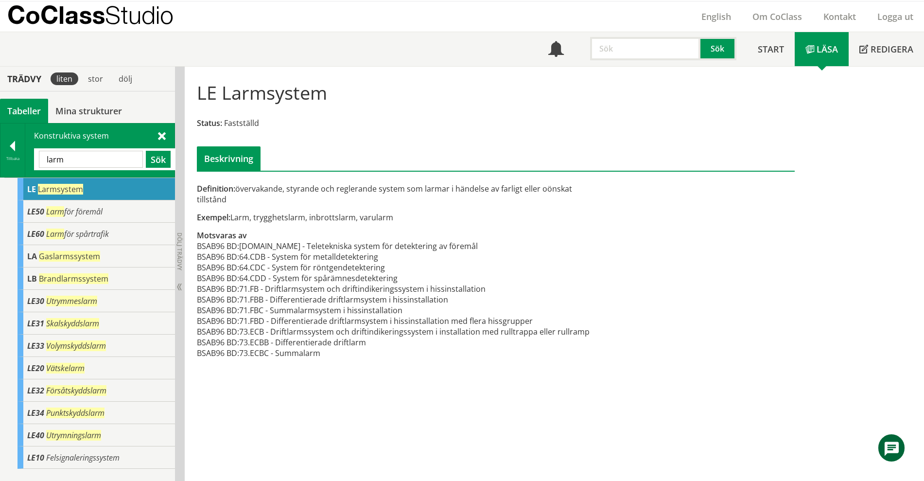
click at [167, 134] on div "Konstruktiva system larm Sök" at bounding box center [99, 150] width 149 height 53
click at [159, 142] on div "Konstruktiva system larm Sök" at bounding box center [99, 150] width 149 height 53
click at [160, 139] on span at bounding box center [162, 135] width 8 height 10
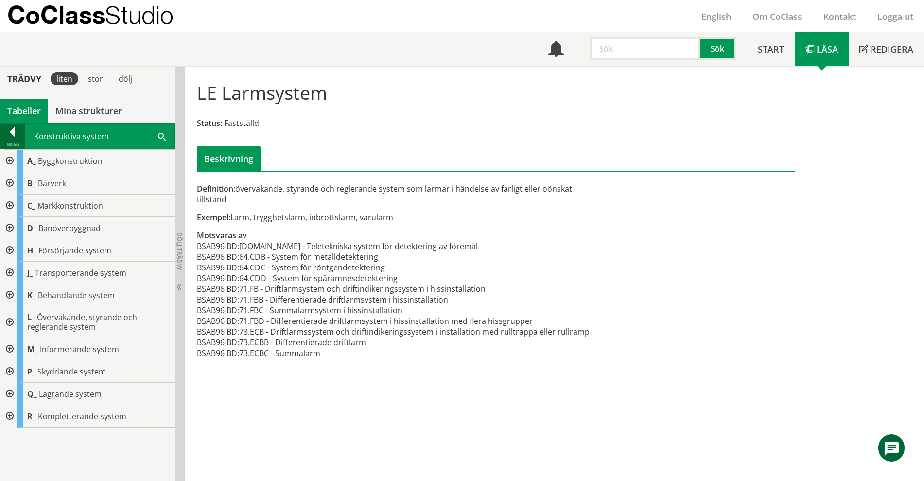
click at [8, 133] on div at bounding box center [12, 134] width 24 height 14
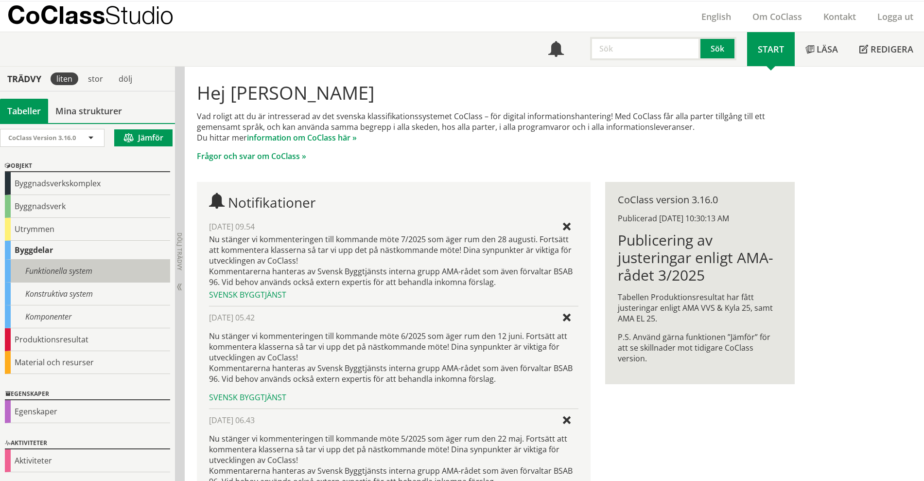
click at [82, 274] on div "Funktionella system" at bounding box center [87, 271] width 165 height 23
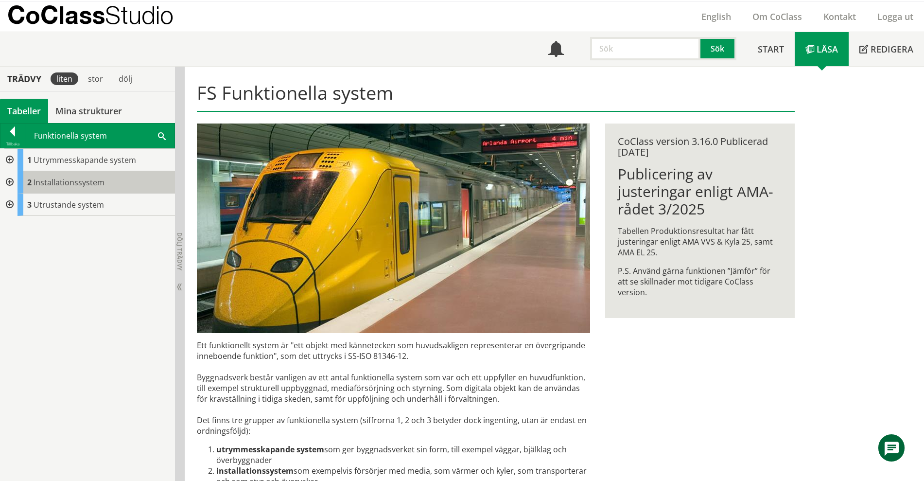
click at [84, 190] on div "2 Installationssystem" at bounding box center [97, 182] width 158 height 22
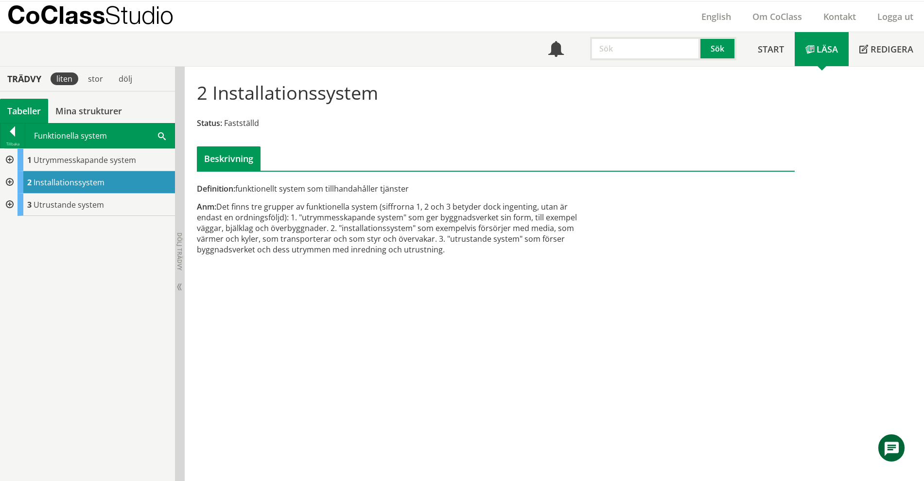
click at [8, 182] on div at bounding box center [9, 182] width 18 height 22
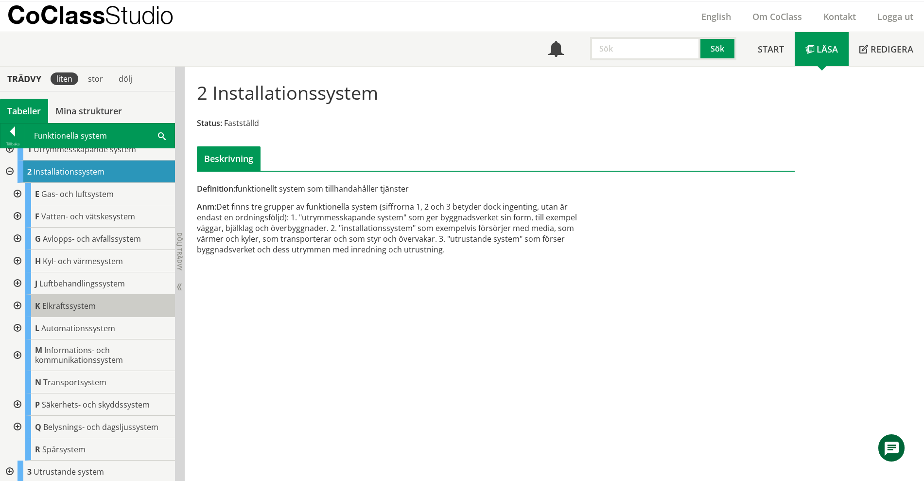
scroll to position [13, 0]
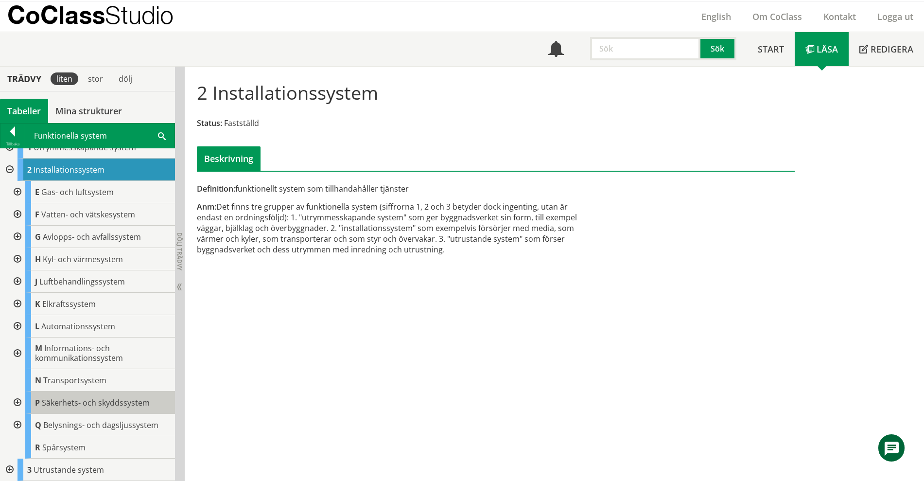
click at [93, 406] on span "Säkerhets- och skyddssystem" at bounding box center [96, 402] width 108 height 11
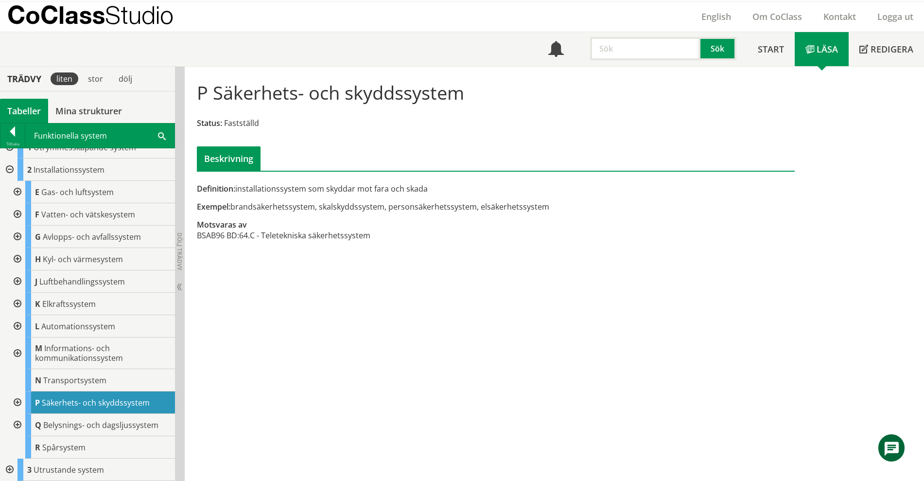
click at [14, 137] on div at bounding box center [12, 133] width 24 height 14
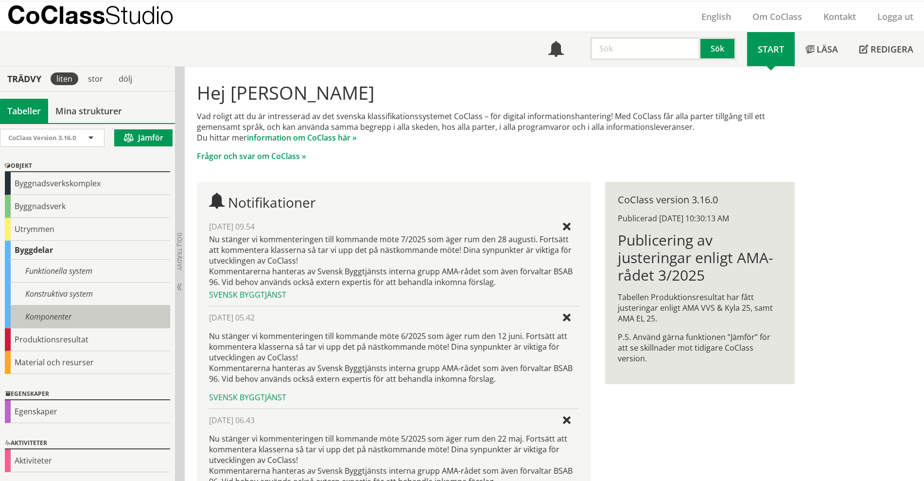
click at [76, 321] on div "Komponenter" at bounding box center [87, 316] width 165 height 23
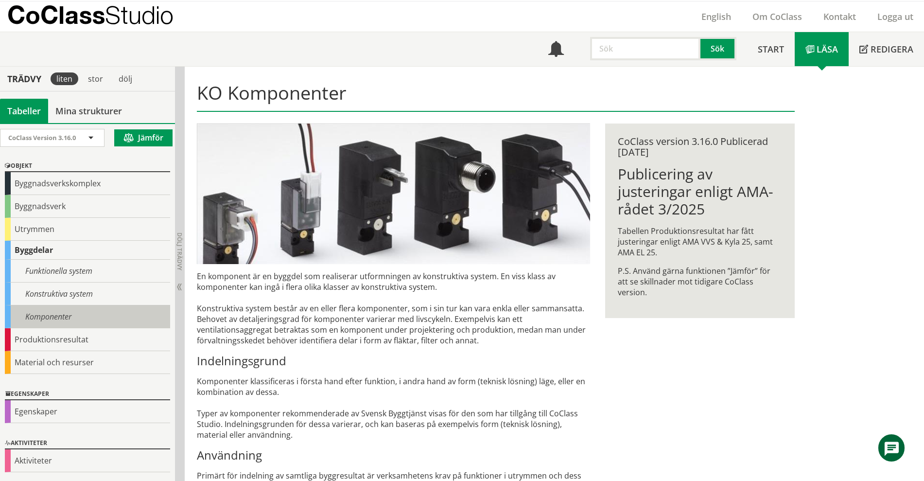
click at [72, 313] on div "Komponenter" at bounding box center [87, 316] width 165 height 23
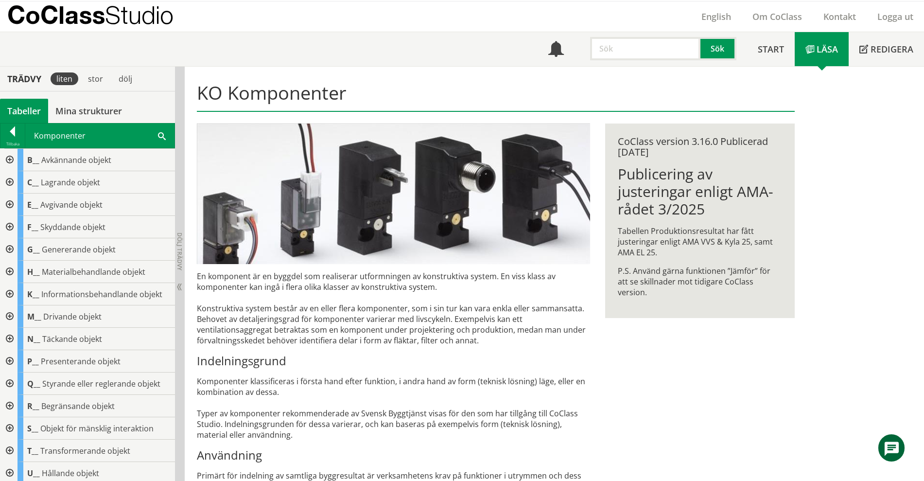
click at [160, 136] on span at bounding box center [162, 135] width 8 height 10
click at [169, 133] on div "Komponenter Sök" at bounding box center [99, 136] width 149 height 24
click at [163, 137] on span at bounding box center [162, 135] width 8 height 10
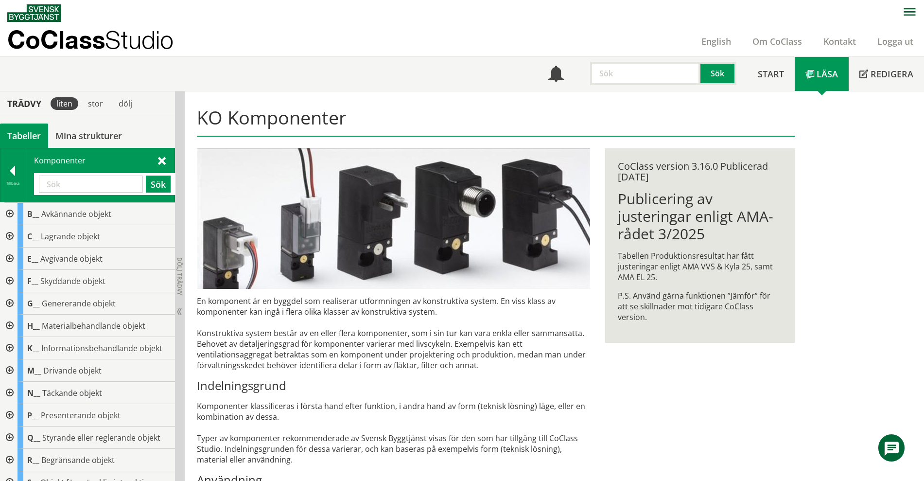
click at [113, 181] on input "text" at bounding box center [91, 184] width 104 height 17
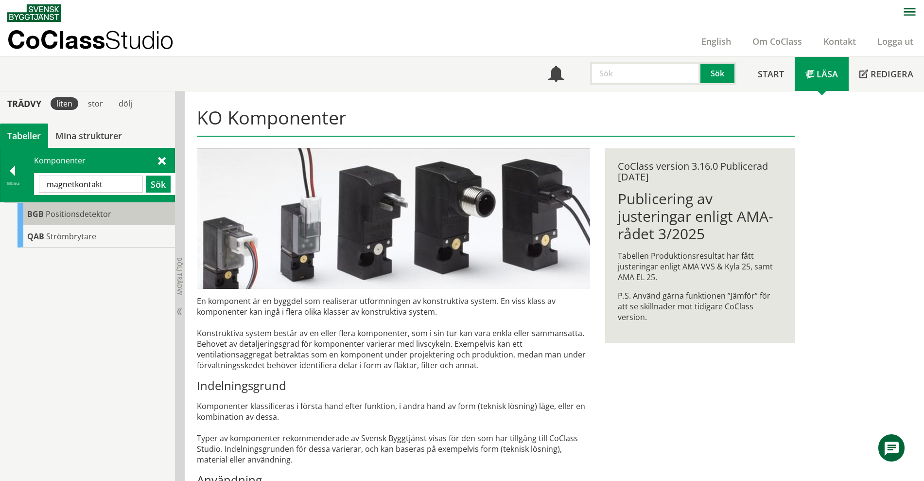
click at [119, 220] on div "BGB Positionsdetektor" at bounding box center [97, 214] width 158 height 22
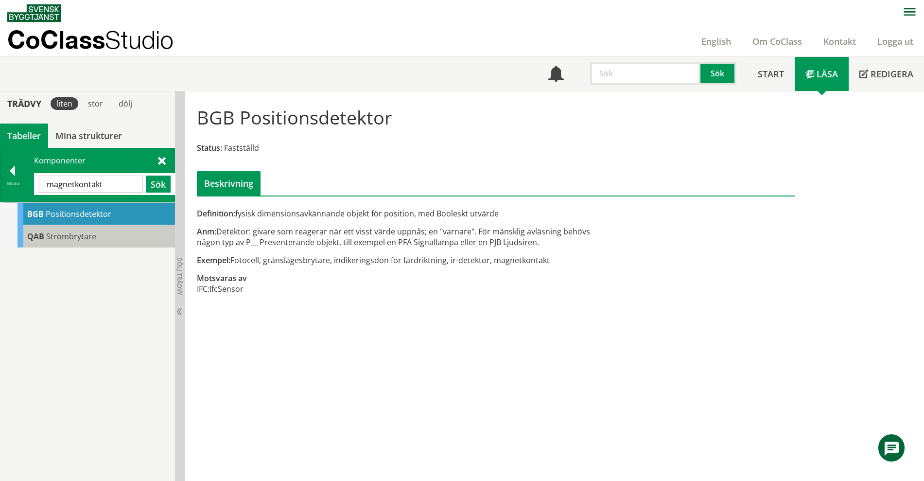
click at [81, 226] on div "QAB Strömbrytare" at bounding box center [97, 236] width 158 height 22
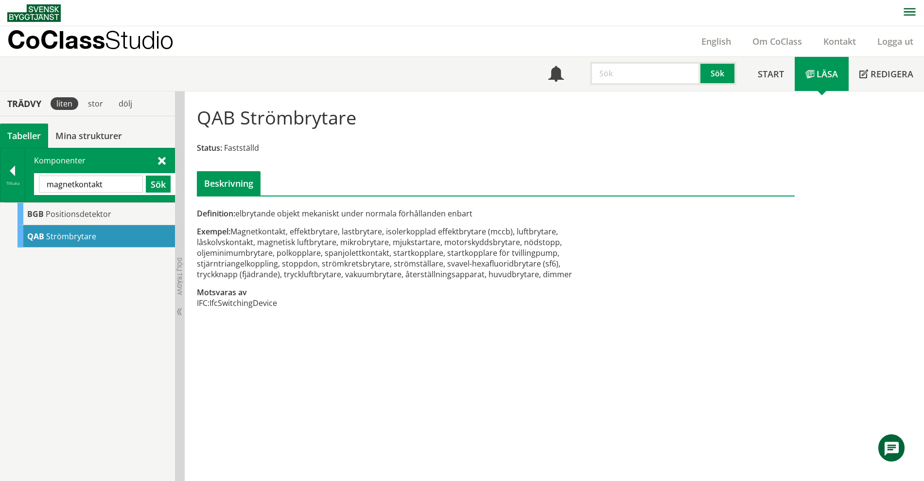
click at [93, 238] on span "Strömbrytare" at bounding box center [71, 236] width 50 height 11
click at [88, 214] on span "Positionsdetektor" at bounding box center [79, 214] width 66 height 11
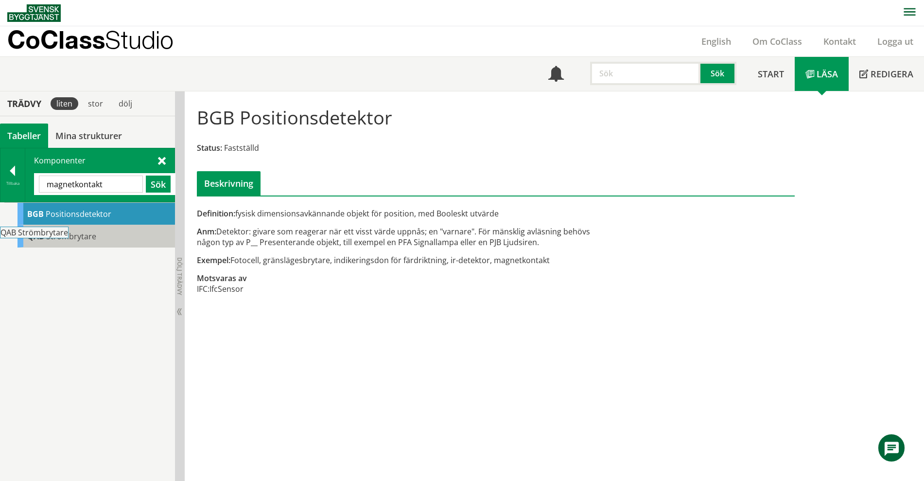
click at [47, 235] on body "AMA AMA Beskrivningsverktyg AMA Funktion BSAB Bygginfo Byggjura Byggkatalogen […" at bounding box center [462, 240] width 924 height 481
click at [65, 241] on span "Strömbrytare" at bounding box center [71, 236] width 50 height 11
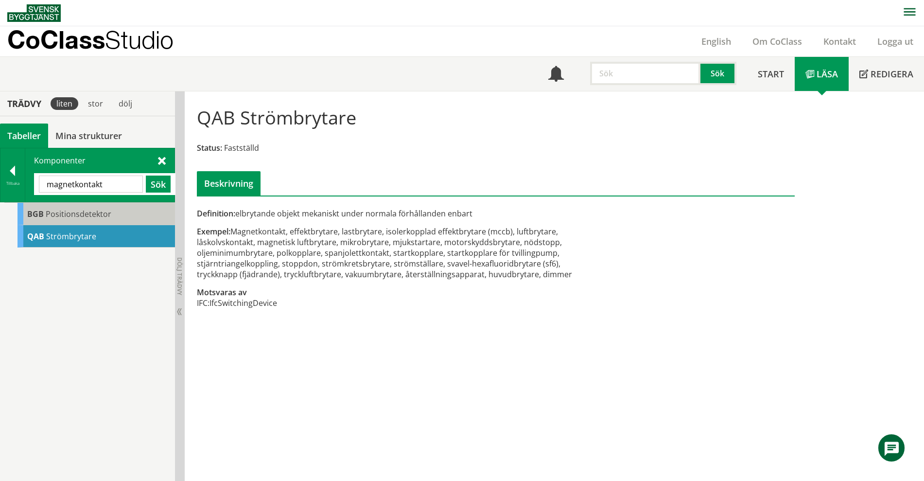
click at [87, 210] on span "Positionsdetektor" at bounding box center [79, 214] width 66 height 11
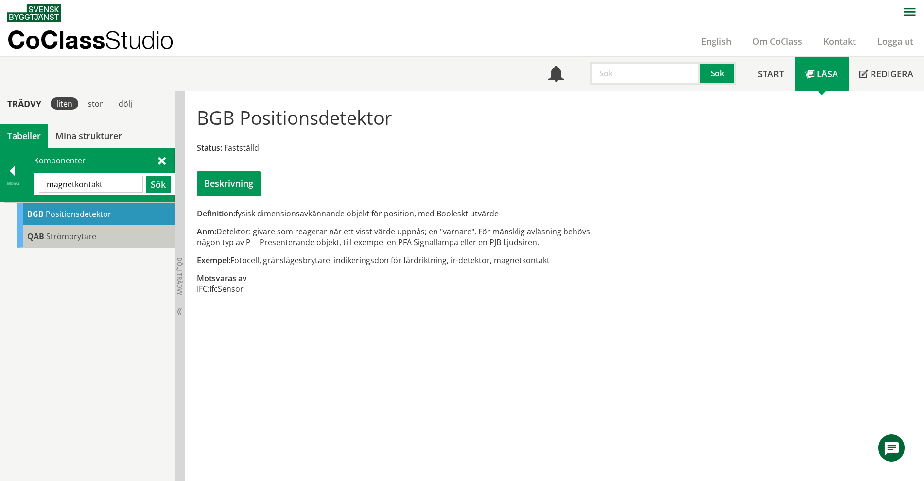
click at [83, 229] on div "QAB Strömbrytare" at bounding box center [97, 236] width 158 height 22
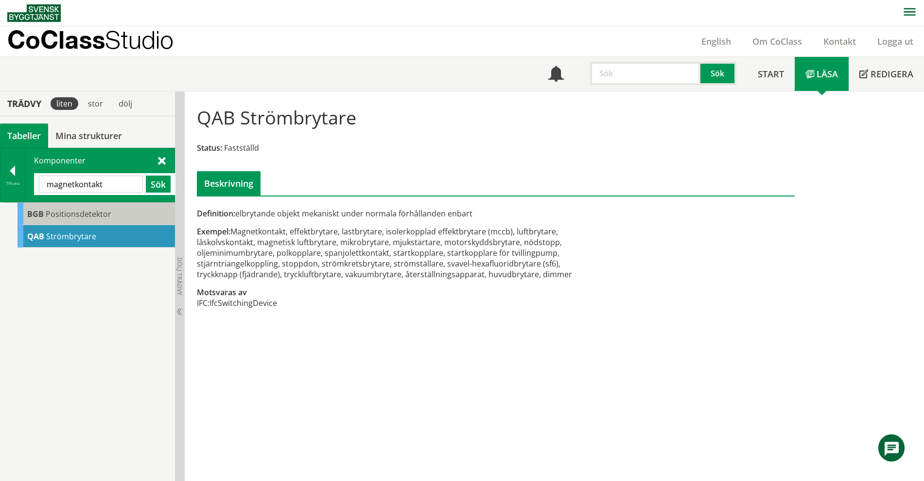
click at [113, 217] on div "BGB Positionsdetektor" at bounding box center [97, 214] width 158 height 22
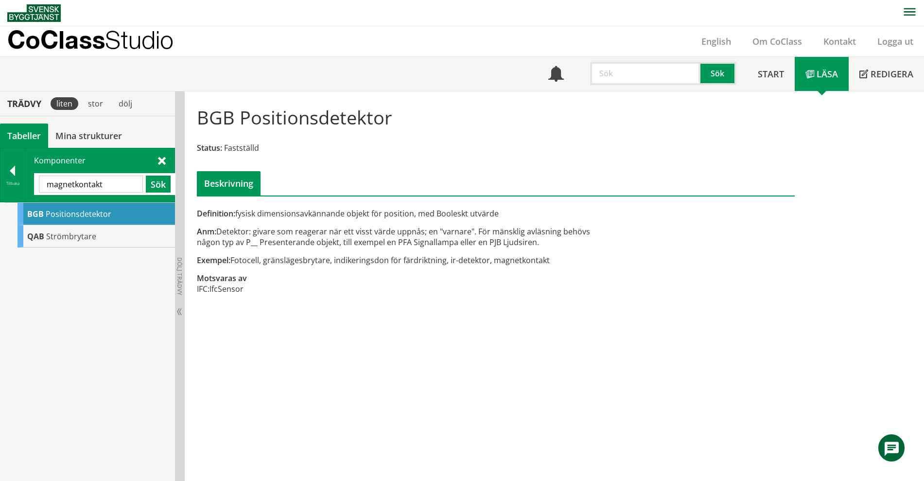
click at [403, 325] on div "BGB Positionsdetektor Status: Fastställd Beskrivning Definition: fysisk dimensi…" at bounding box center [555, 286] width 740 height 390
click at [131, 185] on input "magnetkontakt" at bounding box center [91, 184] width 104 height 17
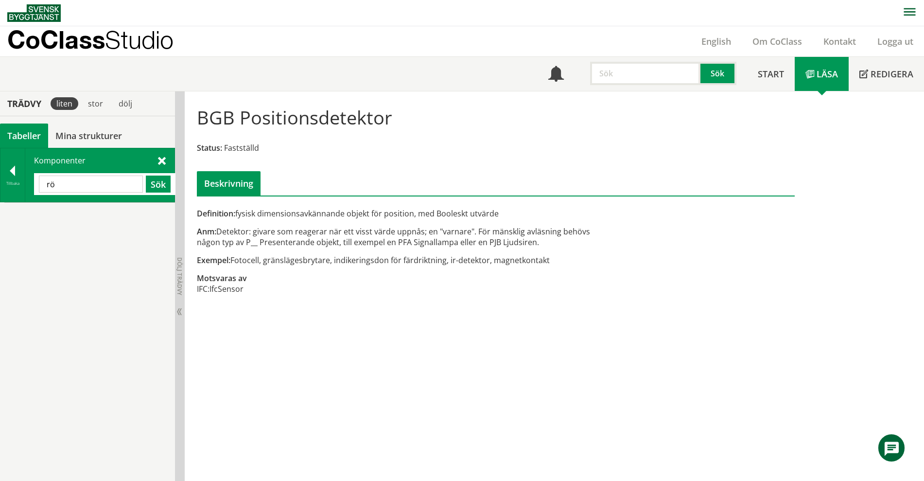
type input "r"
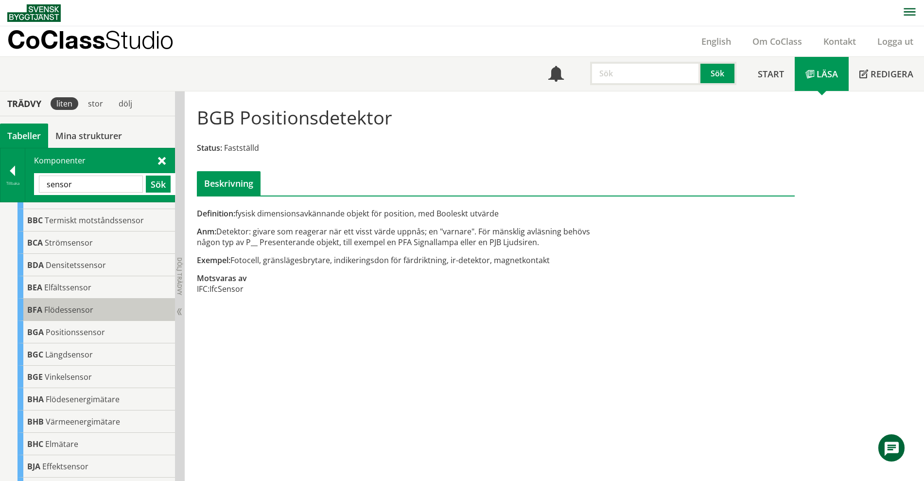
scroll to position [122, 0]
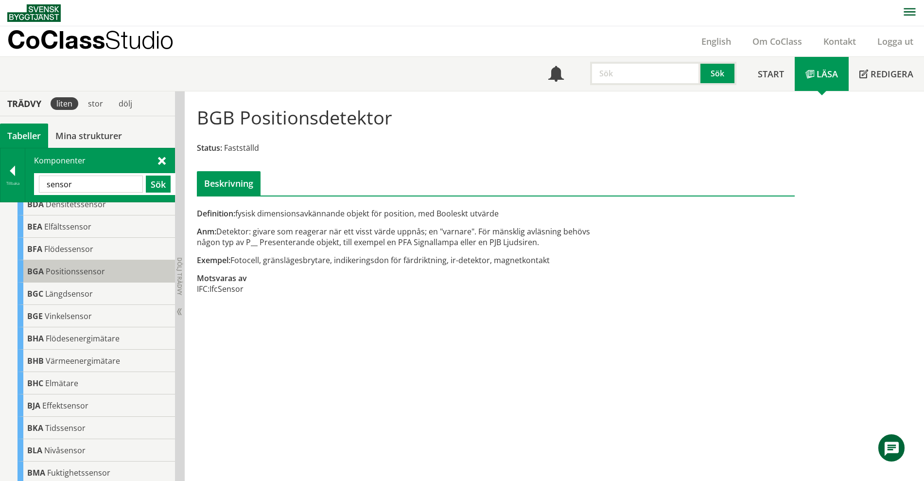
click at [124, 274] on div "BGA Positionssensor" at bounding box center [97, 271] width 158 height 22
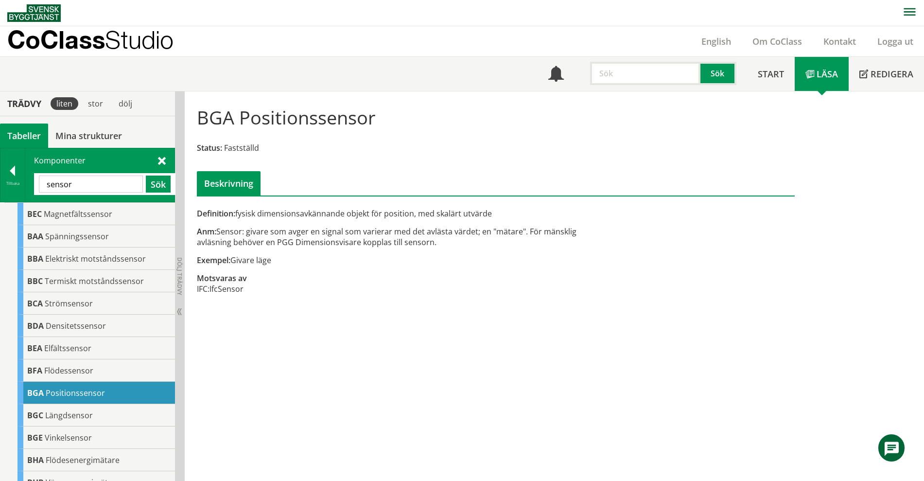
click at [127, 190] on input "sensor" at bounding box center [91, 184] width 104 height 17
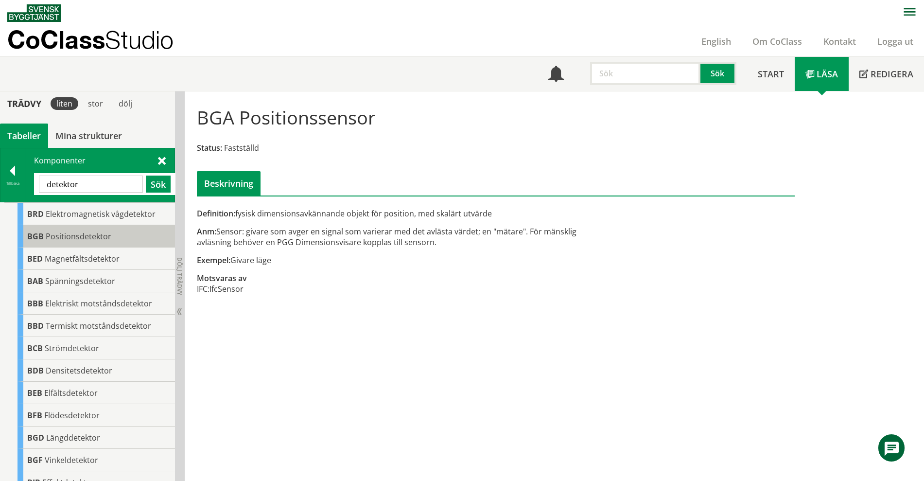
click at [126, 236] on div "BGB Positionsdetektor" at bounding box center [97, 236] width 158 height 22
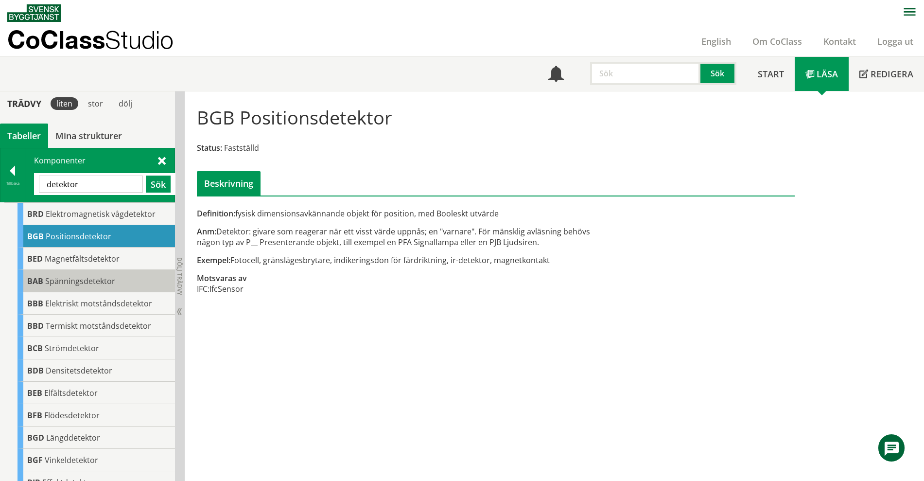
click at [119, 281] on div "BAB Spänningsdetektor" at bounding box center [97, 281] width 158 height 22
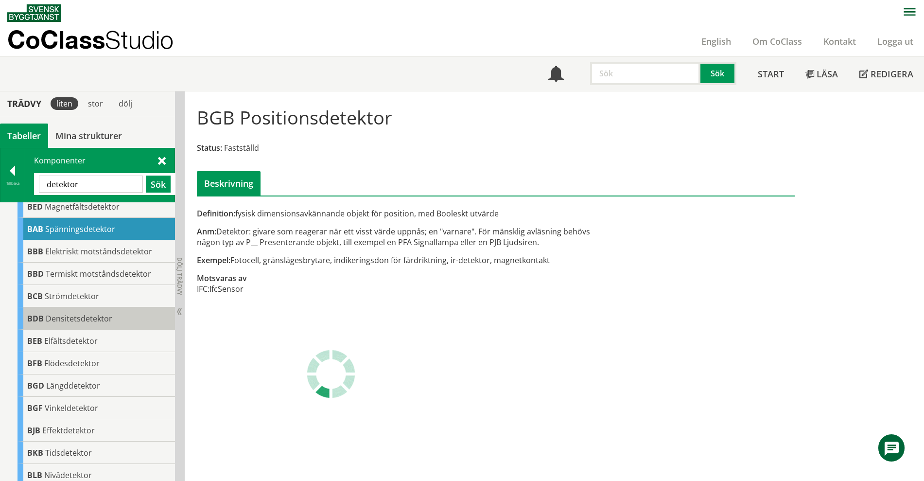
scroll to position [61, 0]
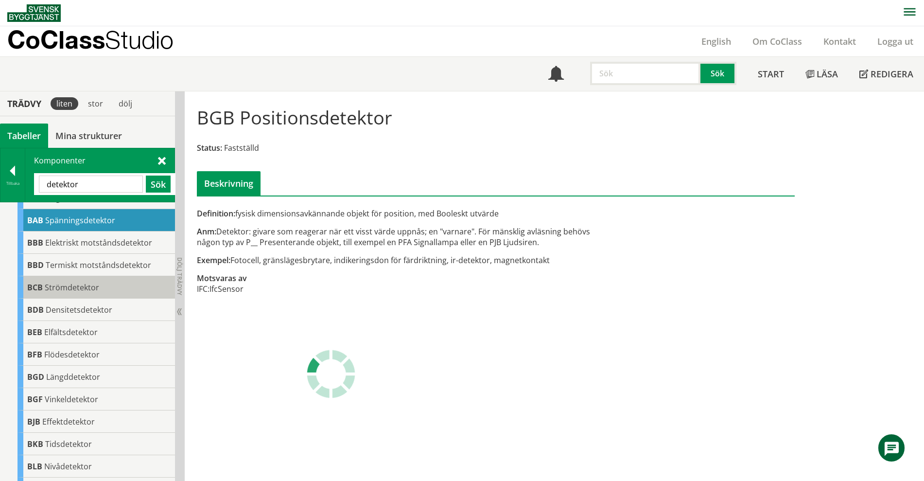
click at [112, 295] on div "BCB Strömdetektor" at bounding box center [97, 287] width 158 height 22
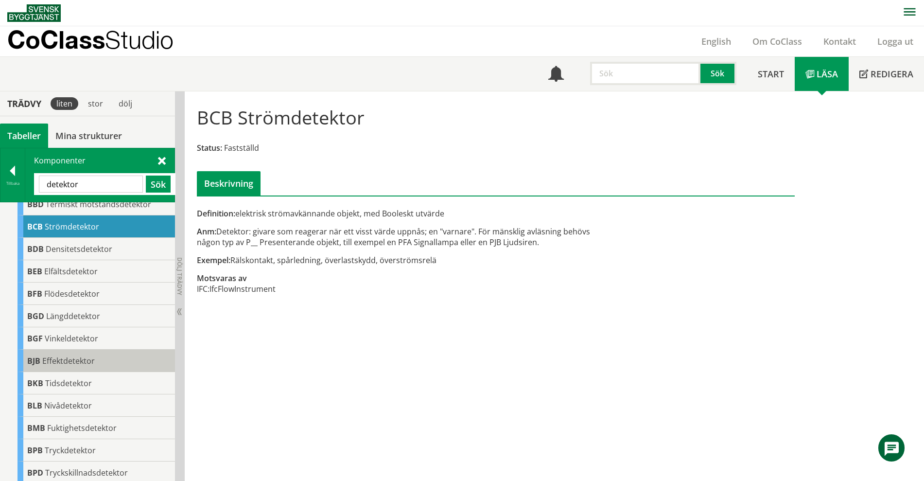
scroll to position [168, 0]
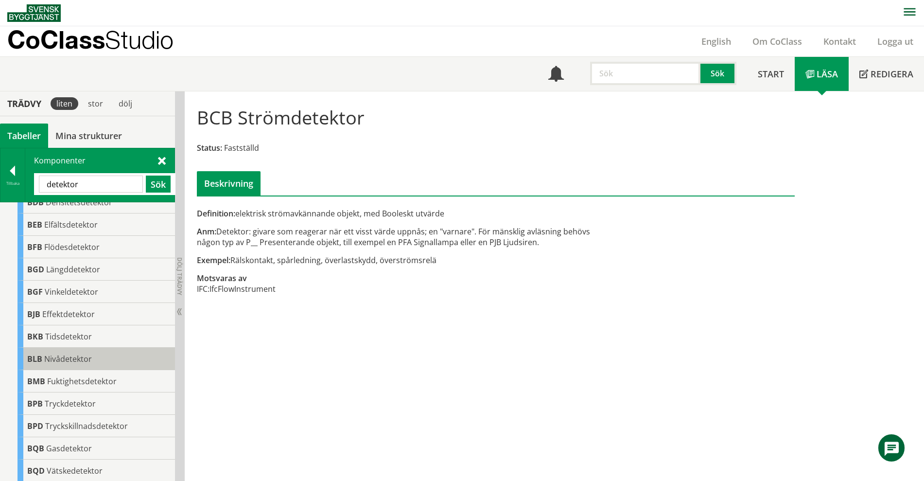
click at [130, 355] on div "BLB Nivådetektor" at bounding box center [97, 359] width 158 height 22
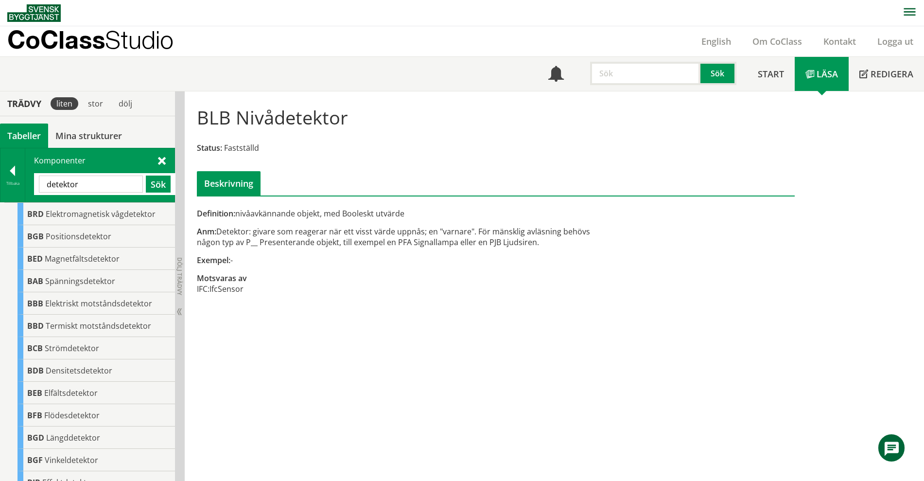
click at [131, 185] on input "detektor" at bounding box center [91, 184] width 104 height 17
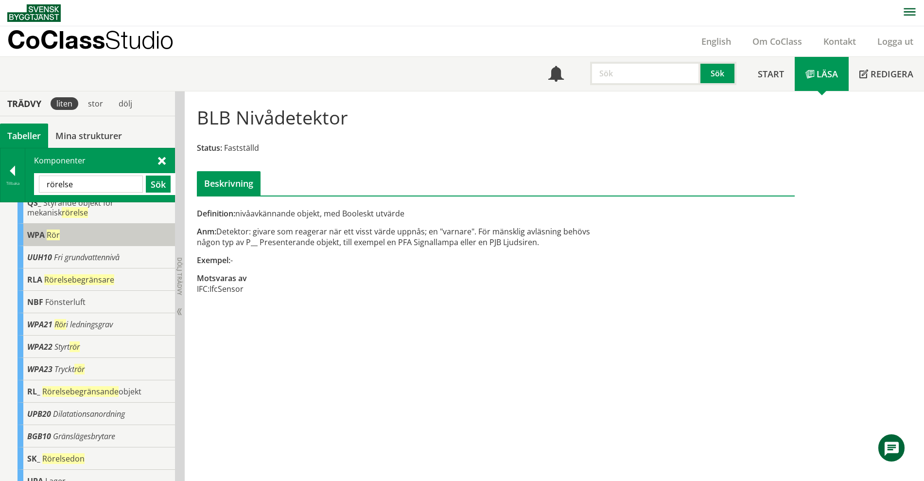
scroll to position [61, 0]
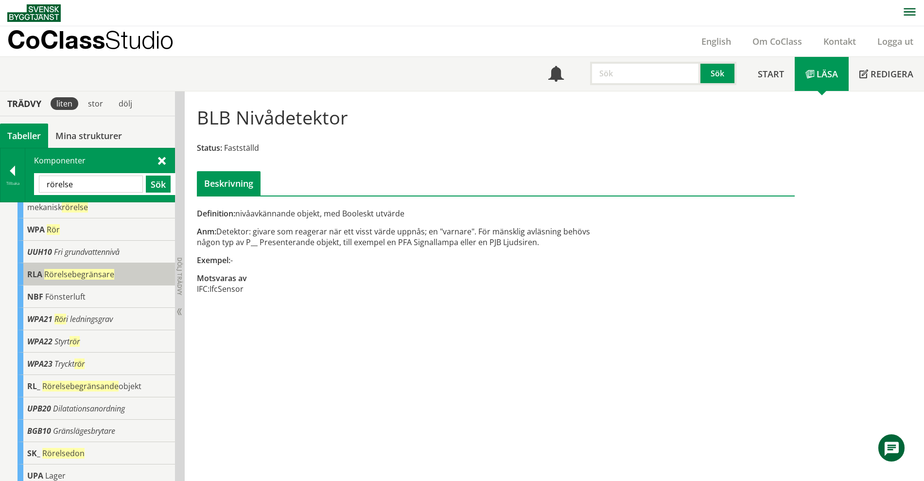
click at [114, 280] on div "RLA Rörelsebegränsare" at bounding box center [97, 274] width 158 height 22
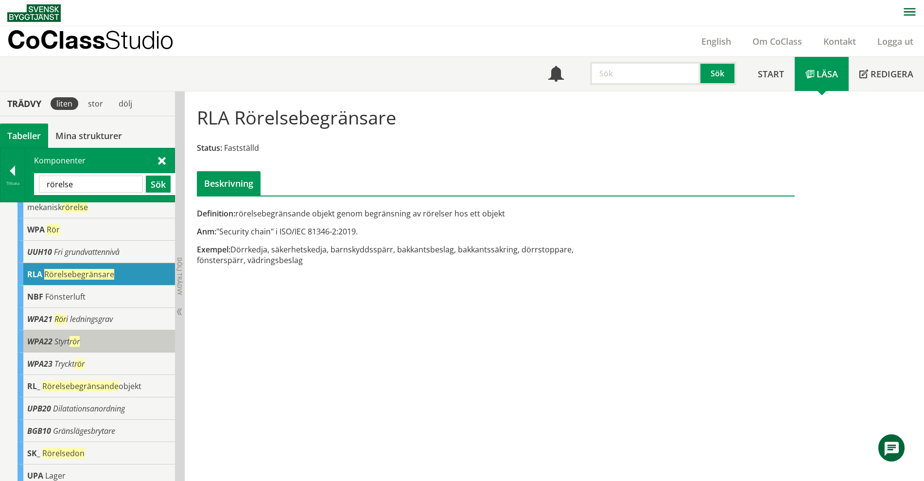
scroll to position [122, 0]
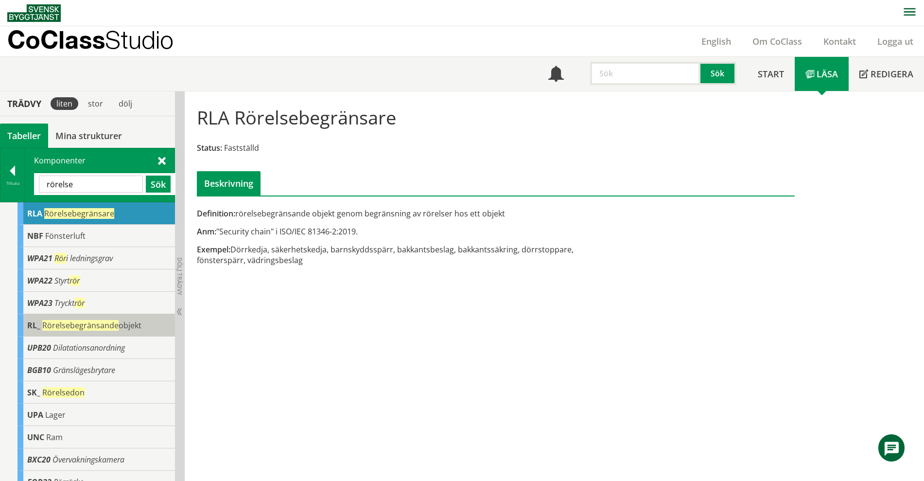
click at [143, 326] on div "RL_ Rörelsebegränsande objekt" at bounding box center [97, 325] width 158 height 22
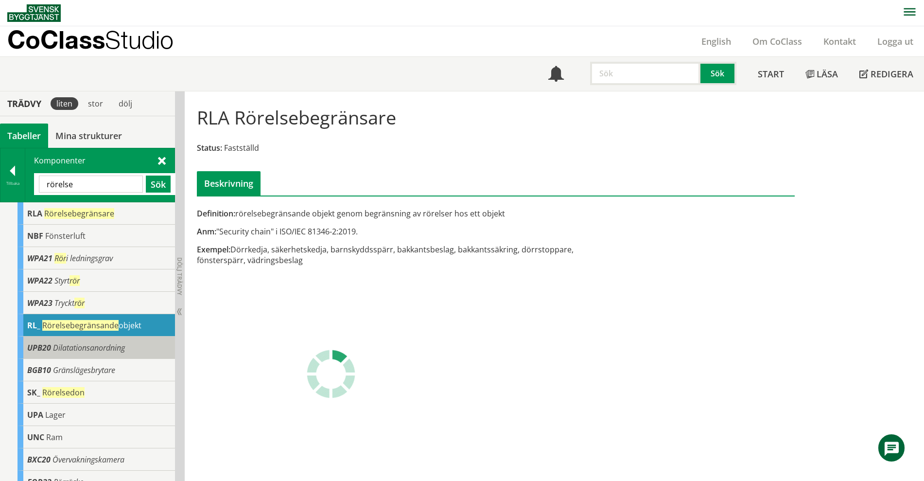
scroll to position [177, 0]
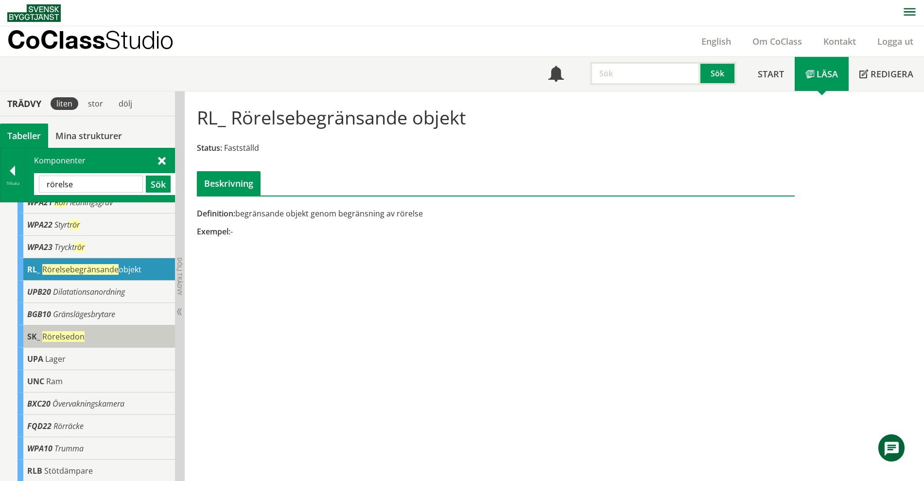
click at [124, 337] on div "SK_ Rörelsedon" at bounding box center [97, 336] width 158 height 22
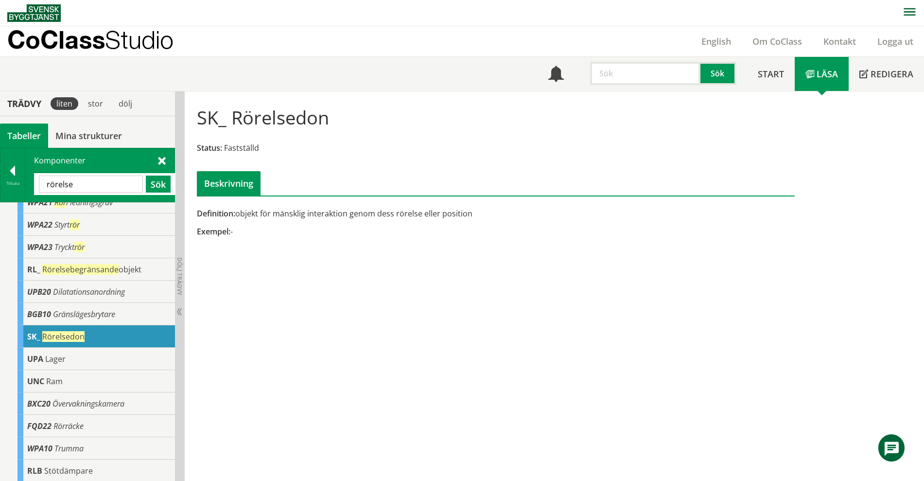
click at [364, 317] on div "SK_ Rörelsedon Status: Fastställd Beskrivning Definition: objekt för mänsklig i…" at bounding box center [555, 286] width 740 height 390
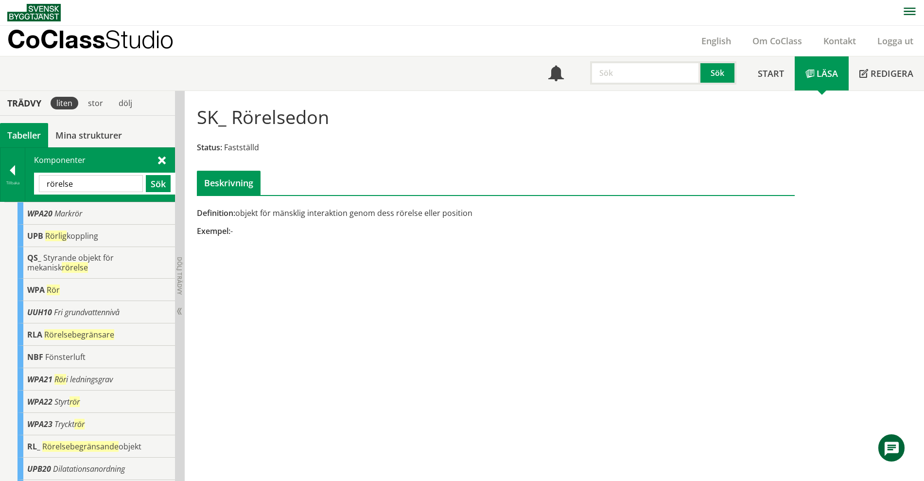
click at [97, 185] on input "rörelse" at bounding box center [91, 183] width 104 height 17
click at [96, 185] on input "rörelse" at bounding box center [91, 183] width 104 height 17
type input "sensor"
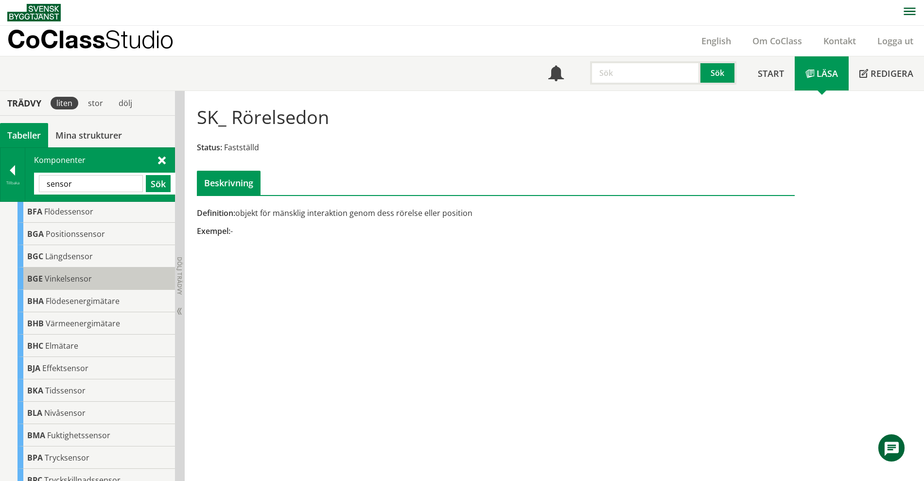
scroll to position [168, 0]
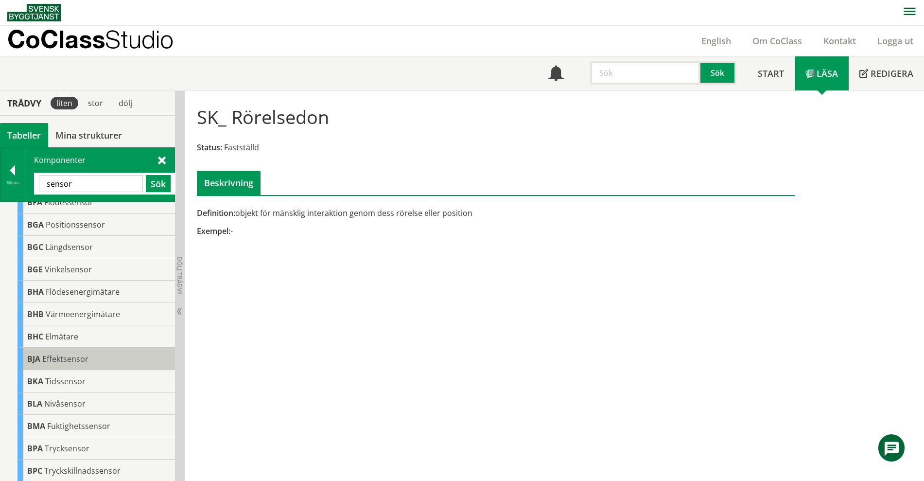
click at [127, 349] on div "BJA Effektsensor" at bounding box center [97, 359] width 158 height 22
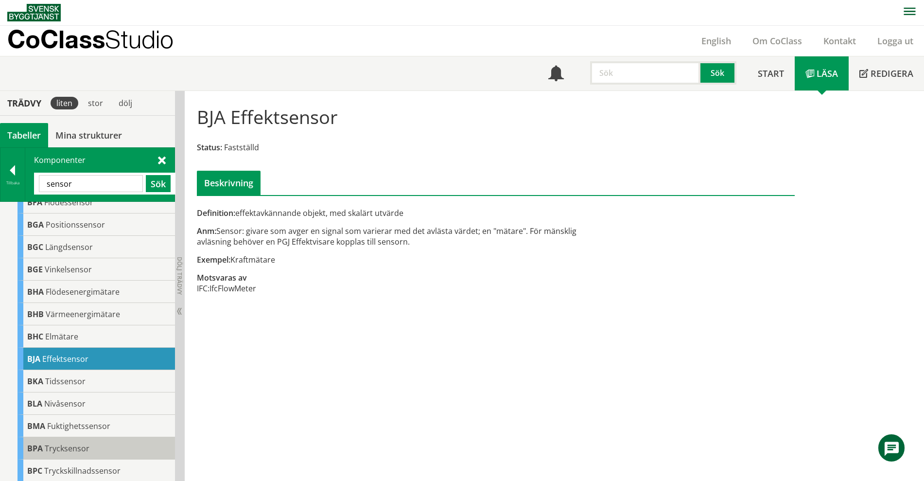
click at [103, 445] on div "BPA Trycksensor" at bounding box center [97, 448] width 158 height 22
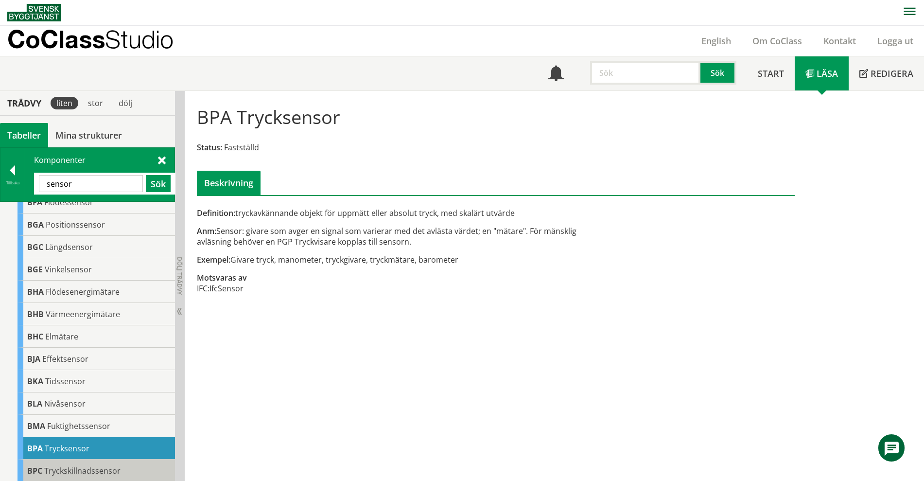
click at [109, 468] on span "Tryckskillnadssensor" at bounding box center [82, 470] width 76 height 11
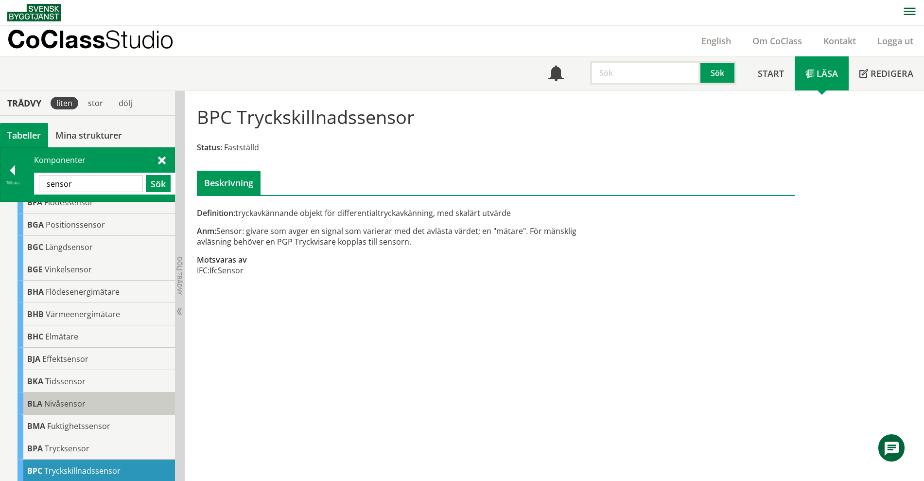
click at [124, 404] on div "BLA Nivåsensor" at bounding box center [97, 403] width 158 height 22
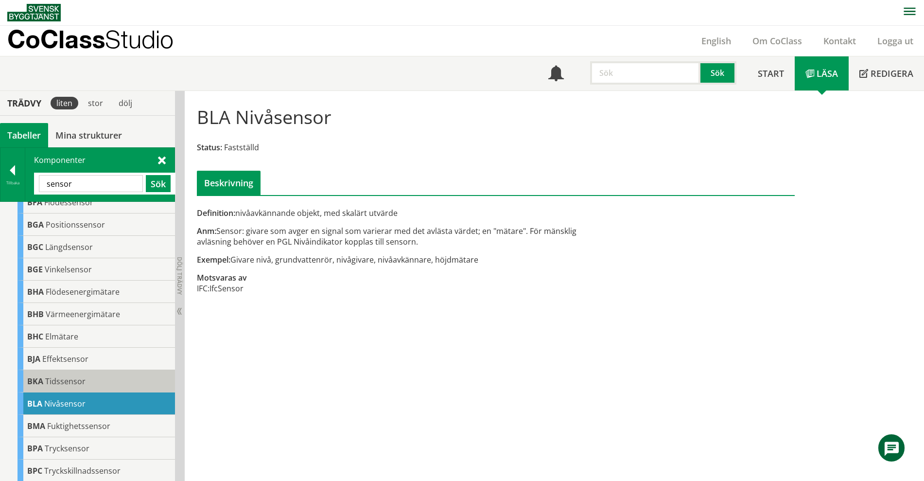
click at [132, 378] on div "BKA Tidssensor" at bounding box center [97, 381] width 158 height 22
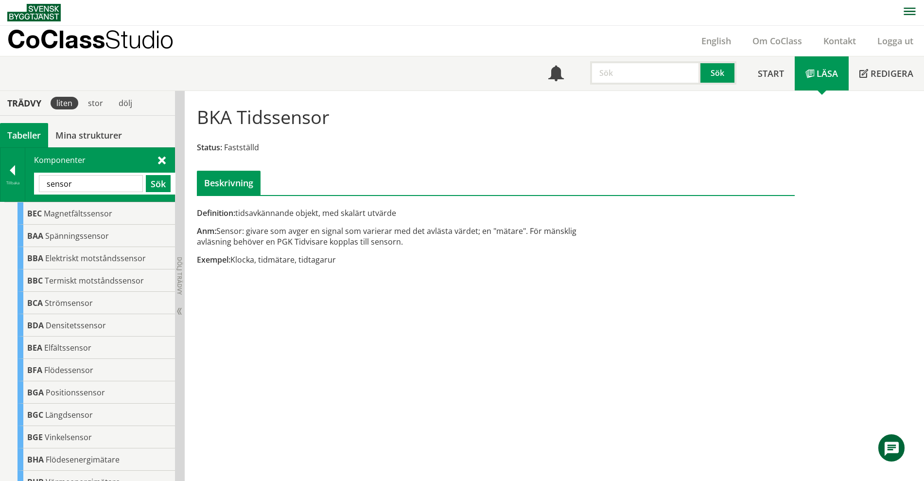
click at [118, 179] on input "sensor" at bounding box center [91, 183] width 104 height 17
click at [119, 177] on input "sensor" at bounding box center [91, 183] width 104 height 17
click at [162, 157] on span at bounding box center [162, 160] width 8 height 10
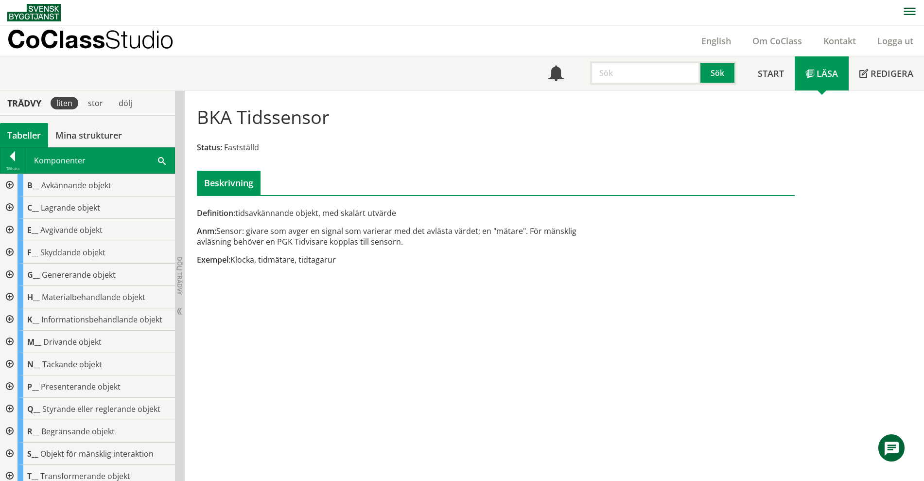
click at [10, 181] on div at bounding box center [9, 185] width 18 height 22
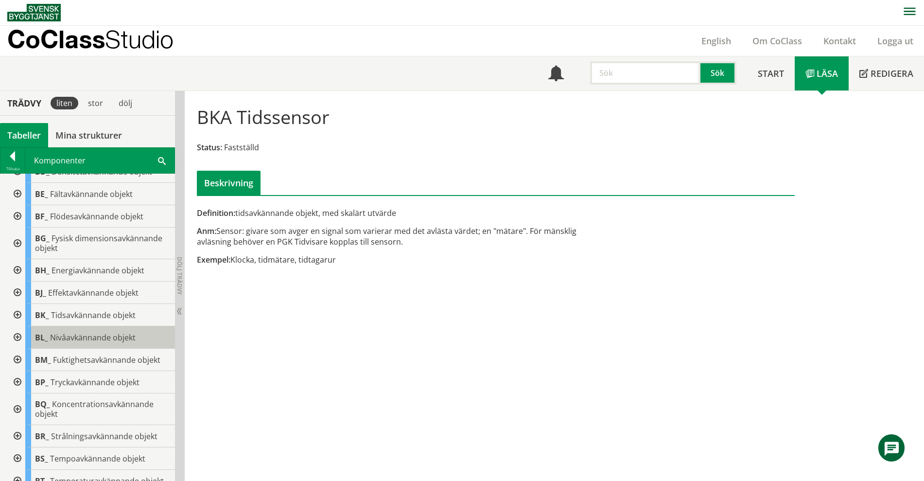
scroll to position [182, 0]
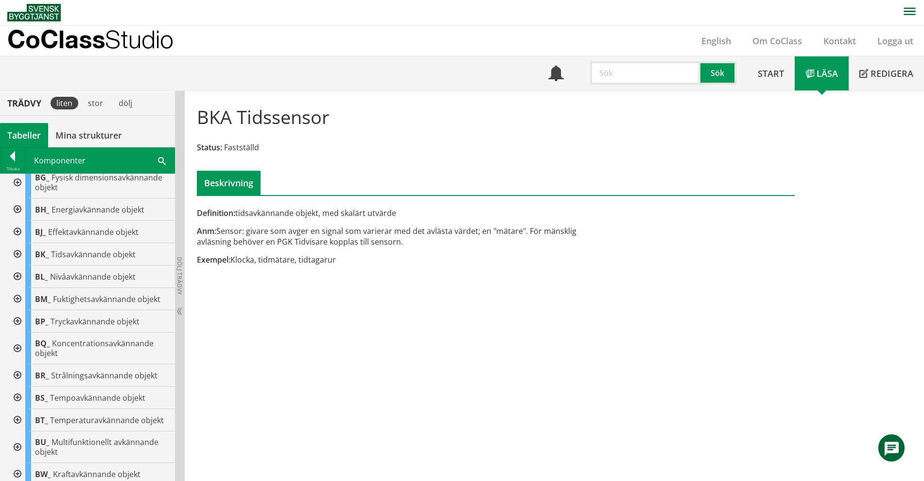
click at [18, 394] on div at bounding box center [17, 398] width 18 height 22
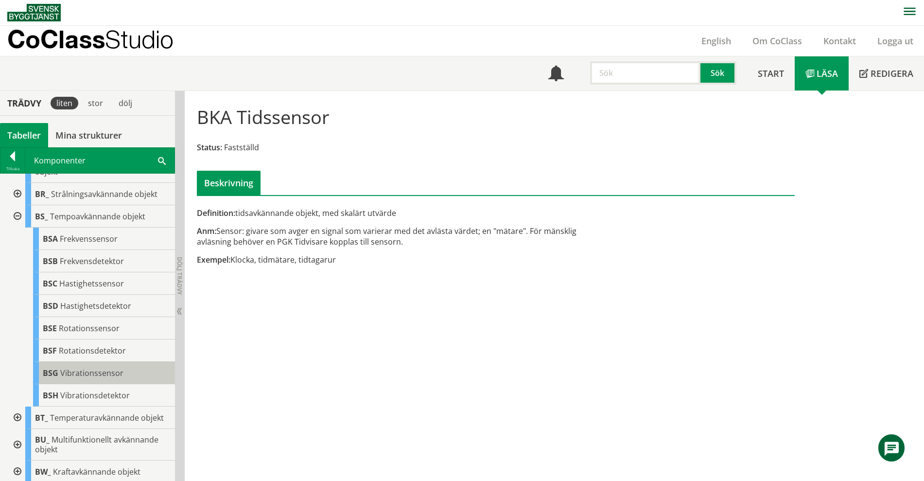
scroll to position [365, 0]
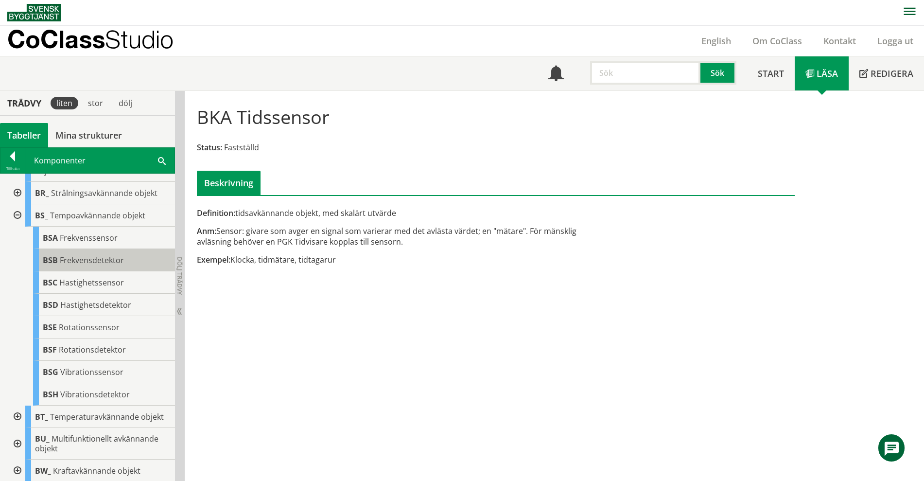
click at [109, 263] on span "Frekvensdetektor" at bounding box center [92, 260] width 64 height 11
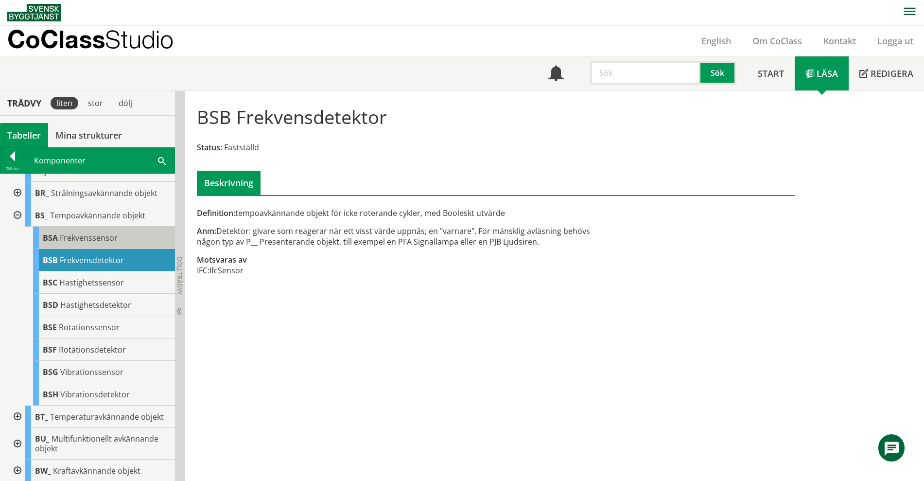
click at [90, 239] on span "Frekvenssensor" at bounding box center [89, 237] width 58 height 11
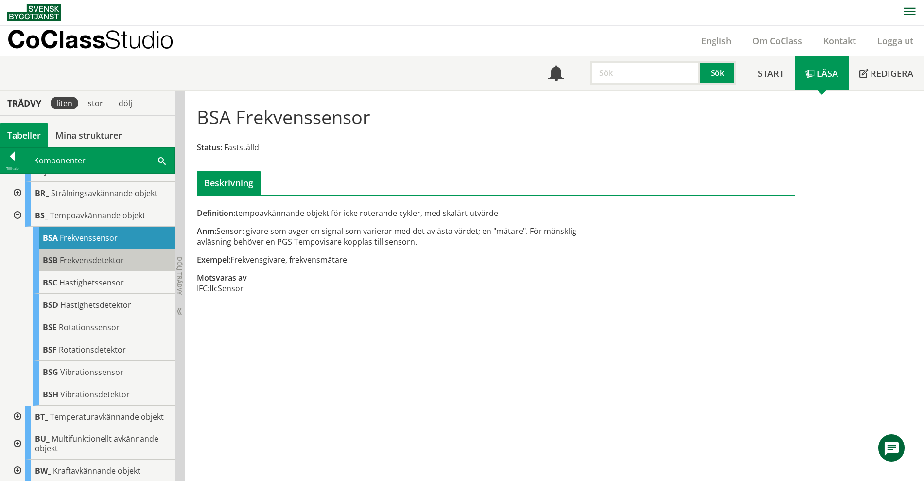
click at [100, 257] on span "Frekvensdetektor" at bounding box center [92, 260] width 64 height 11
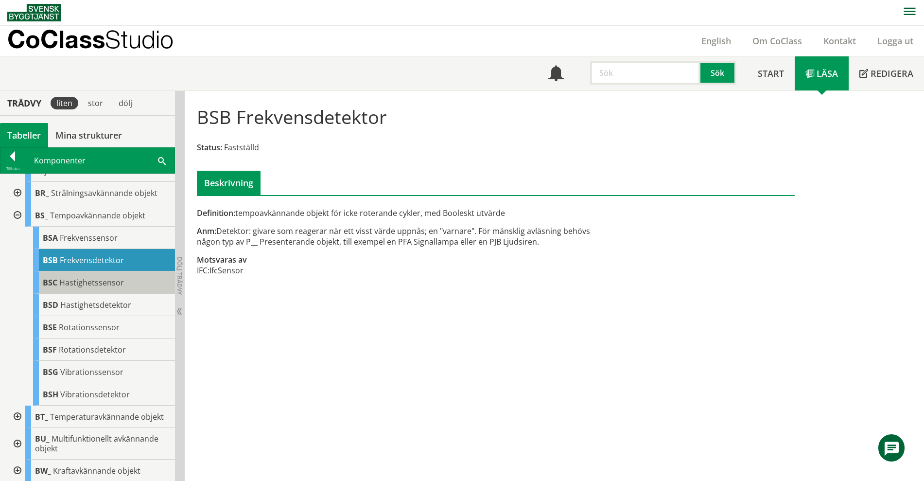
click at [99, 287] on div "BSC Hastighetssensor" at bounding box center [104, 282] width 142 height 22
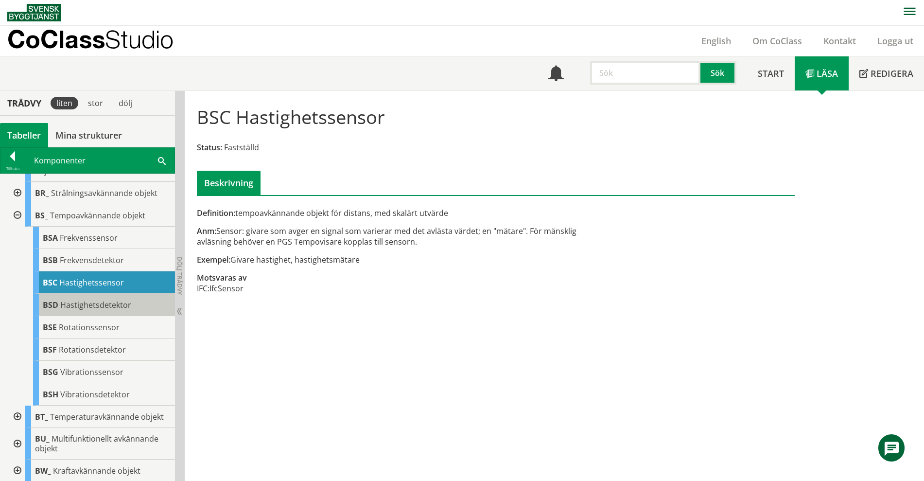
click at [137, 303] on div "BSD Hastighetsdetektor" at bounding box center [104, 305] width 142 height 22
click at [115, 305] on span "Hastighetsdetektor" at bounding box center [95, 305] width 71 height 11
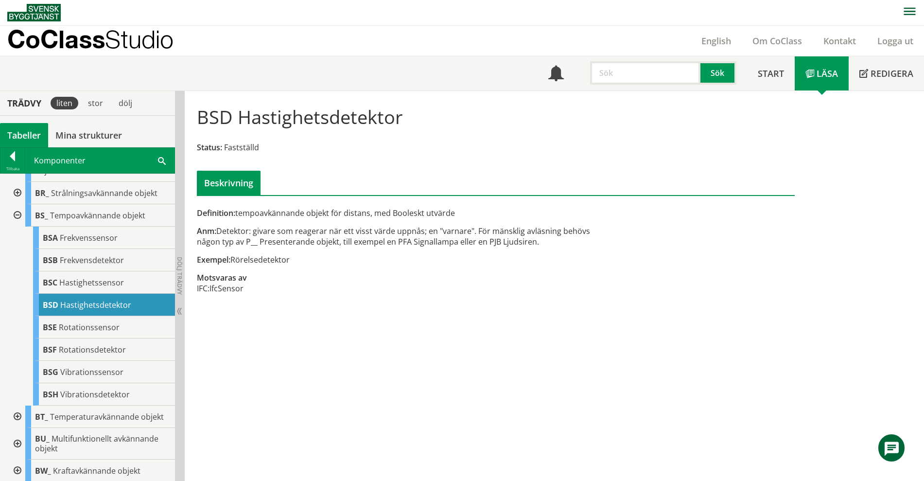
drag, startPoint x: 222, startPoint y: 256, endPoint x: 292, endPoint y: 255, distance: 70.5
click at [292, 255] on div "Exempel: Rörelsedetektor" at bounding box center [393, 259] width 393 height 11
click at [297, 262] on div "Exempel: Rörelsedetektor" at bounding box center [393, 259] width 393 height 11
